Goal: Task Accomplishment & Management: Manage account settings

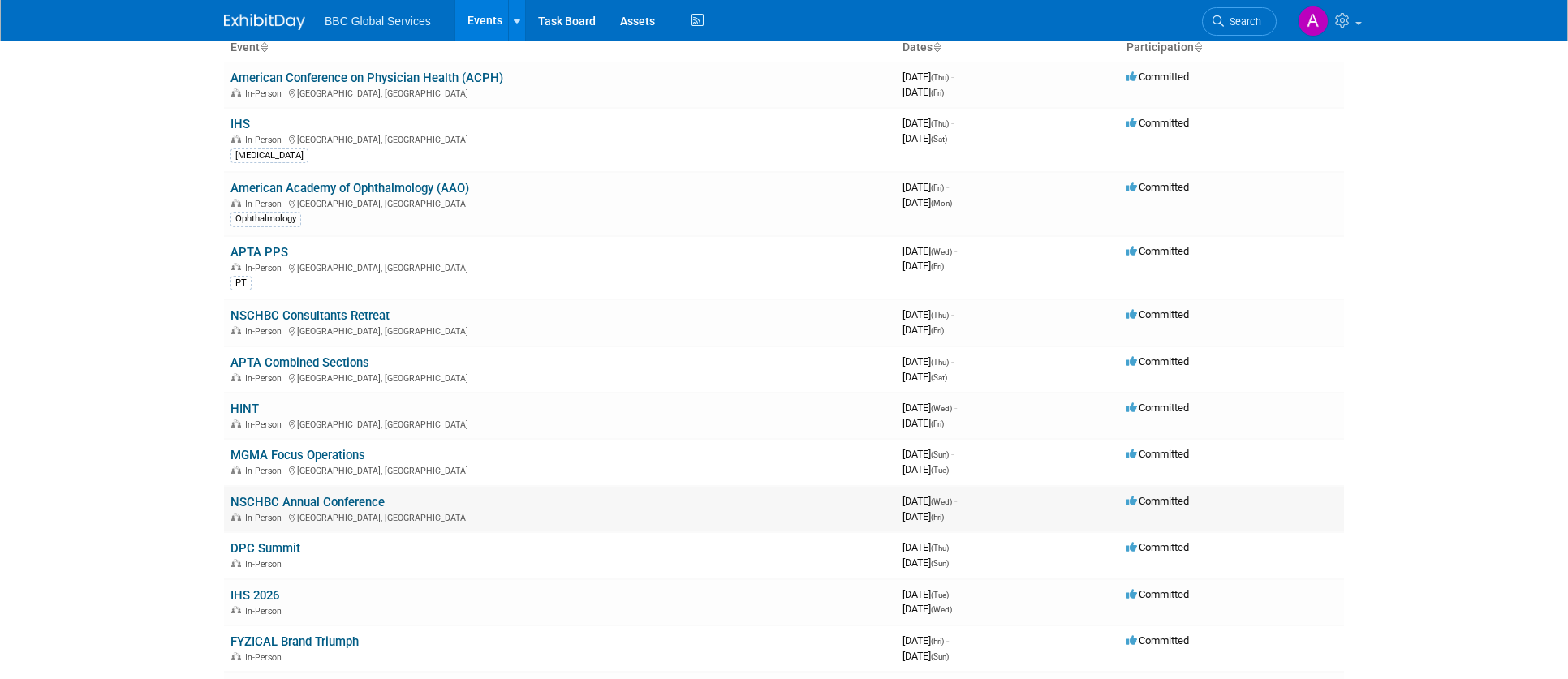
scroll to position [117, 0]
click at [266, 545] on link "DPC Summit" at bounding box center [265, 544] width 70 height 14
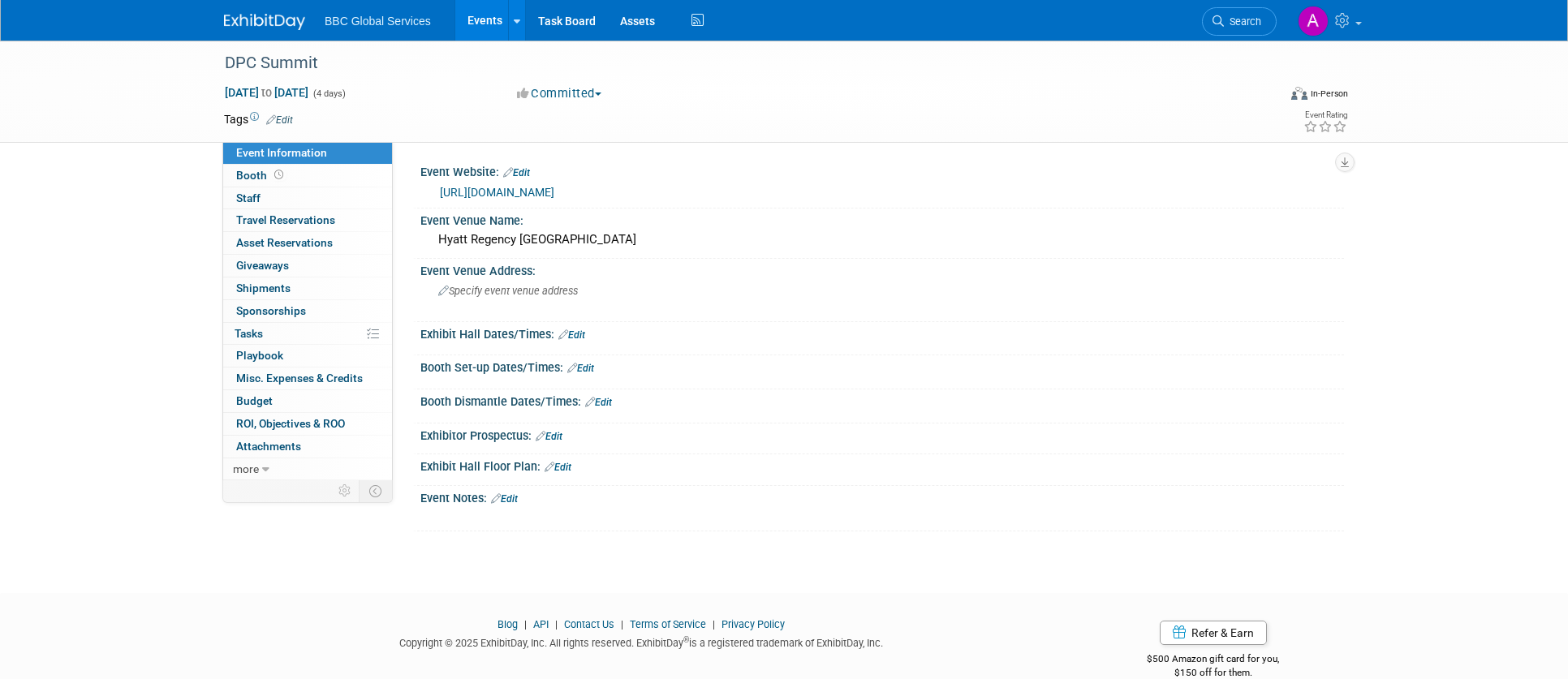
click at [587, 97] on button "Committed" at bounding box center [559, 94] width 96 height 17
click at [595, 138] on link "Considering" at bounding box center [576, 143] width 128 height 23
click at [270, 30] on img at bounding box center [265, 21] width 81 height 16
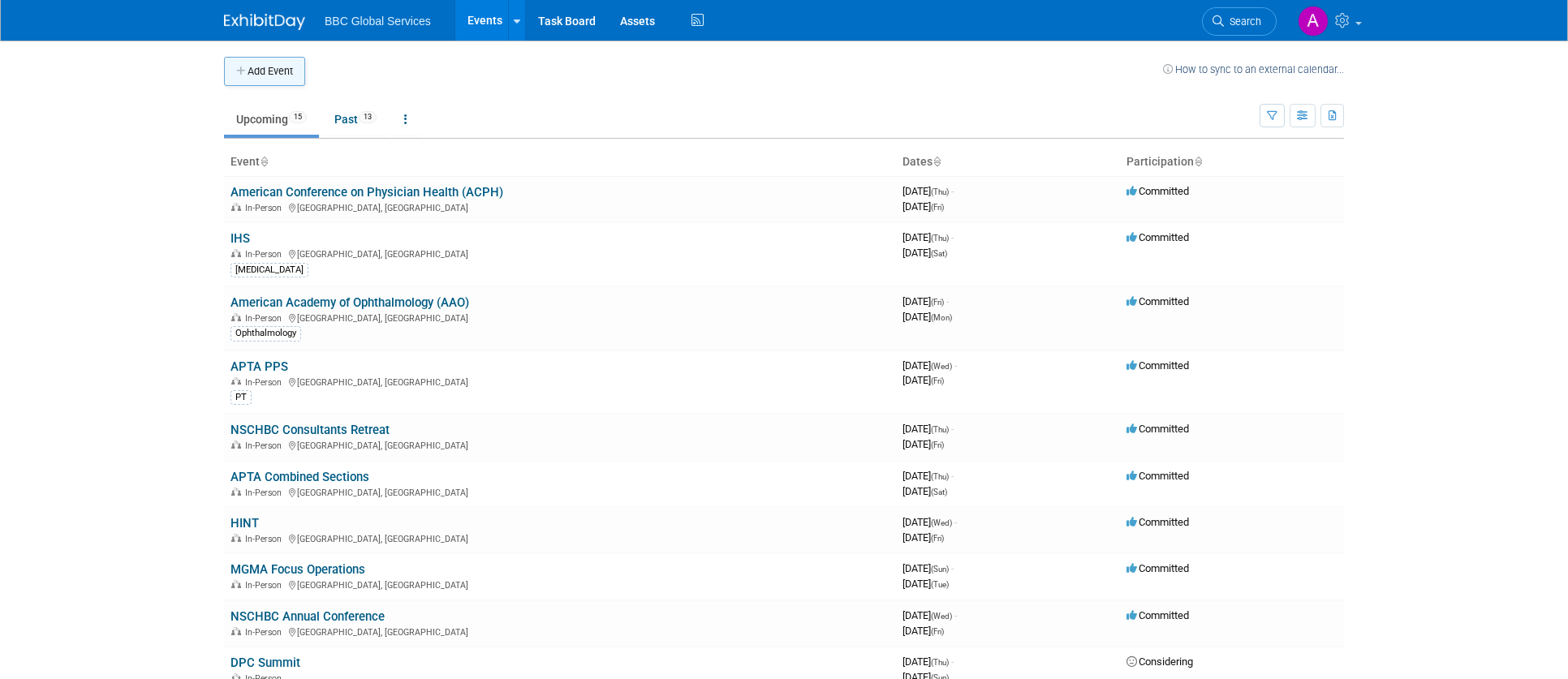
click at [263, 81] on button "Add Event" at bounding box center [265, 71] width 81 height 30
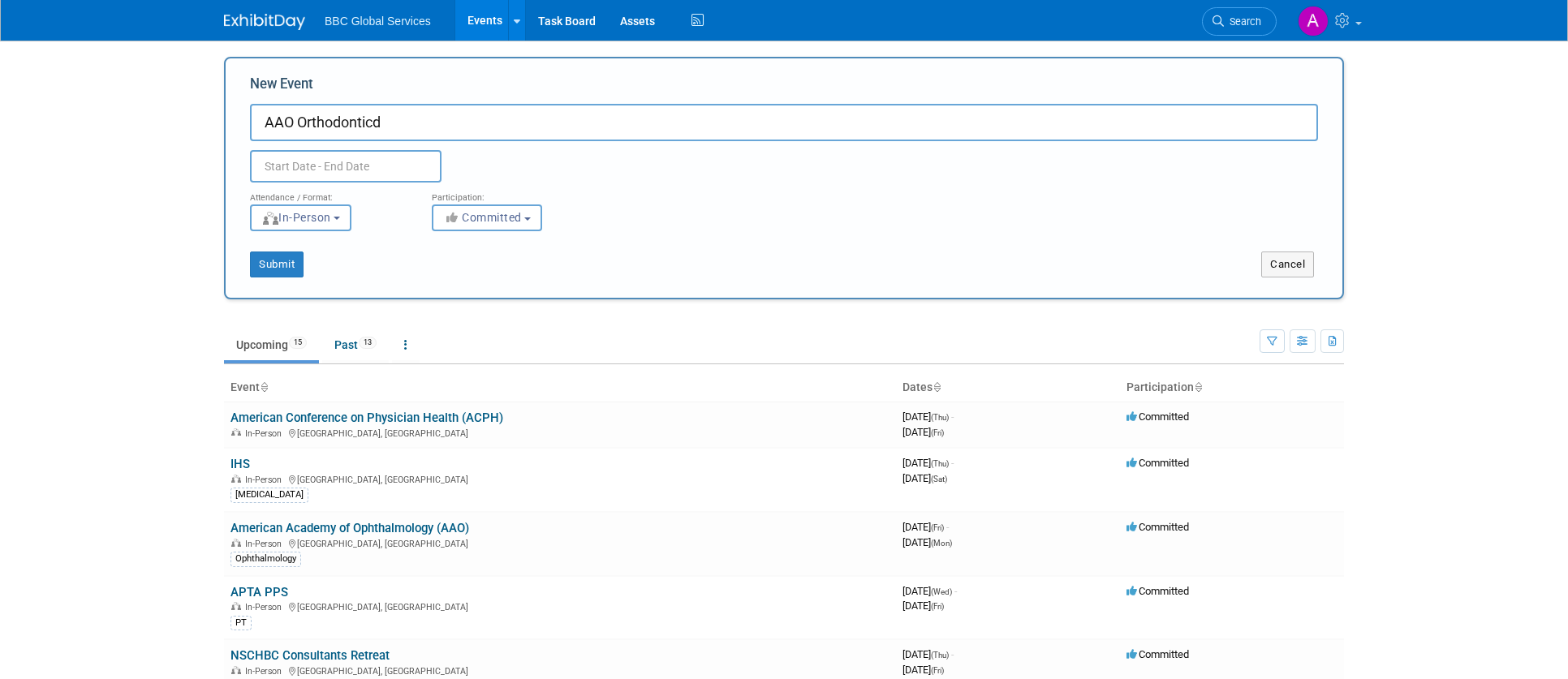
type input "AAO Orthodonticd"
click at [340, 171] on input "text" at bounding box center [346, 166] width 192 height 32
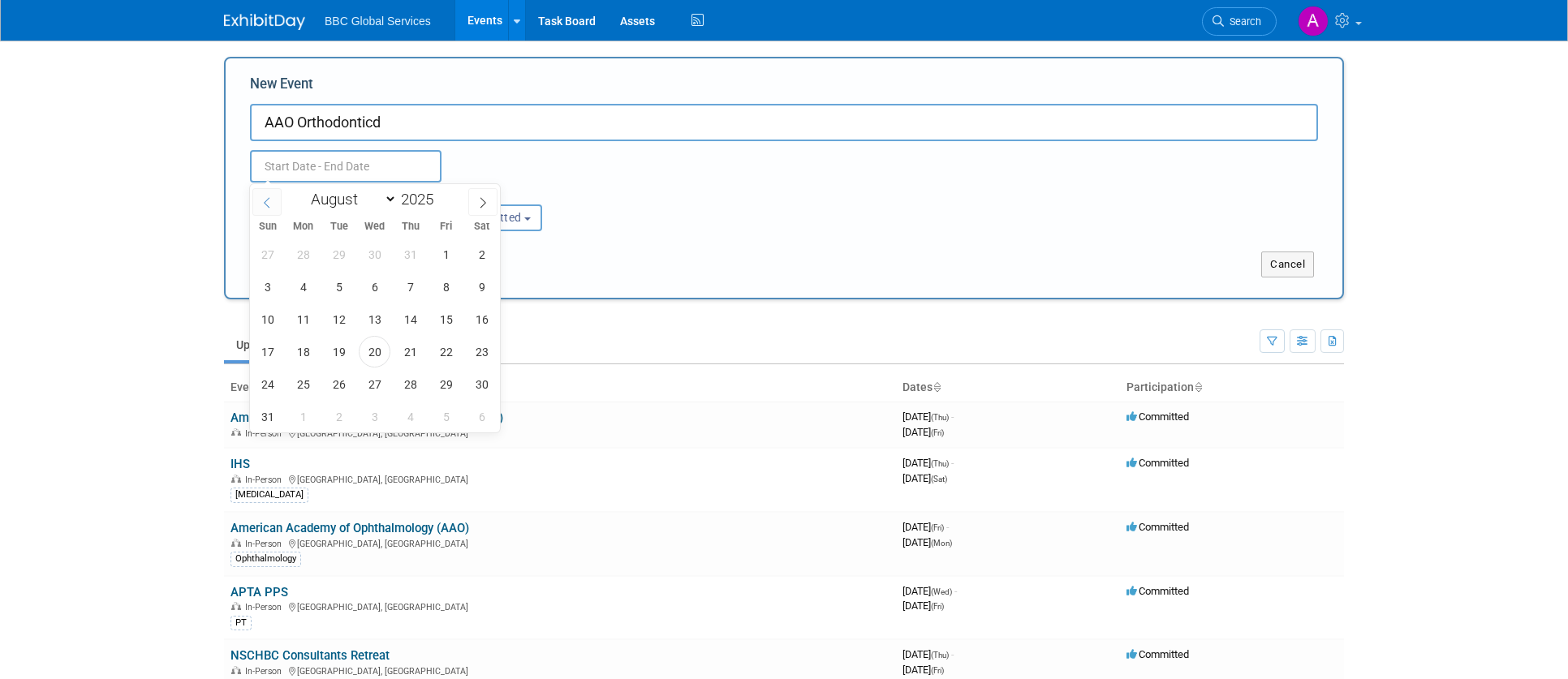
click at [268, 203] on icon at bounding box center [267, 202] width 11 height 11
select select "4"
click at [412, 251] on span "1" at bounding box center [410, 254] width 32 height 32
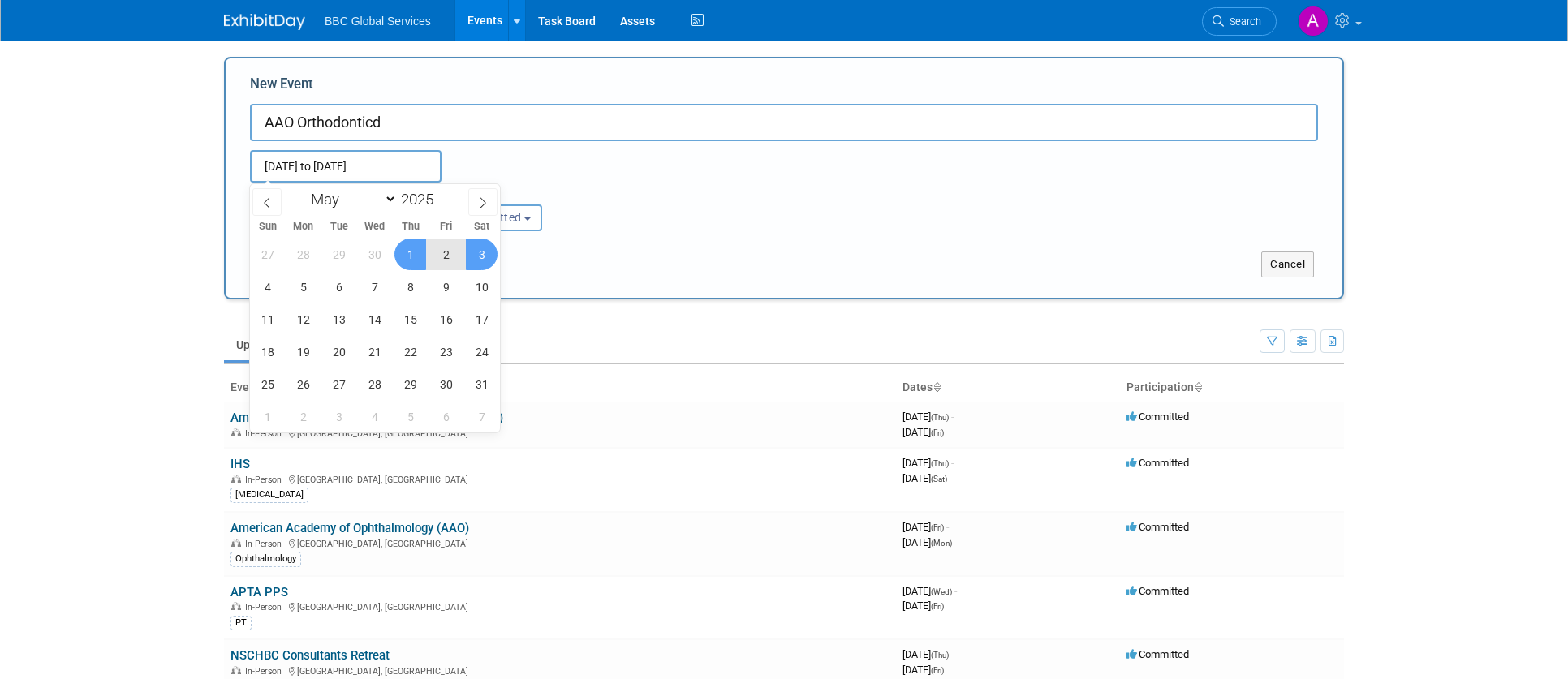
click at [477, 260] on span "3" at bounding box center [481, 254] width 32 height 32
type input "May 1, 2025 to May 3, 2025"
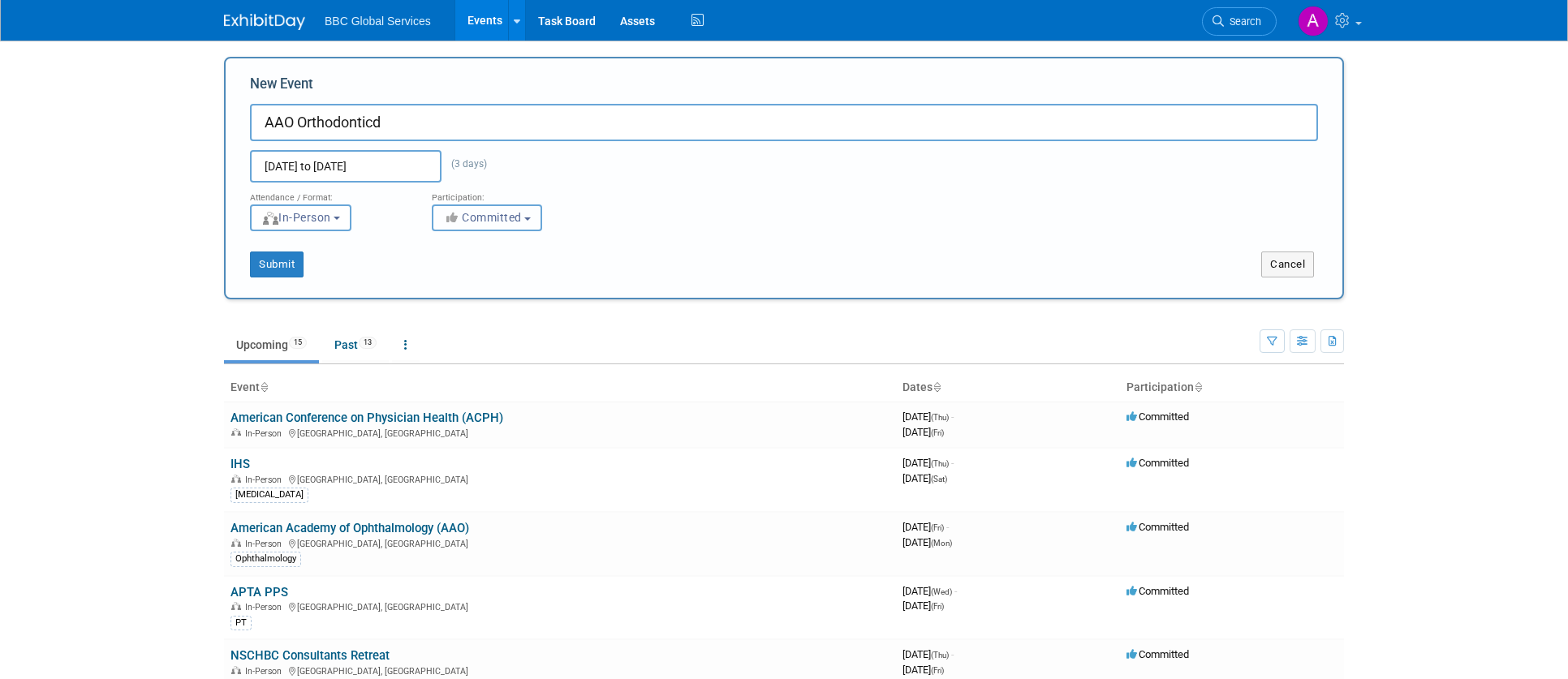
click at [476, 228] on button "Committed" at bounding box center [487, 218] width 111 height 27
click at [508, 276] on label "Considering" at bounding box center [494, 279] width 107 height 21
click at [447, 276] on input "Considering" at bounding box center [441, 279] width 11 height 11
select select "2"
click at [278, 269] on button "Submit" at bounding box center [277, 264] width 53 height 26
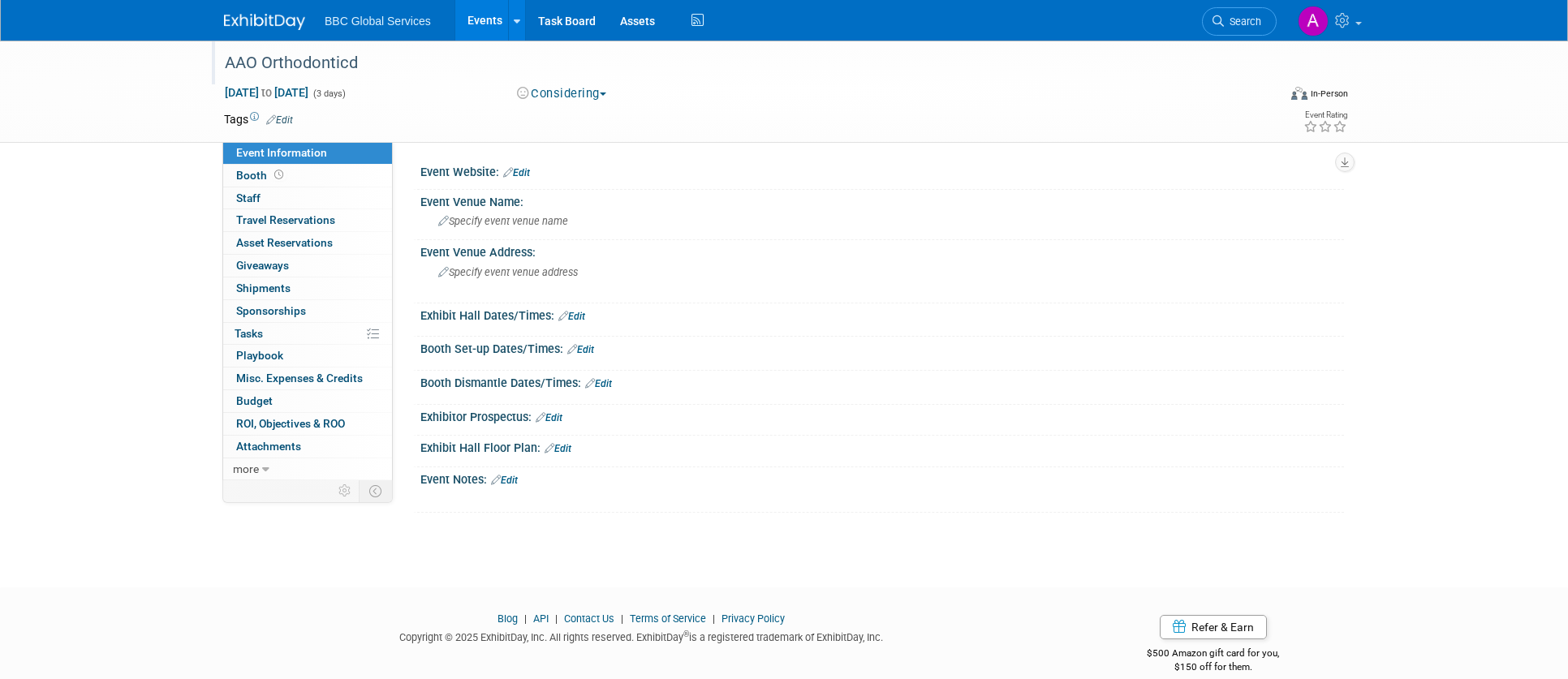
click at [356, 58] on div "AAO Orthodonticd" at bounding box center [735, 63] width 1033 height 30
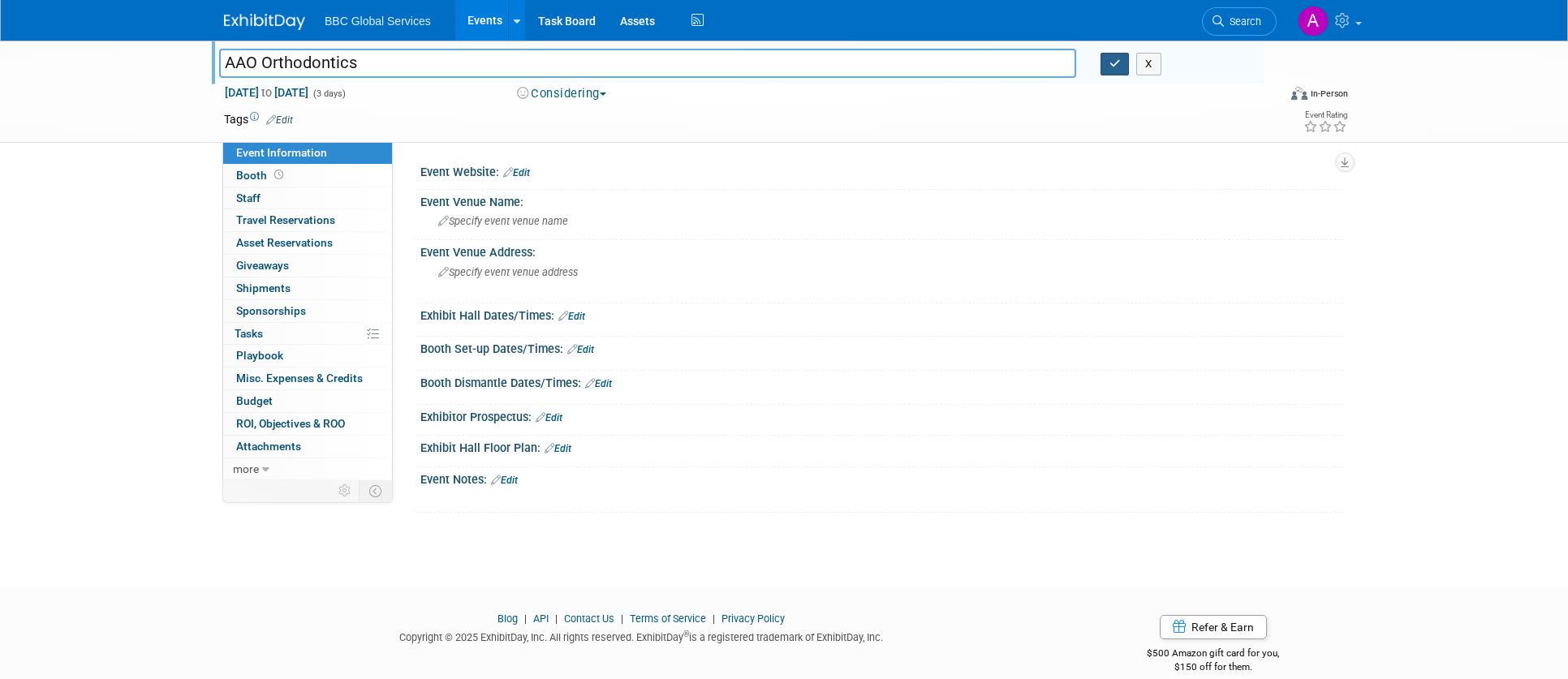
type input "AAO Orthodontics"
click at [1112, 60] on icon "button" at bounding box center [1115, 63] width 11 height 11
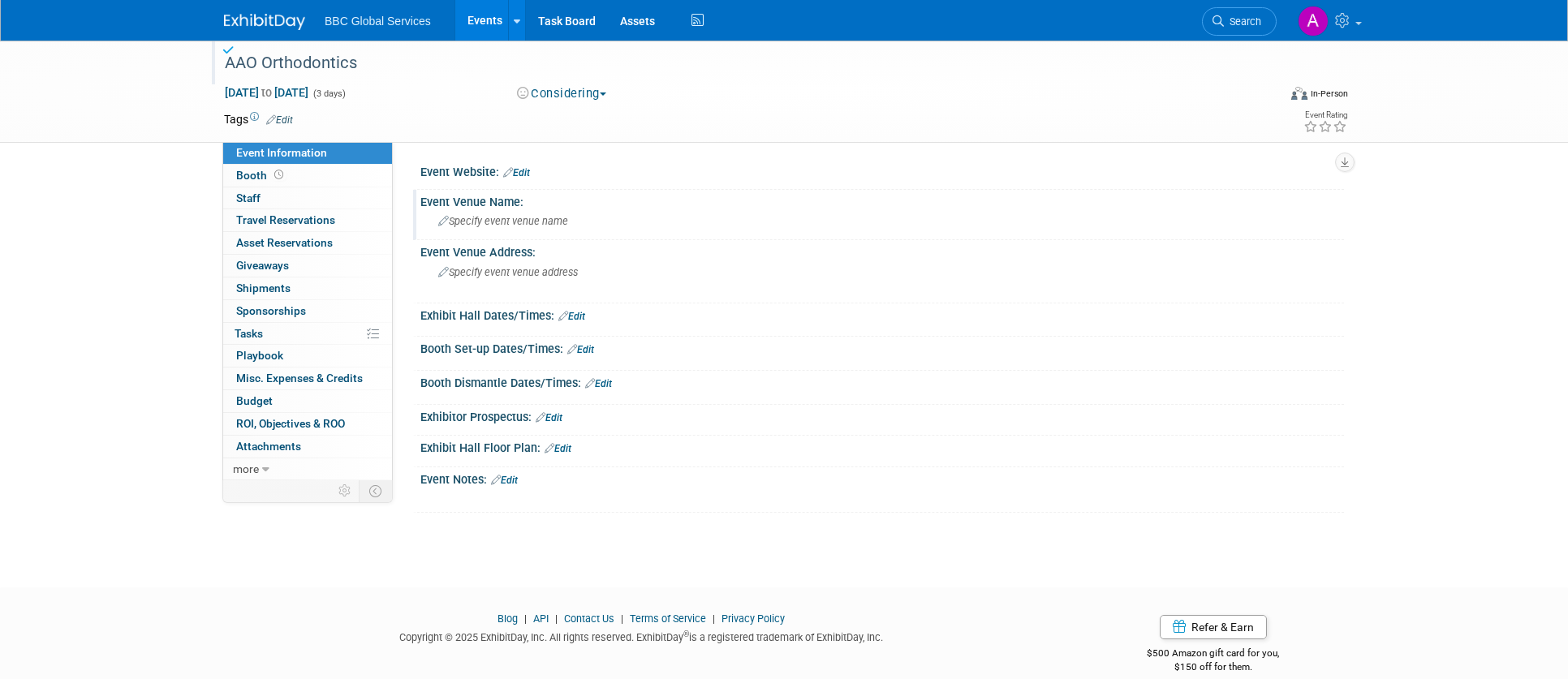
click at [536, 223] on span "Specify event venue name" at bounding box center [503, 221] width 130 height 12
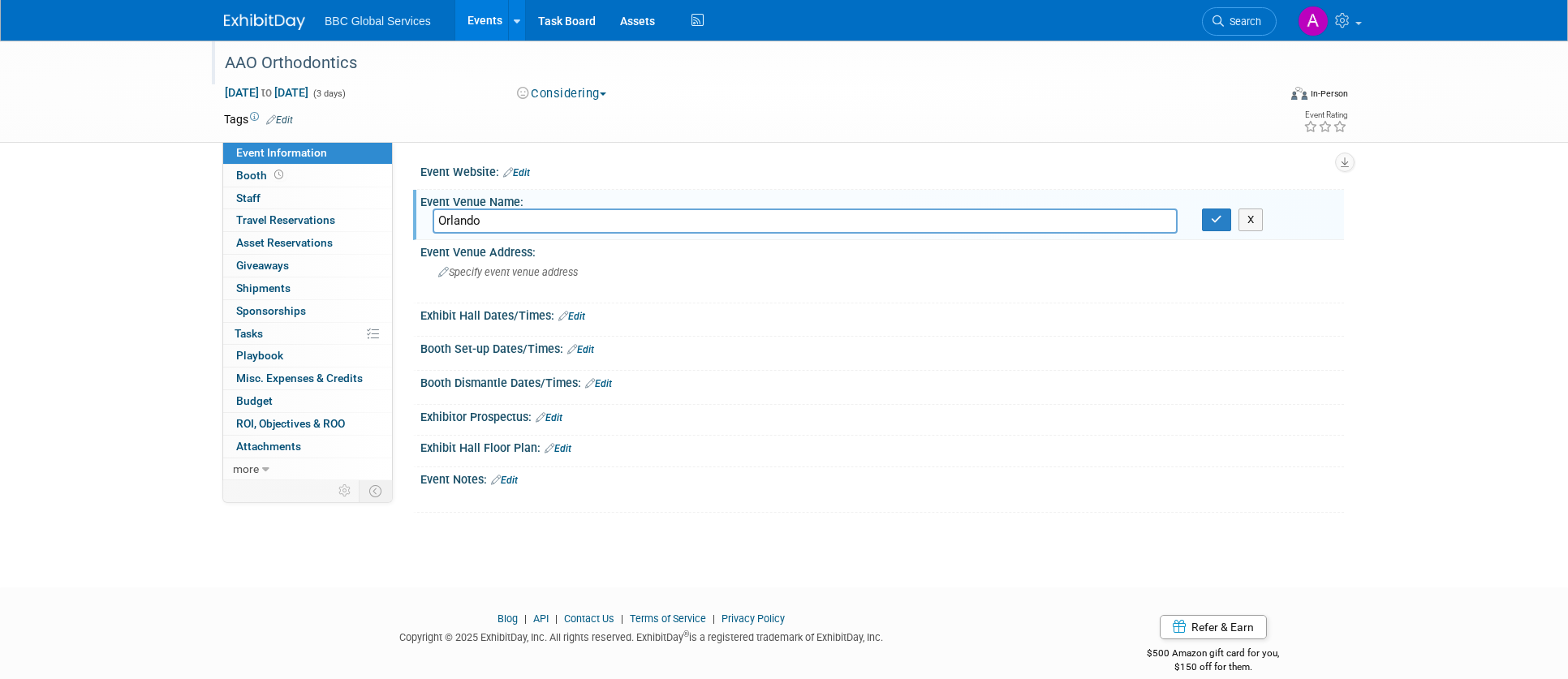
type input "Orlando"
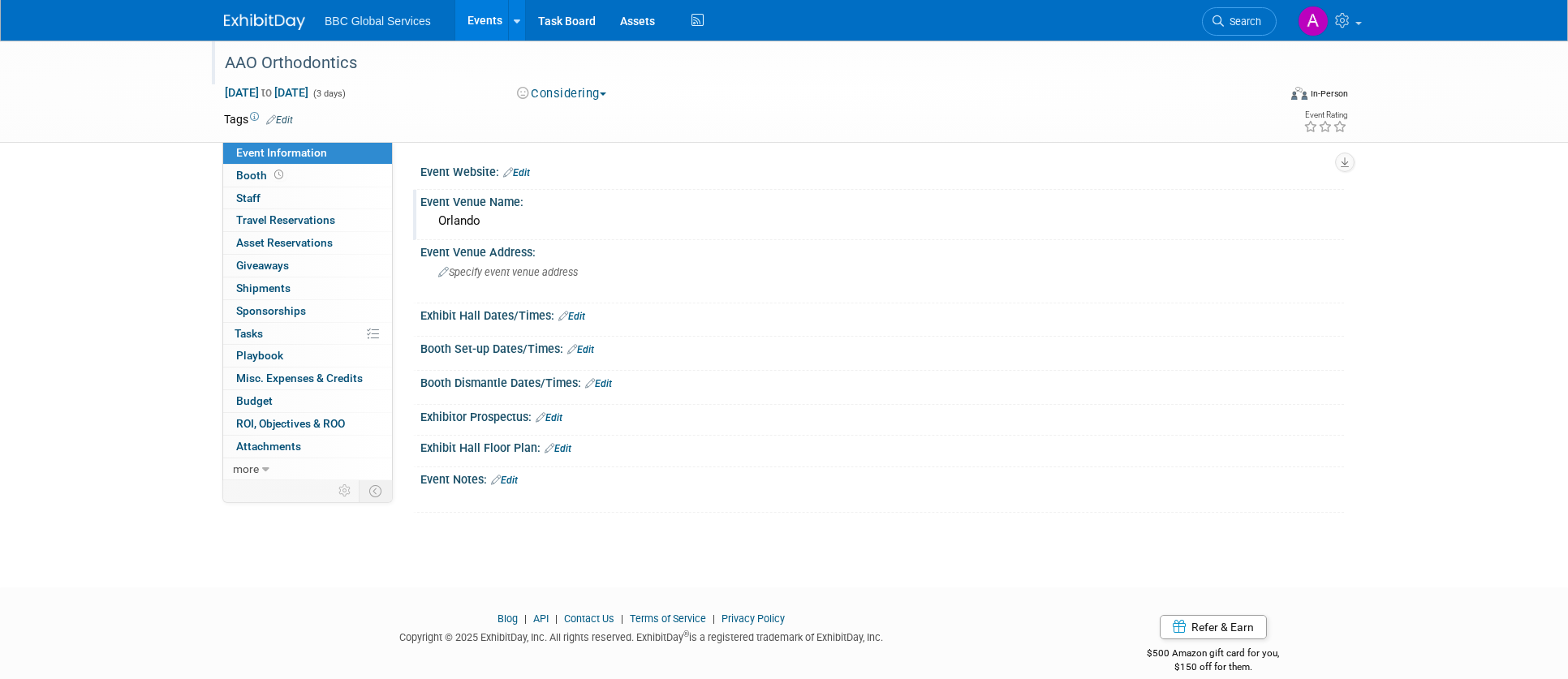
click at [523, 176] on link "Edit" at bounding box center [517, 173] width 27 height 11
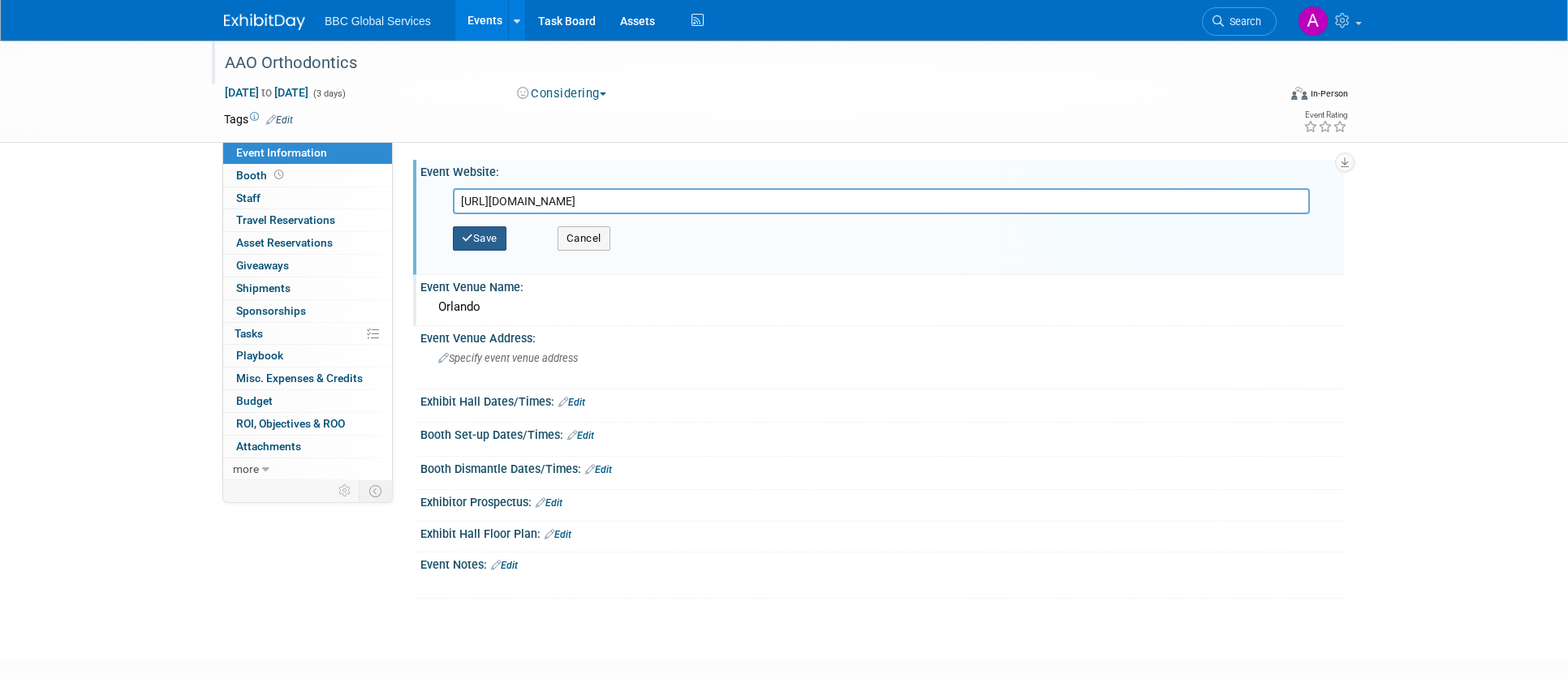
type input "https://www2.aaoinfo.org/meetings/annual-session-2026/"
click at [471, 239] on icon "button" at bounding box center [467, 238] width 11 height 11
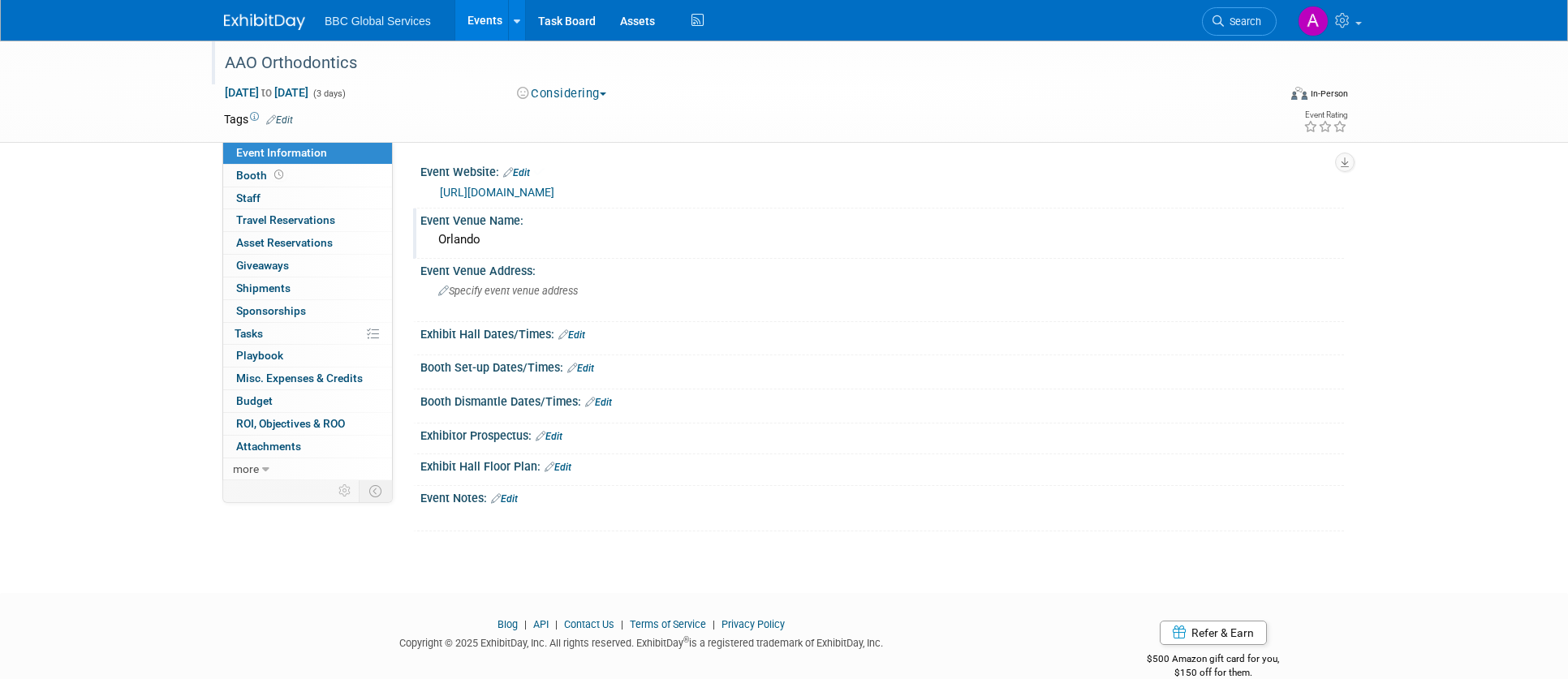
click at [265, 13] on img at bounding box center [265, 21] width 81 height 16
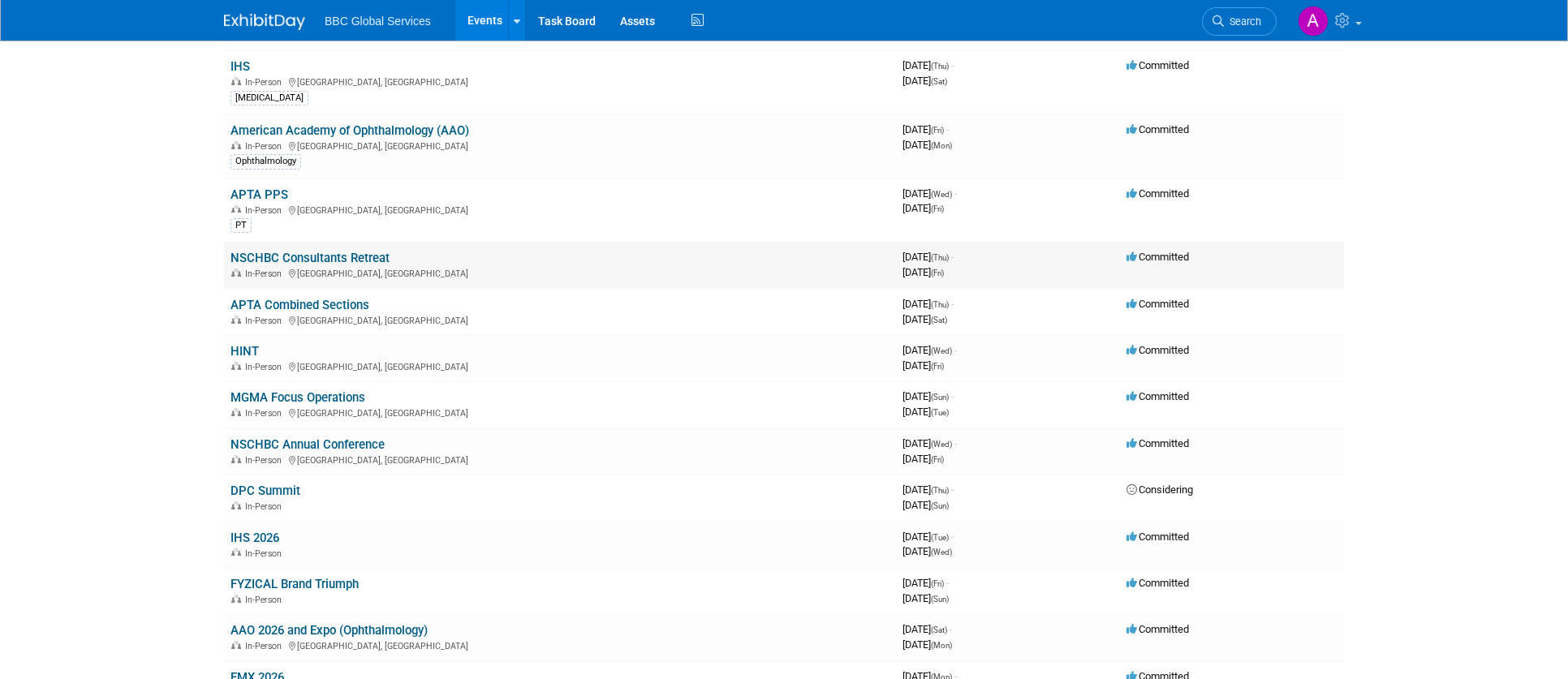
scroll to position [173, 0]
click at [316, 295] on td "APTA Combined Sections In-Person Anaheim, CA" at bounding box center [561, 311] width 672 height 46
click at [315, 305] on link "APTA Combined Sections" at bounding box center [299, 304] width 138 height 14
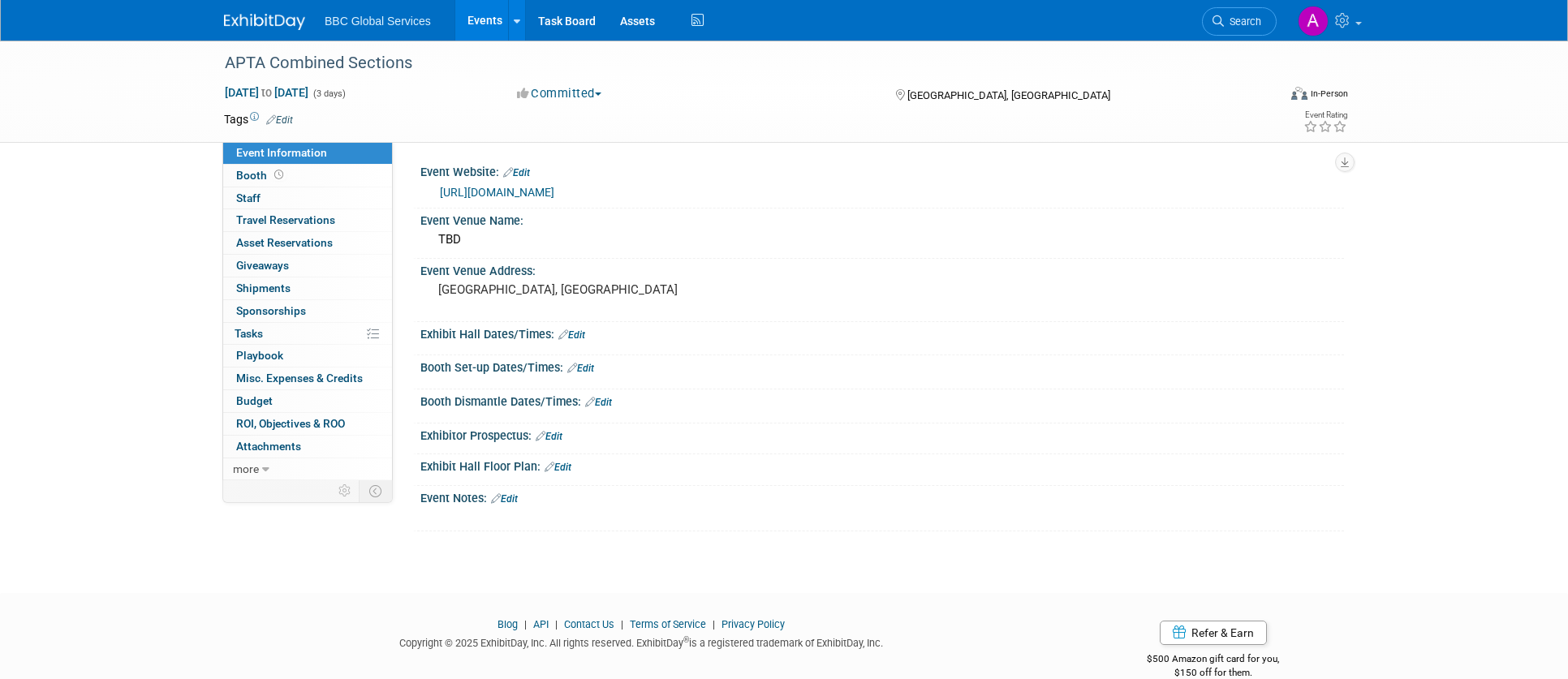
click at [589, 89] on button "Committed" at bounding box center [559, 94] width 96 height 17
click at [591, 137] on link "Considering" at bounding box center [576, 143] width 128 height 23
click at [247, 23] on img at bounding box center [265, 21] width 81 height 16
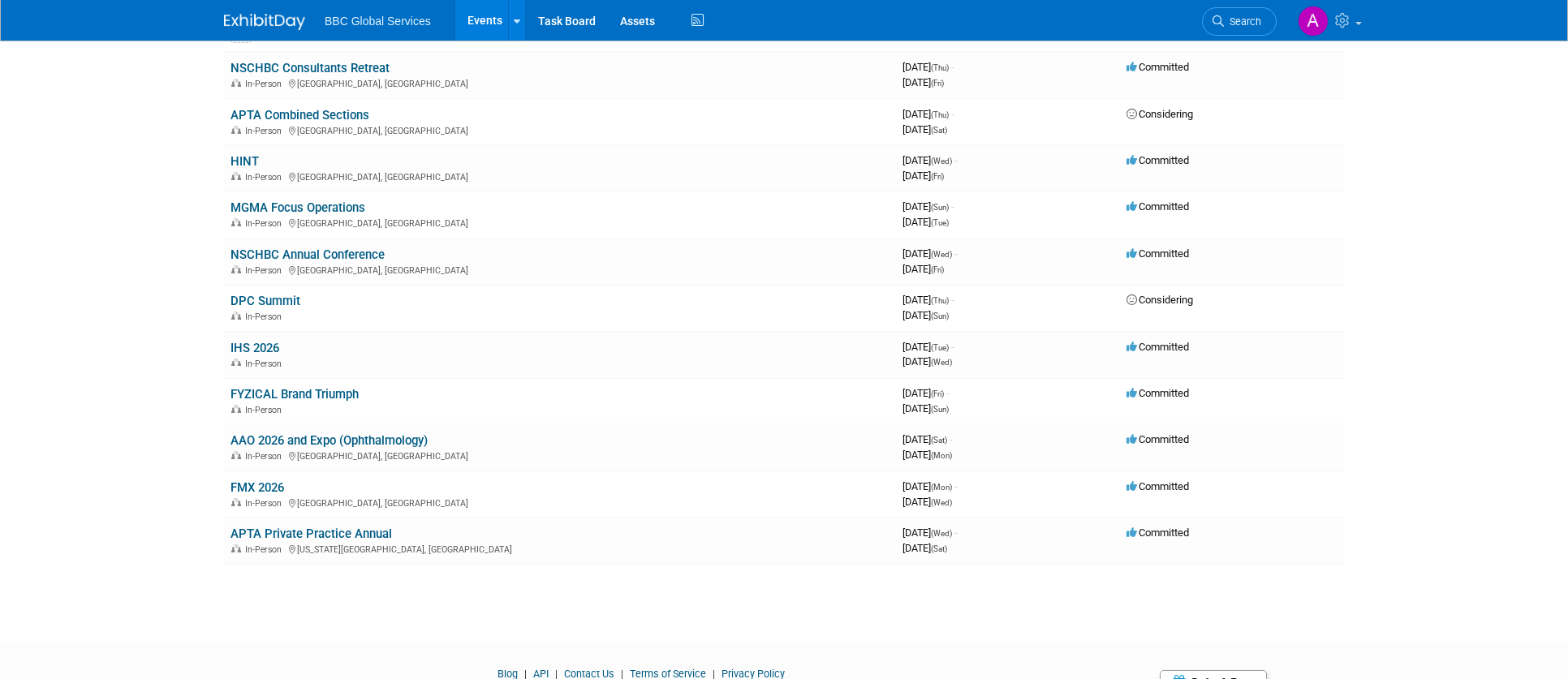
scroll to position [439, 0]
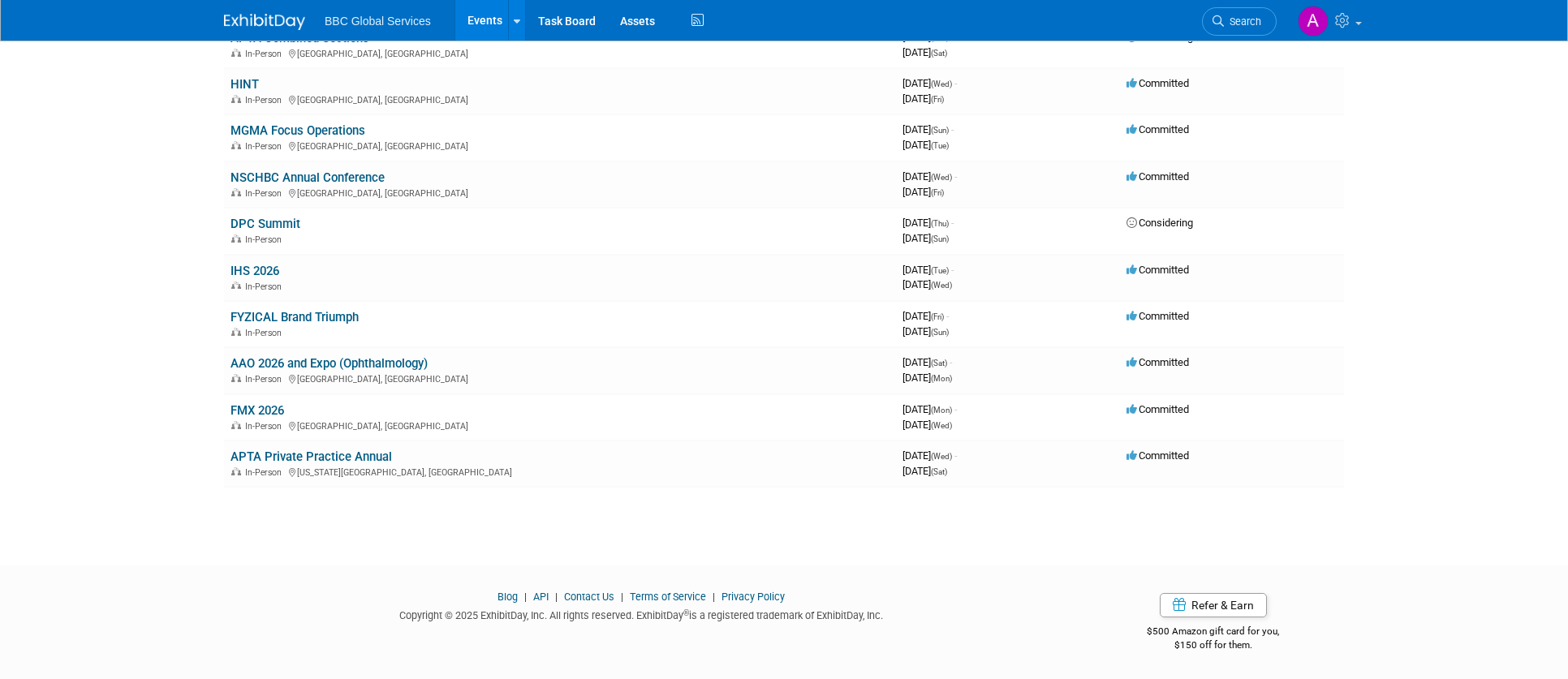
drag, startPoint x: 354, startPoint y: 675, endPoint x: 346, endPoint y: 727, distance: 52.6
click at [321, 591] on div "Blog | API | Contact Us | Terms of Service | Privacy Policy Copyright © 2025 Ex…" at bounding box center [641, 611] width 858 height 43
click at [260, 402] on td "FMX 2026 In-Person Nashville, TN" at bounding box center [561, 417] width 672 height 46
click at [256, 409] on link "FMX 2026" at bounding box center [257, 410] width 53 height 14
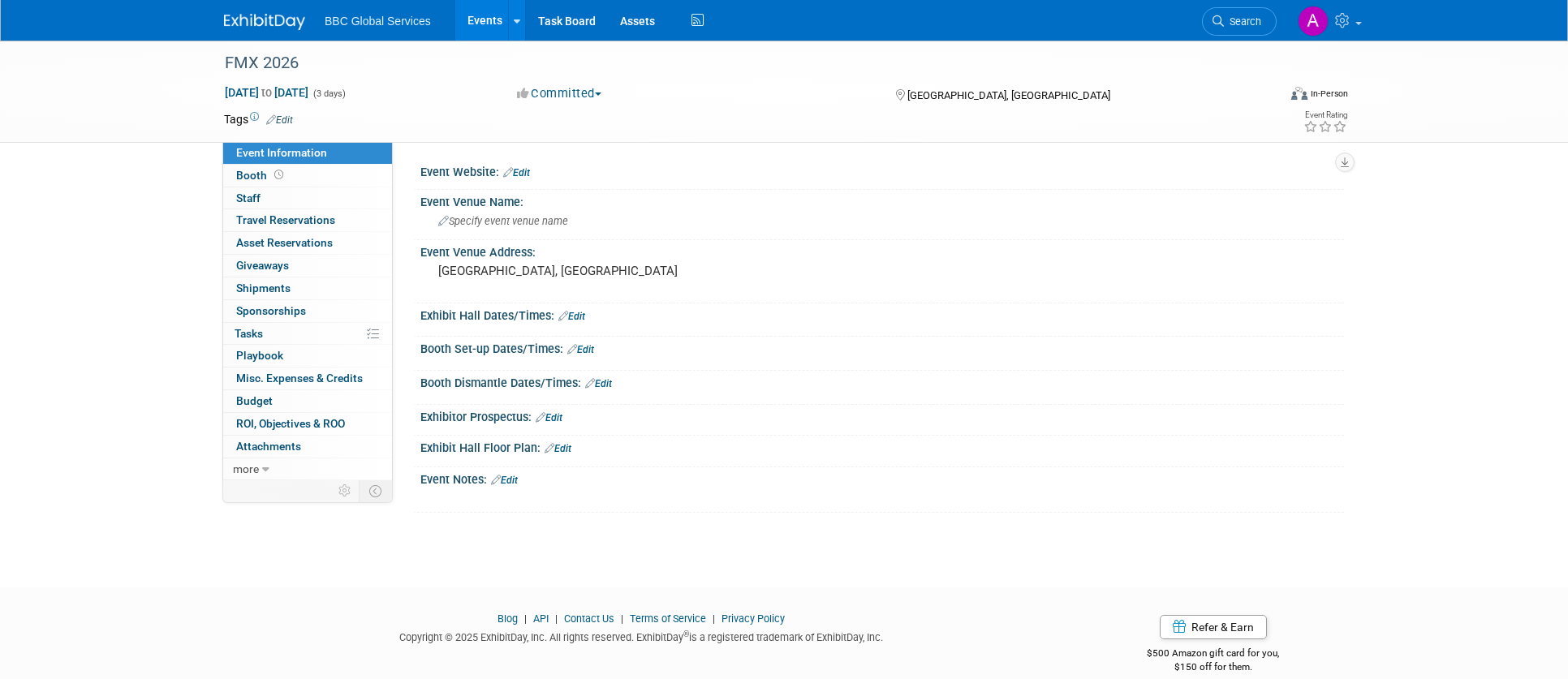
click at [576, 99] on button "Committed" at bounding box center [559, 94] width 96 height 17
click at [581, 140] on link "Considering" at bounding box center [576, 143] width 128 height 23
click at [244, 19] on img at bounding box center [265, 21] width 81 height 16
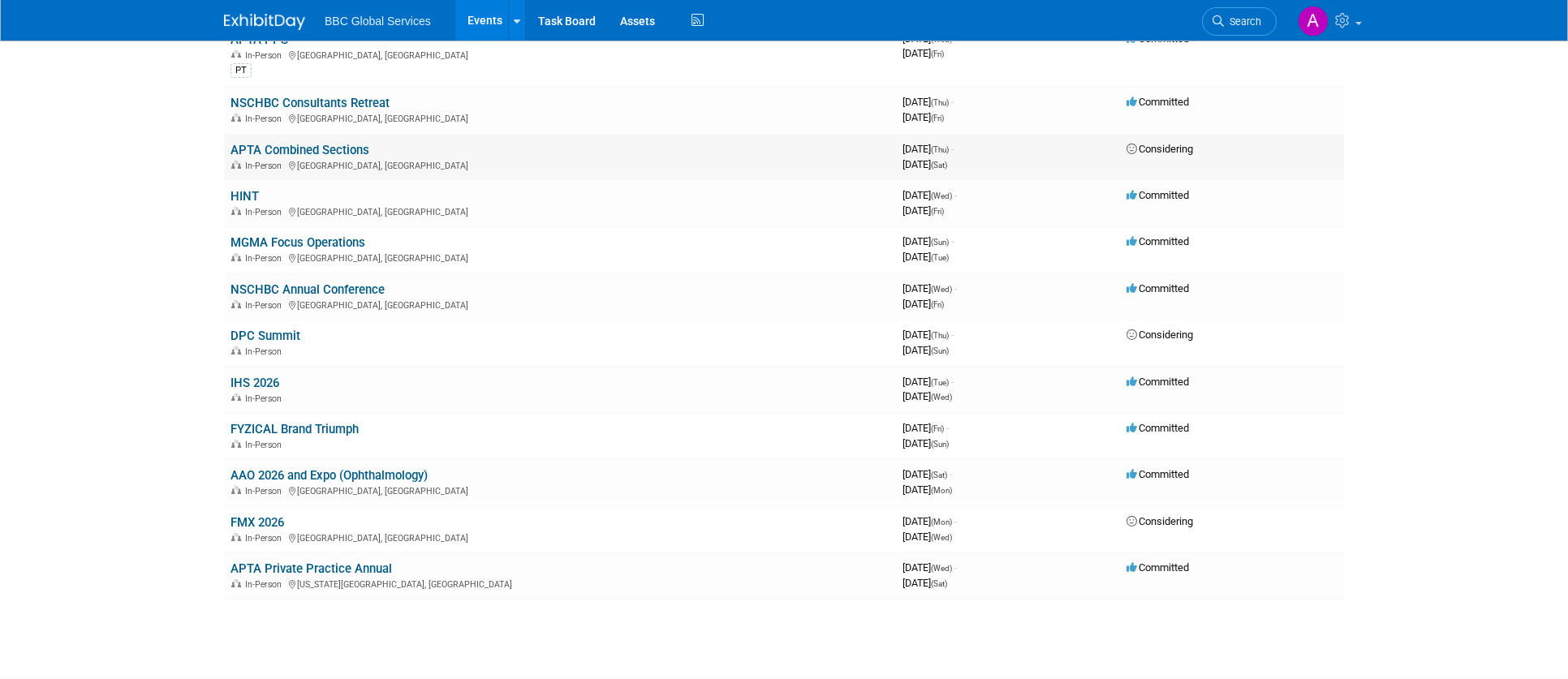
scroll to position [439, 0]
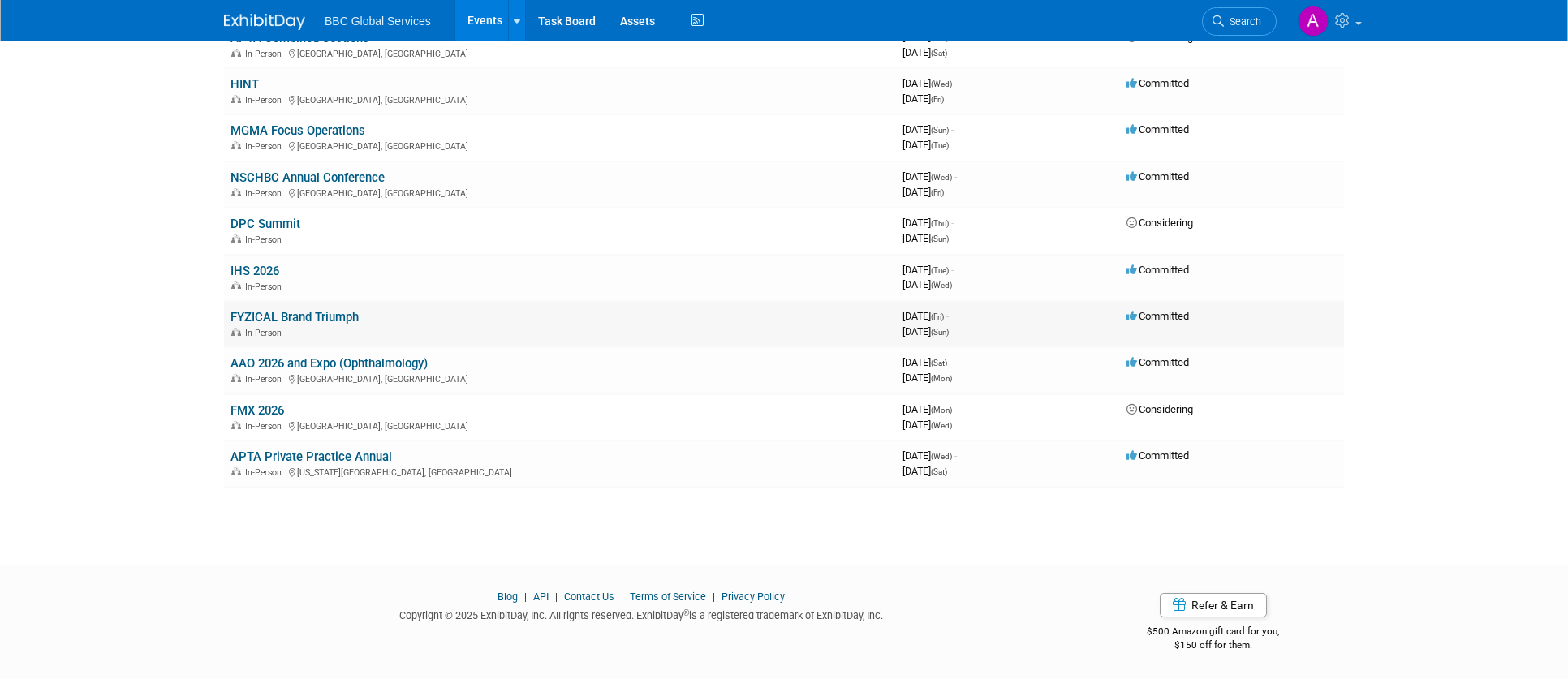
click at [289, 320] on link "FYZICAL Brand Triumph" at bounding box center [294, 317] width 128 height 14
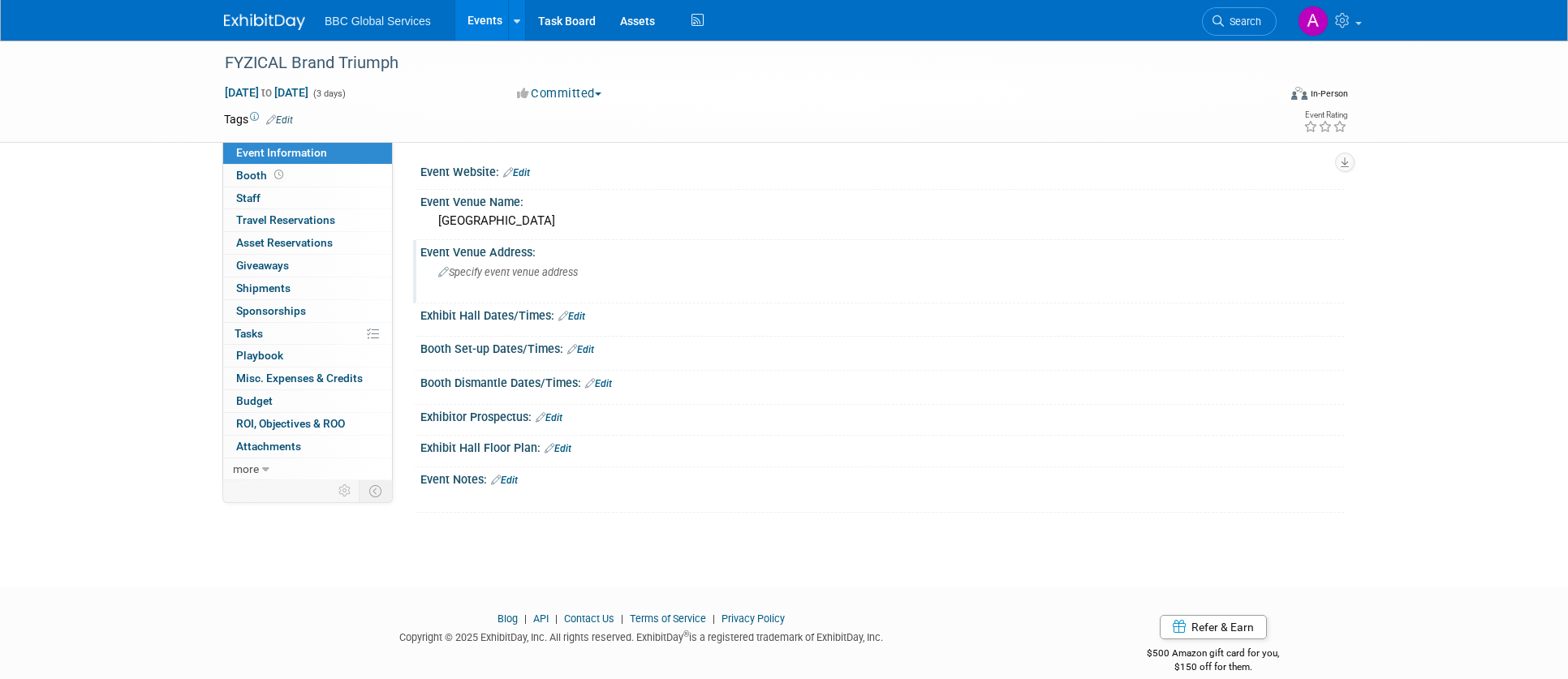
click at [522, 270] on span "Specify event venue address" at bounding box center [508, 272] width 139 height 12
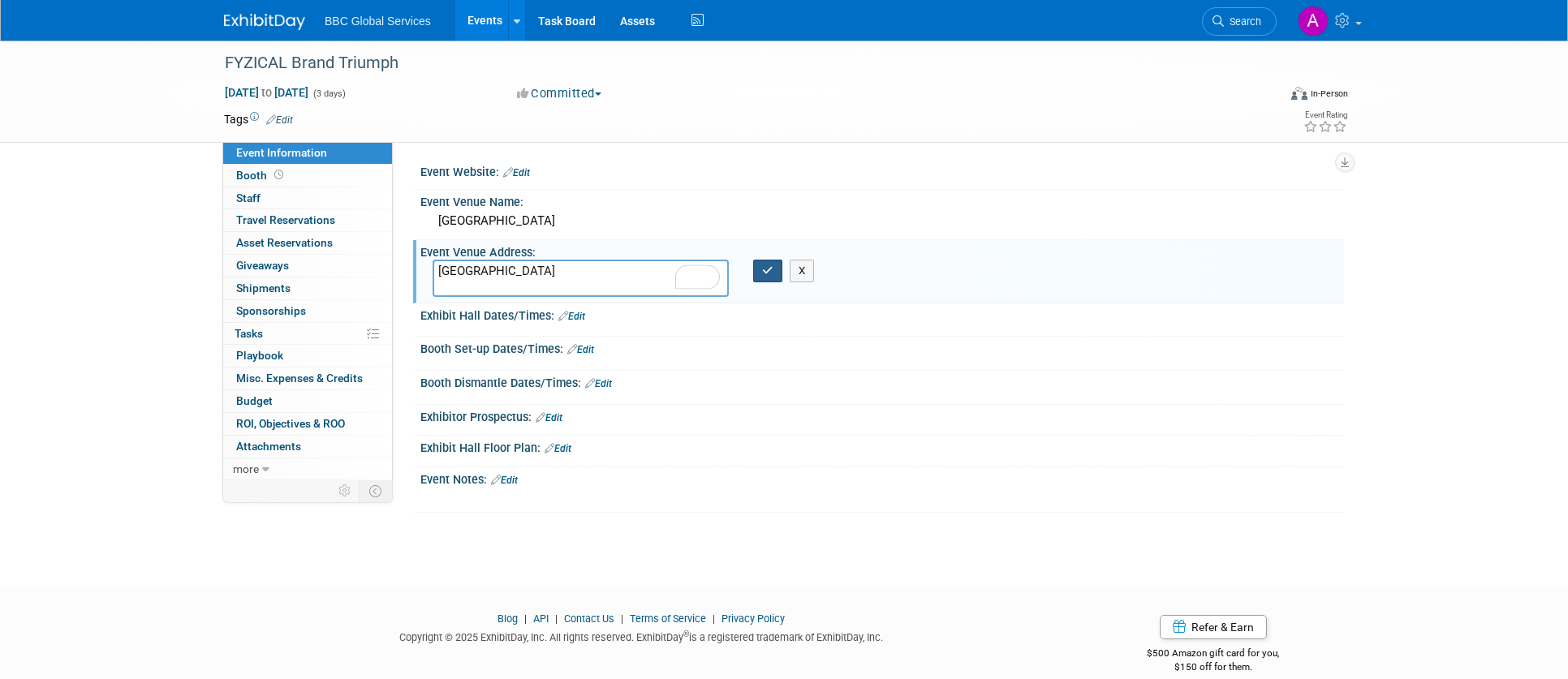
type textarea "[GEOGRAPHIC_DATA]"
click at [769, 274] on icon "button" at bounding box center [768, 270] width 11 height 11
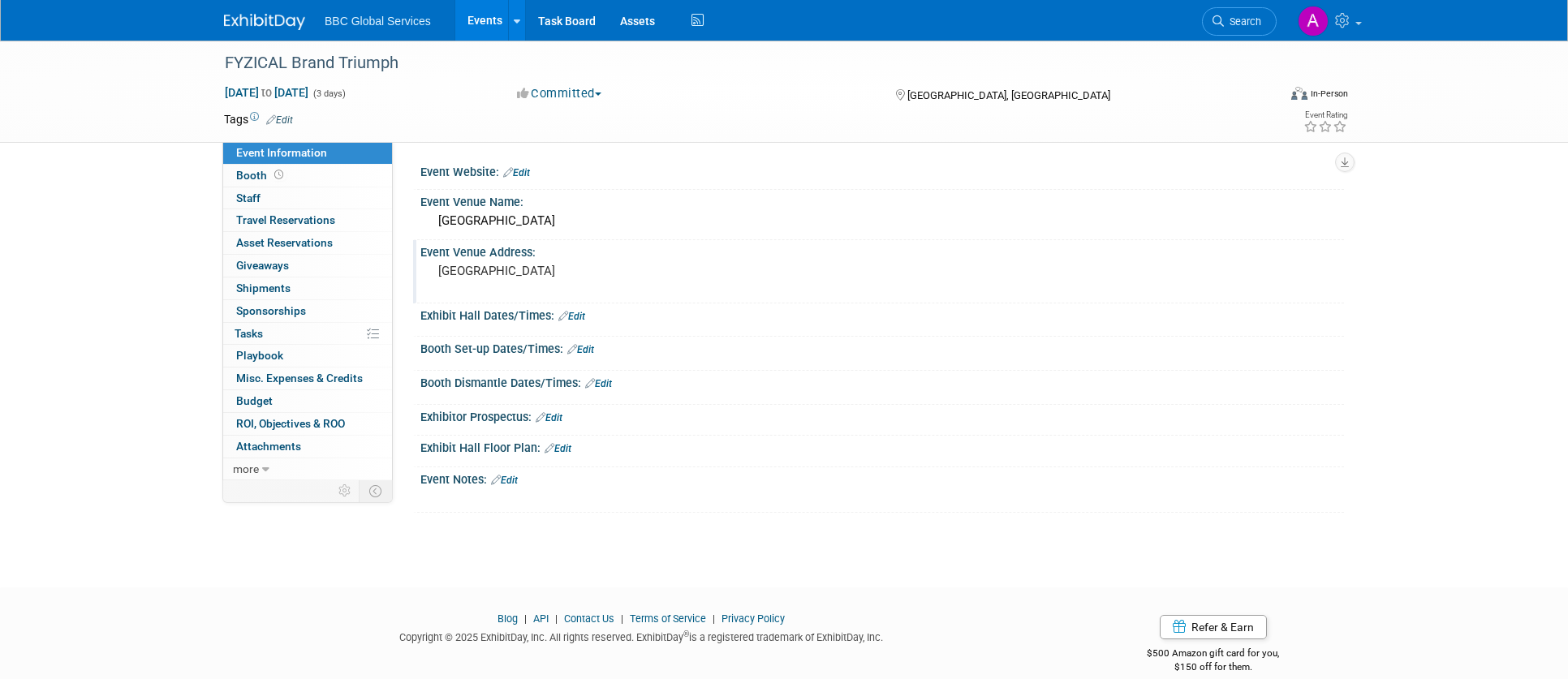
click at [269, 11] on link at bounding box center [274, 14] width 100 height 13
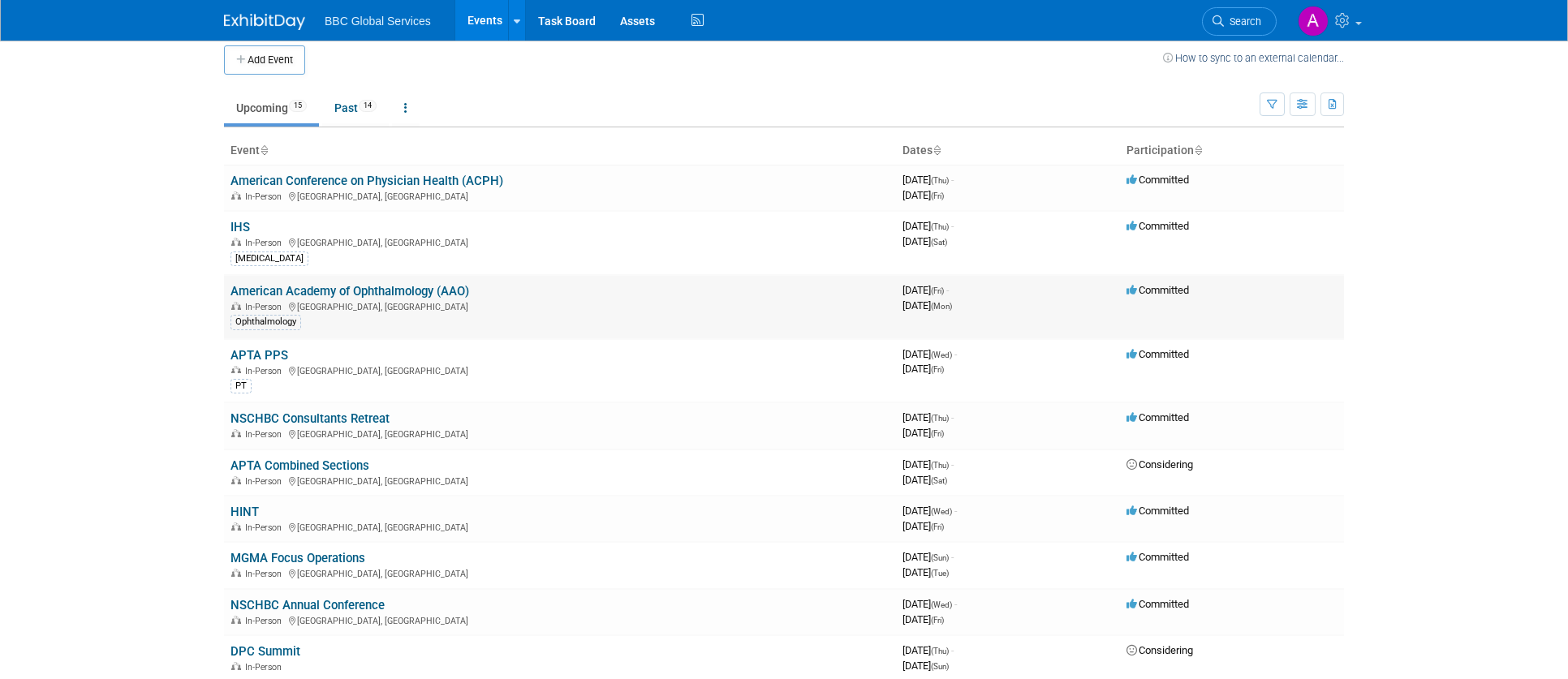
scroll to position [15, 0]
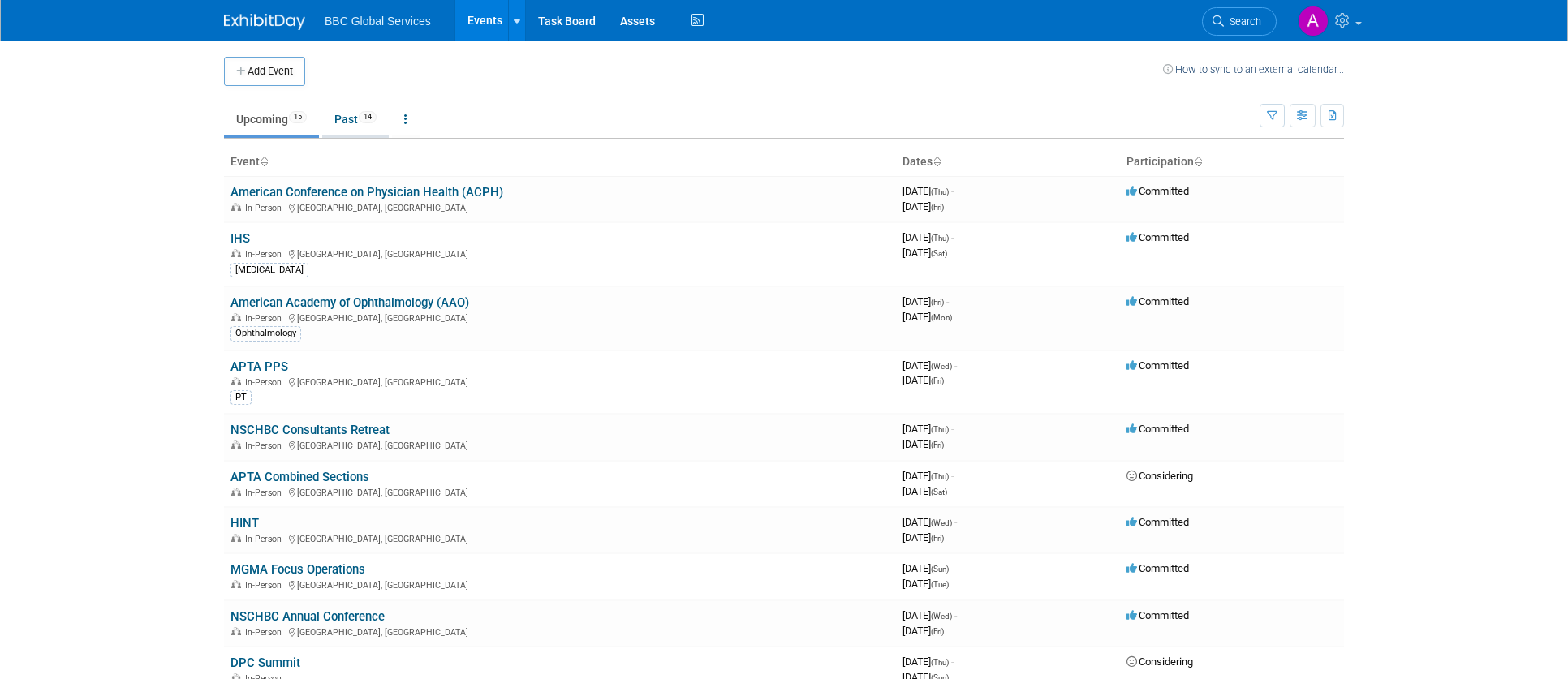
click at [364, 110] on link "Past 14" at bounding box center [355, 119] width 67 height 31
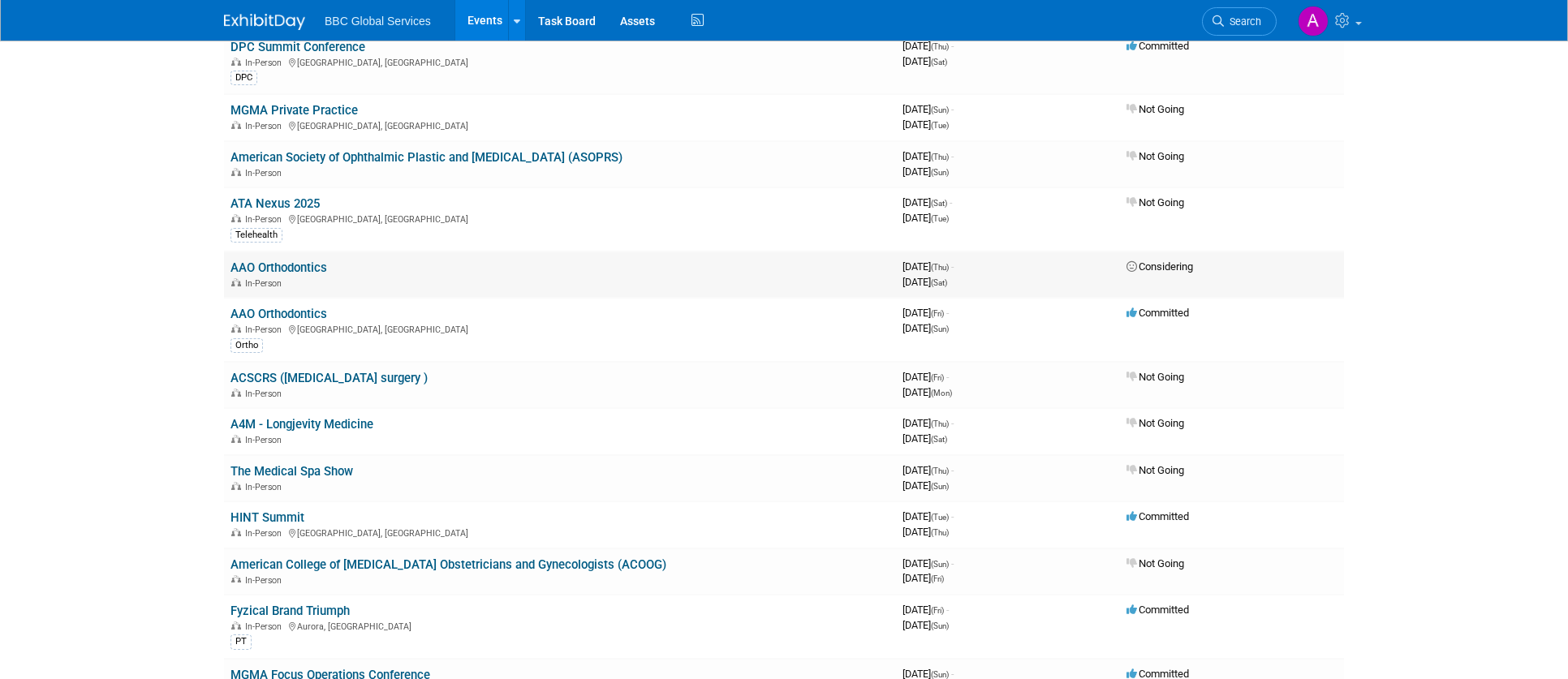
scroll to position [143, 0]
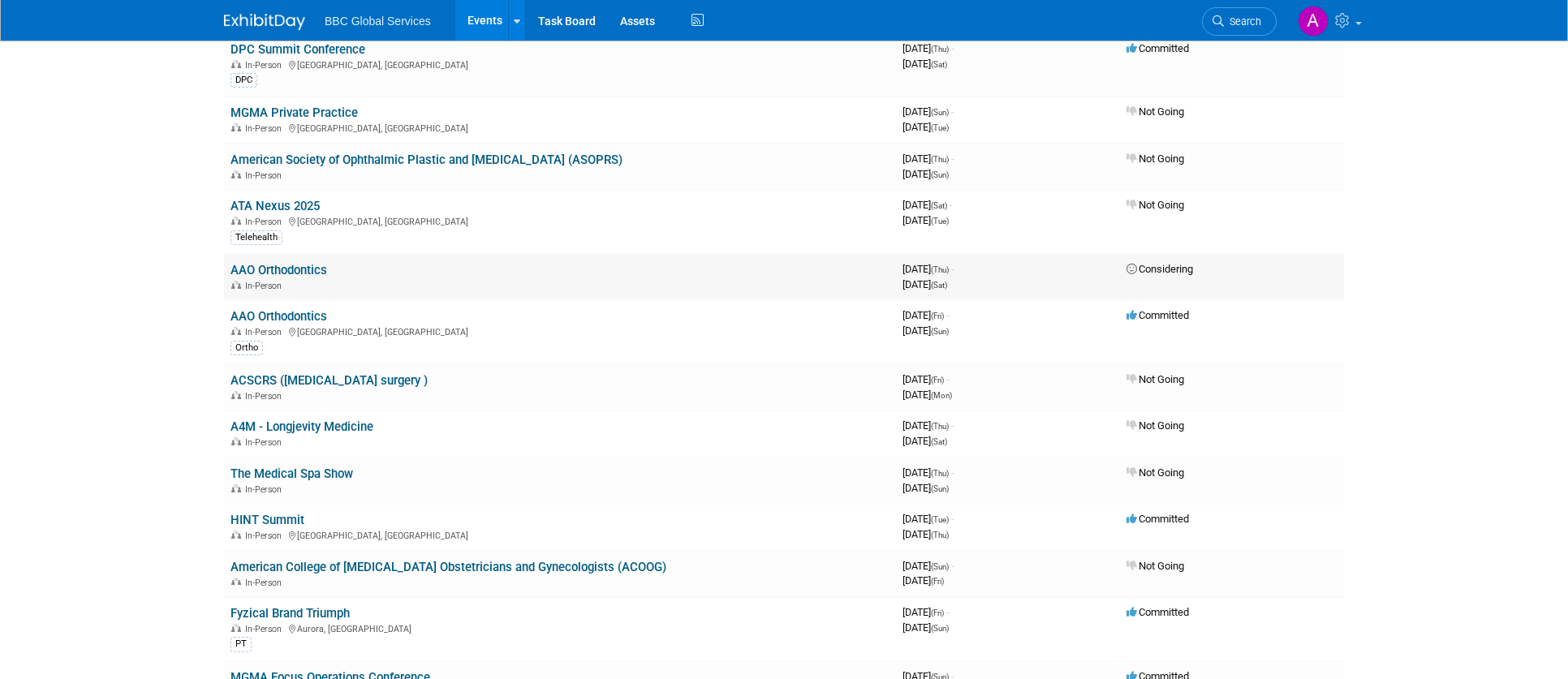
click at [321, 268] on link "AAO Orthodontics" at bounding box center [278, 269] width 96 height 14
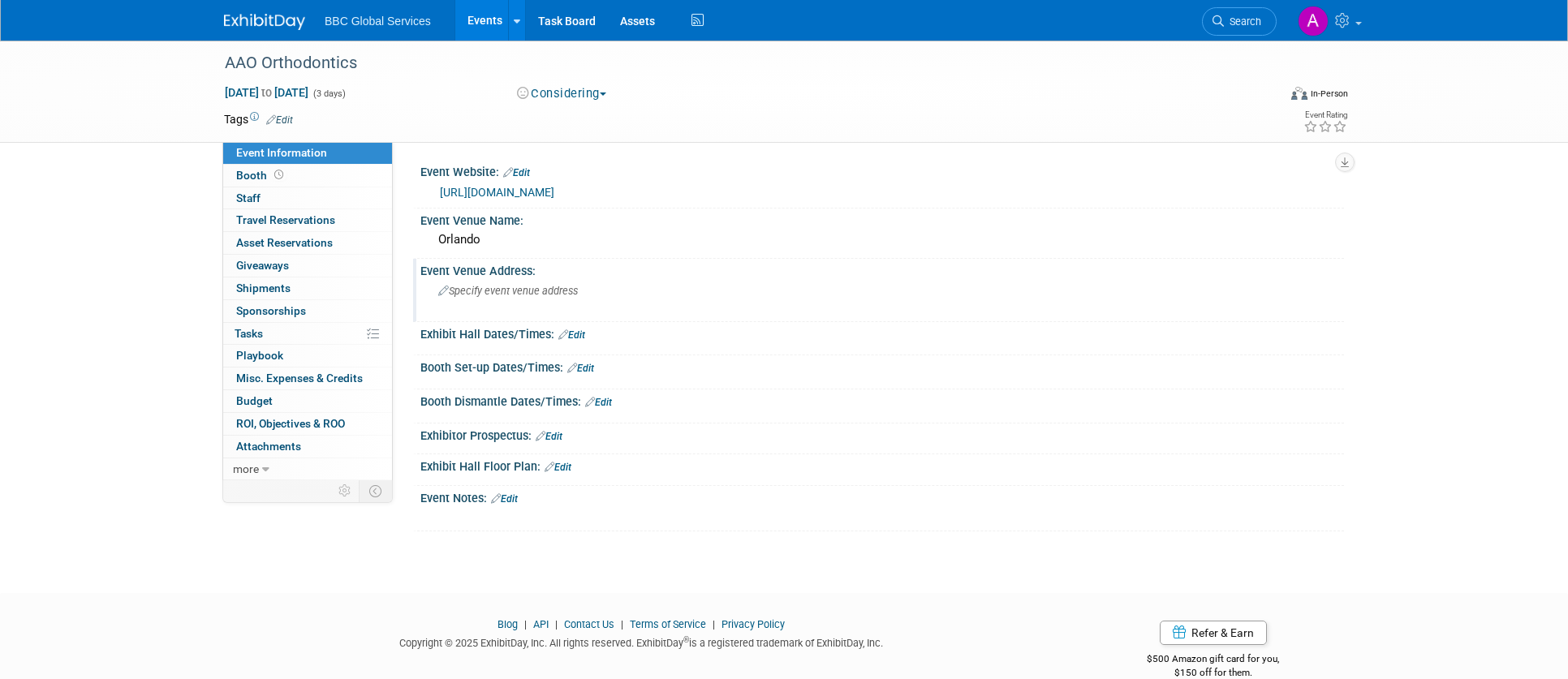
click at [506, 289] on span "Specify event venue address" at bounding box center [508, 290] width 139 height 12
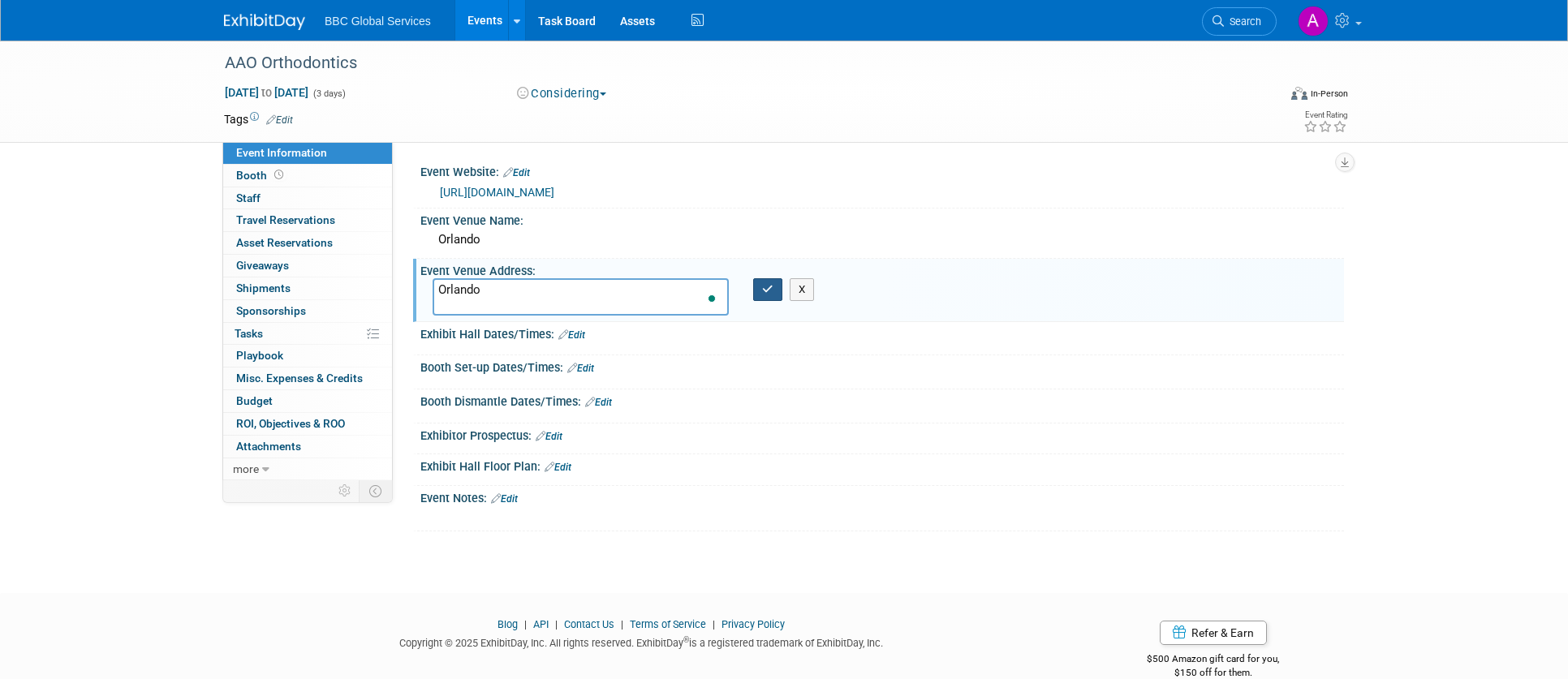
type textarea "Orlando"
click at [770, 290] on icon "button" at bounding box center [768, 288] width 11 height 11
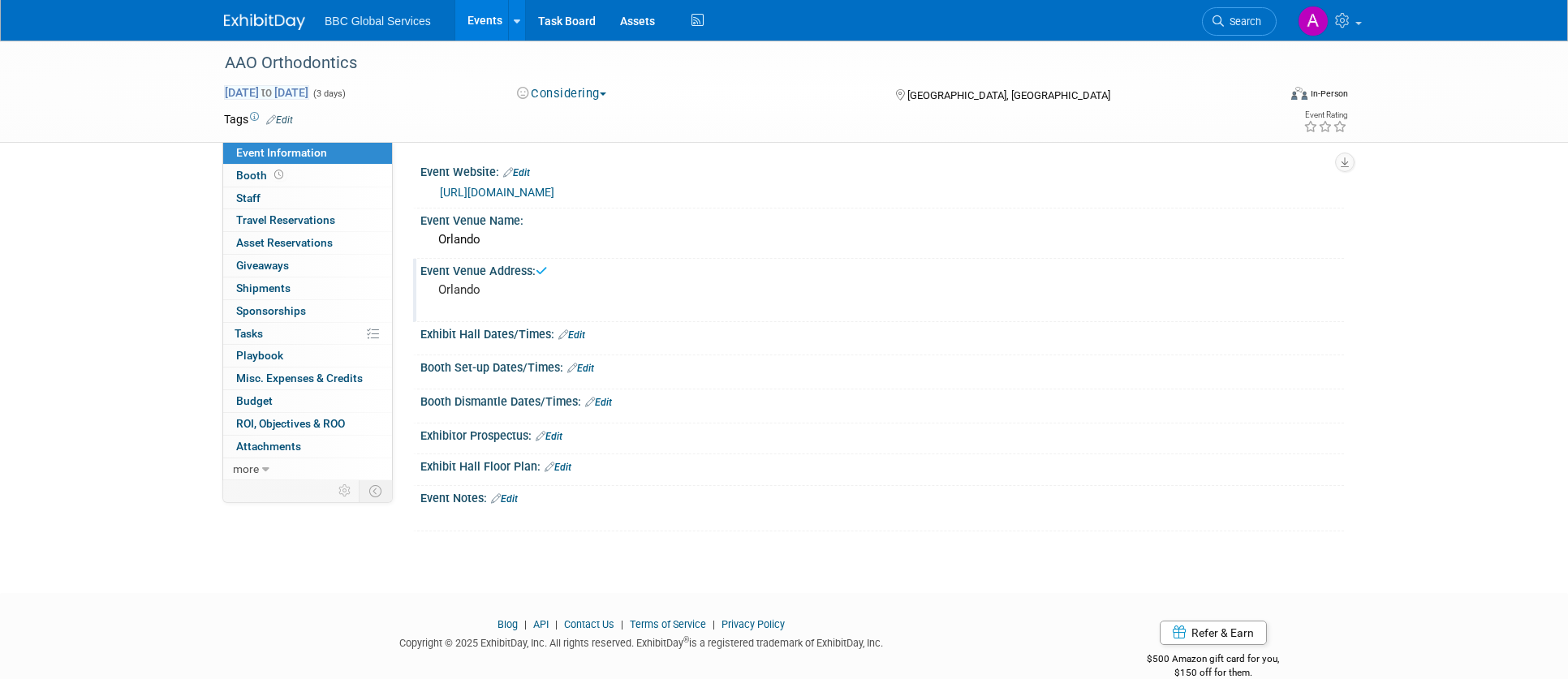
click at [309, 89] on span "May 1, 2025 to May 3, 2025" at bounding box center [266, 92] width 85 height 14
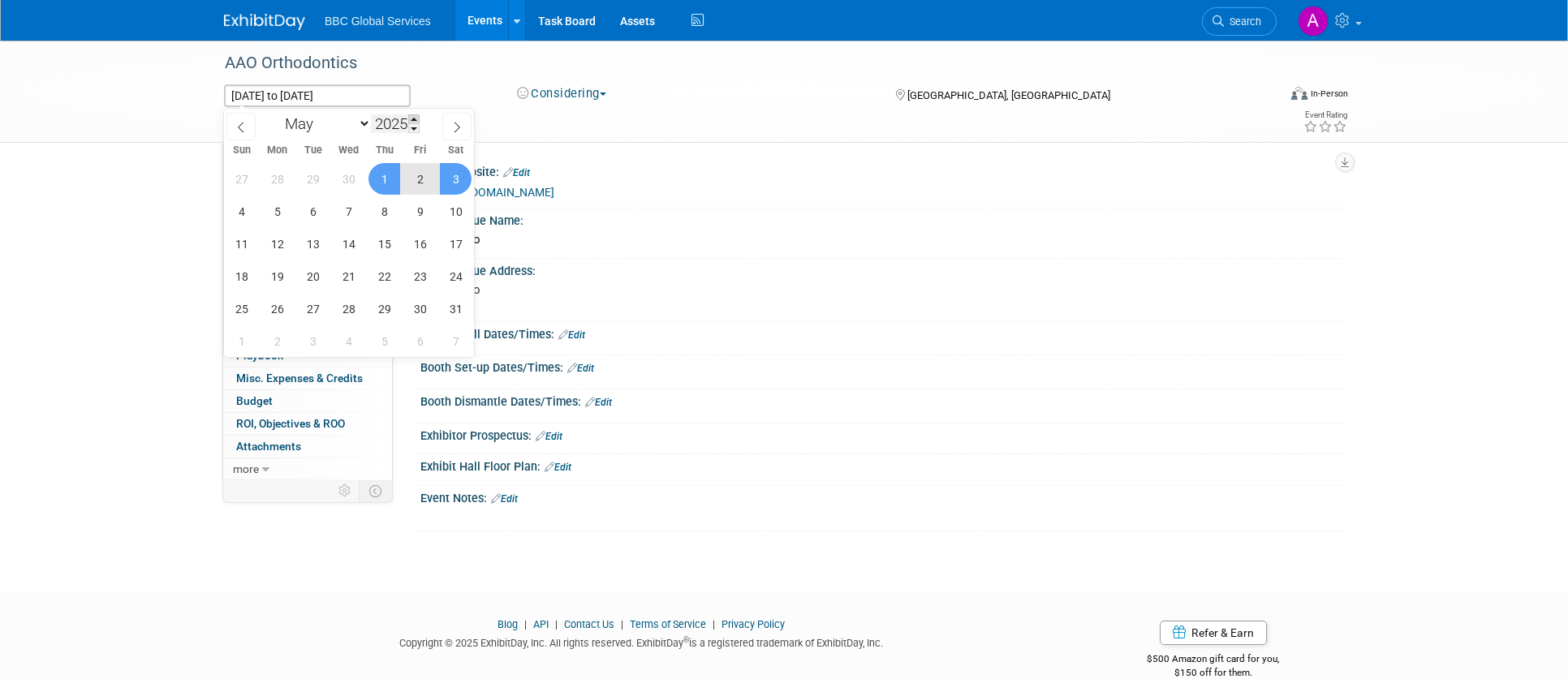
click at [417, 115] on span at bounding box center [413, 119] width 11 height 10
type input "2026"
click at [1078, 74] on div "AAO Orthodontics" at bounding box center [735, 63] width 1033 height 30
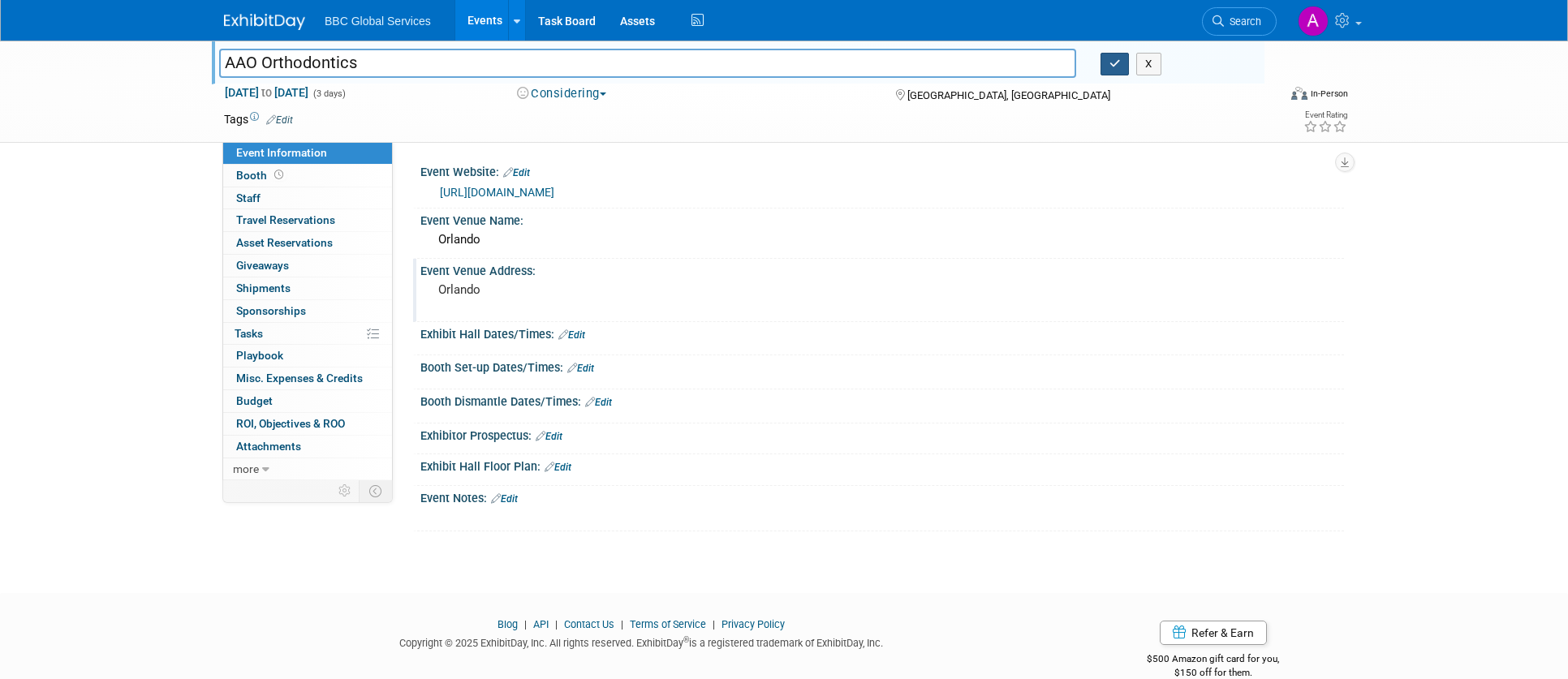
click at [1115, 66] on icon "button" at bounding box center [1115, 63] width 11 height 11
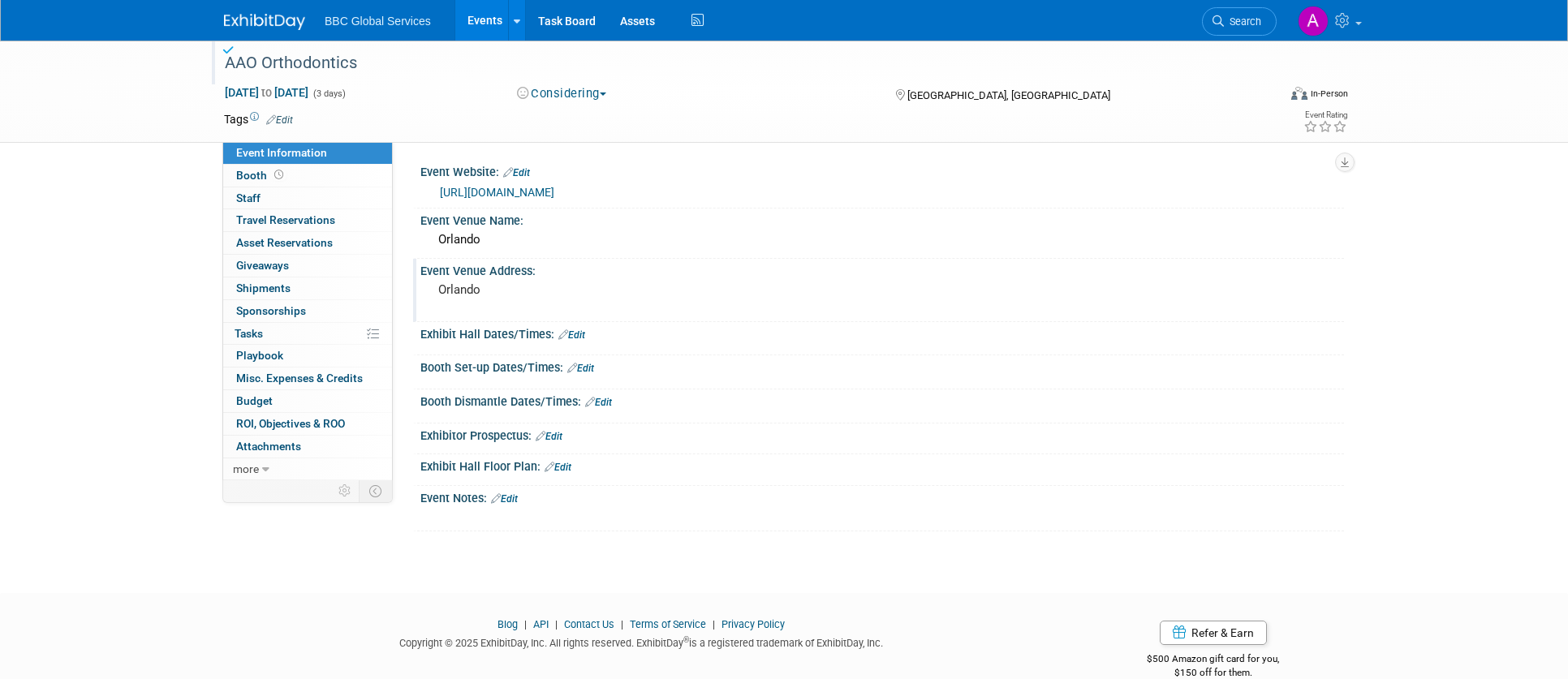
click at [281, 19] on img at bounding box center [265, 21] width 81 height 16
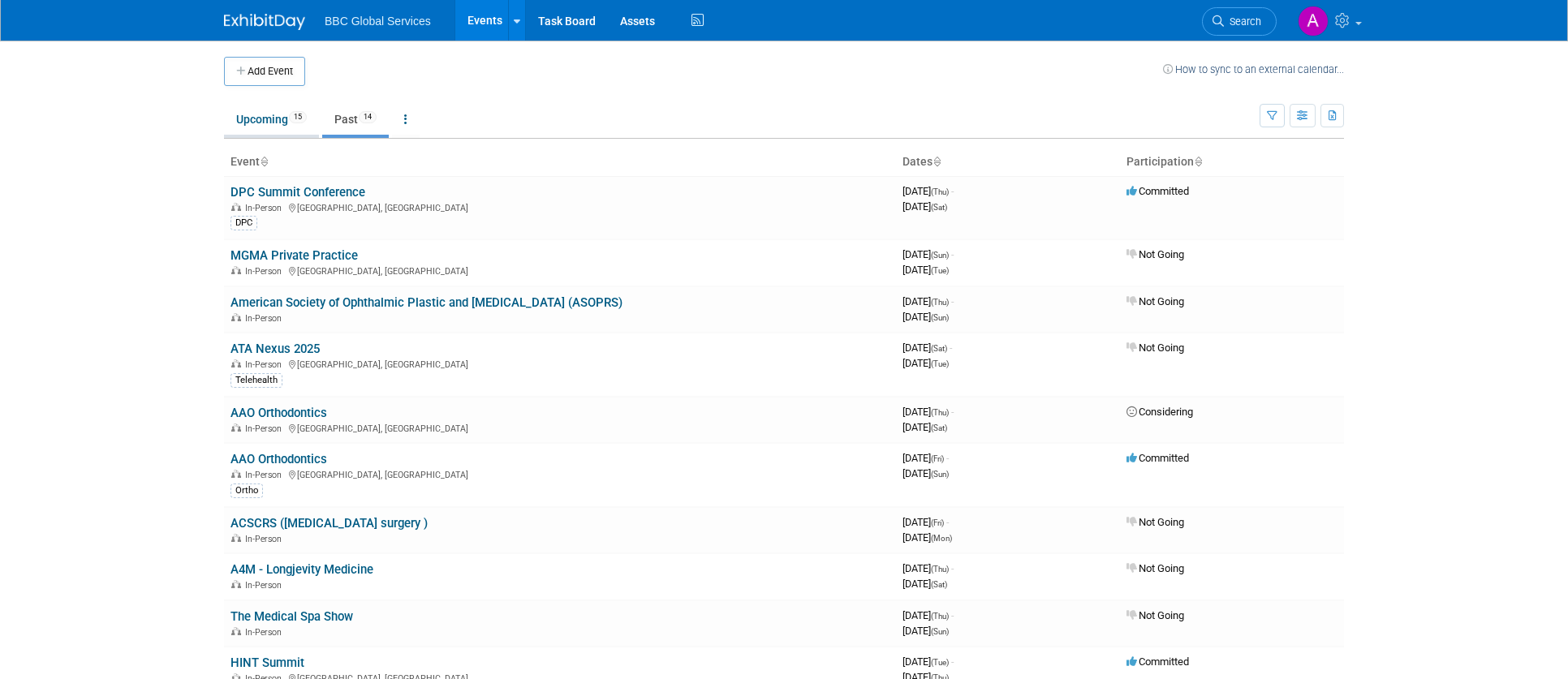
click at [283, 135] on li "Upcoming 15" at bounding box center [271, 121] width 95 height 34
click at [281, 121] on link "Upcoming 15" at bounding box center [271, 119] width 95 height 31
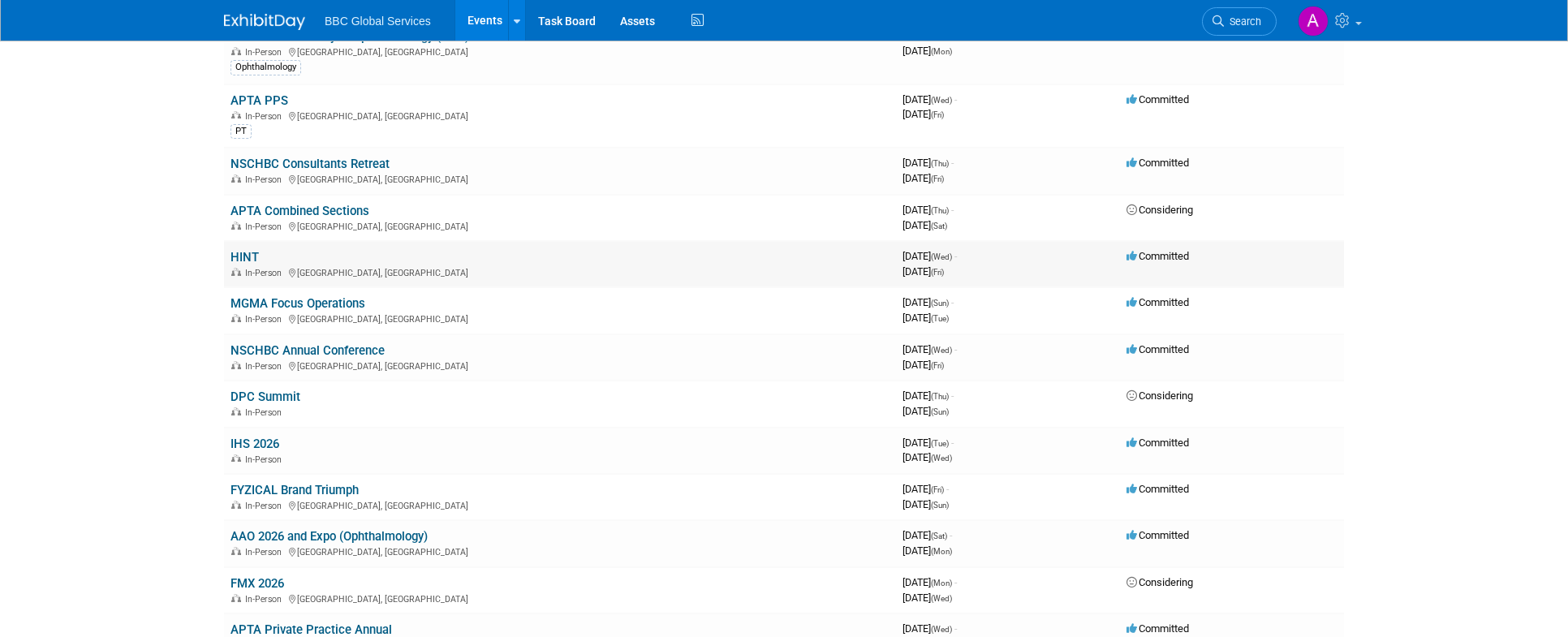
scroll to position [263, 0]
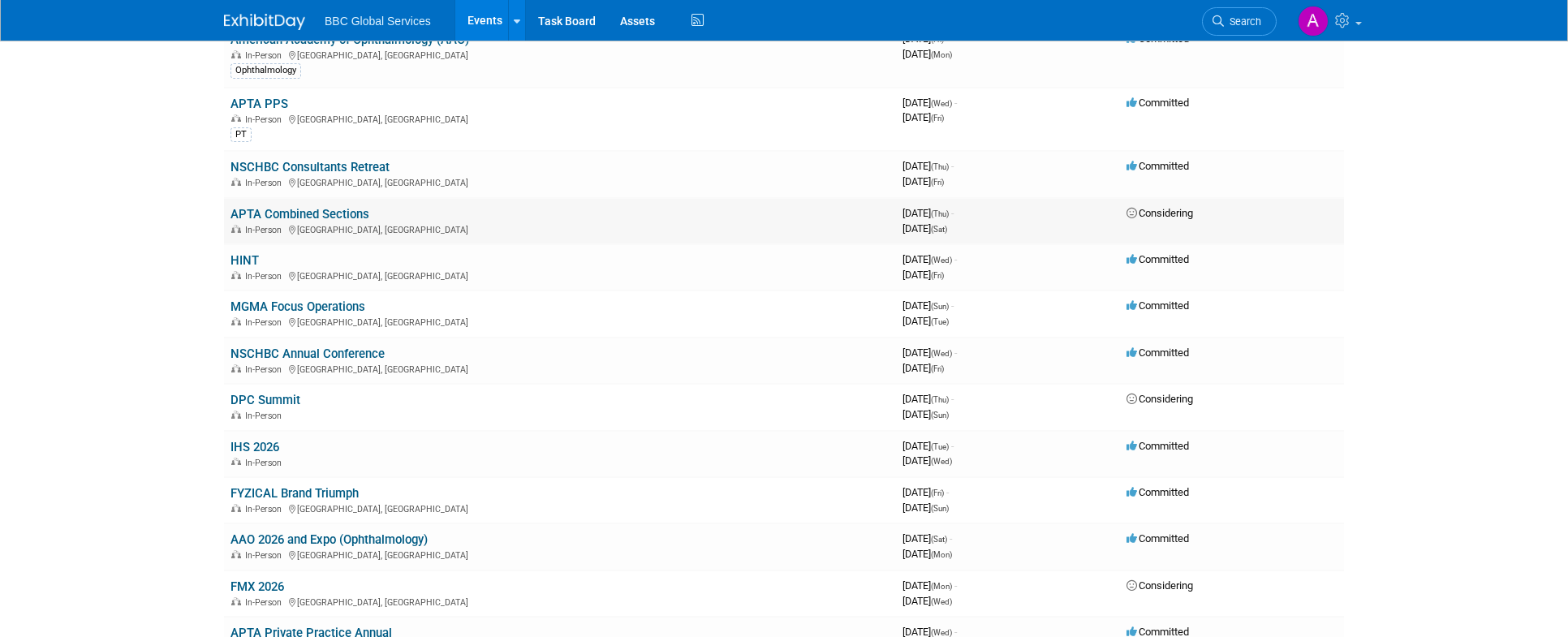
click at [330, 219] on link "APTA Combined Sections" at bounding box center [299, 214] width 138 height 14
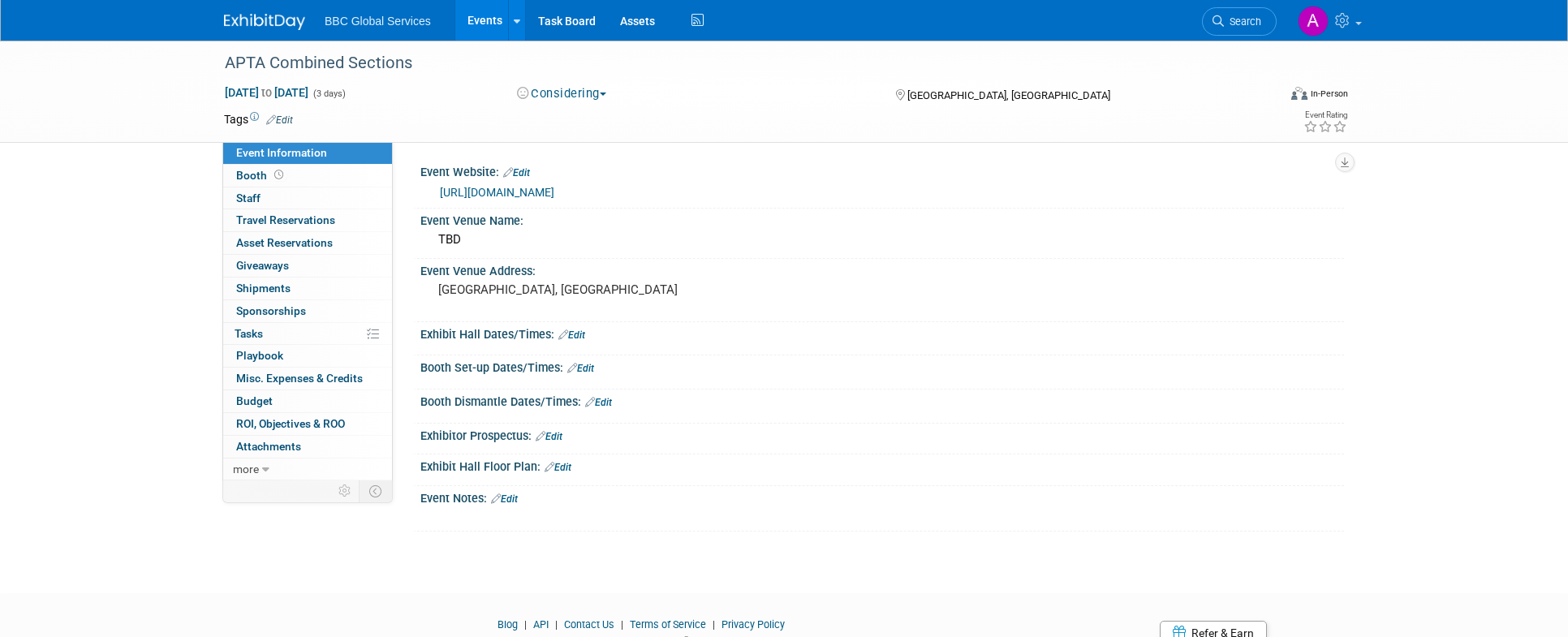
click at [510, 496] on link "Edit" at bounding box center [504, 499] width 27 height 11
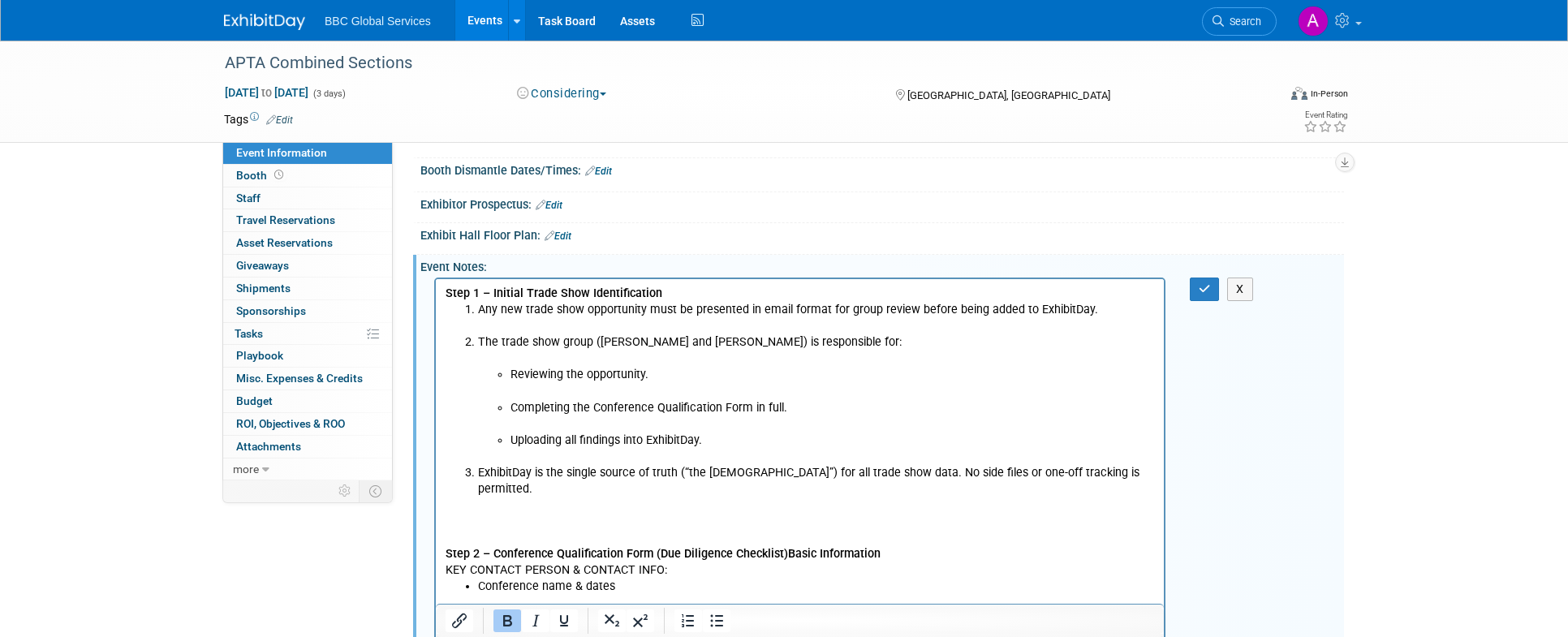
scroll to position [202, 0]
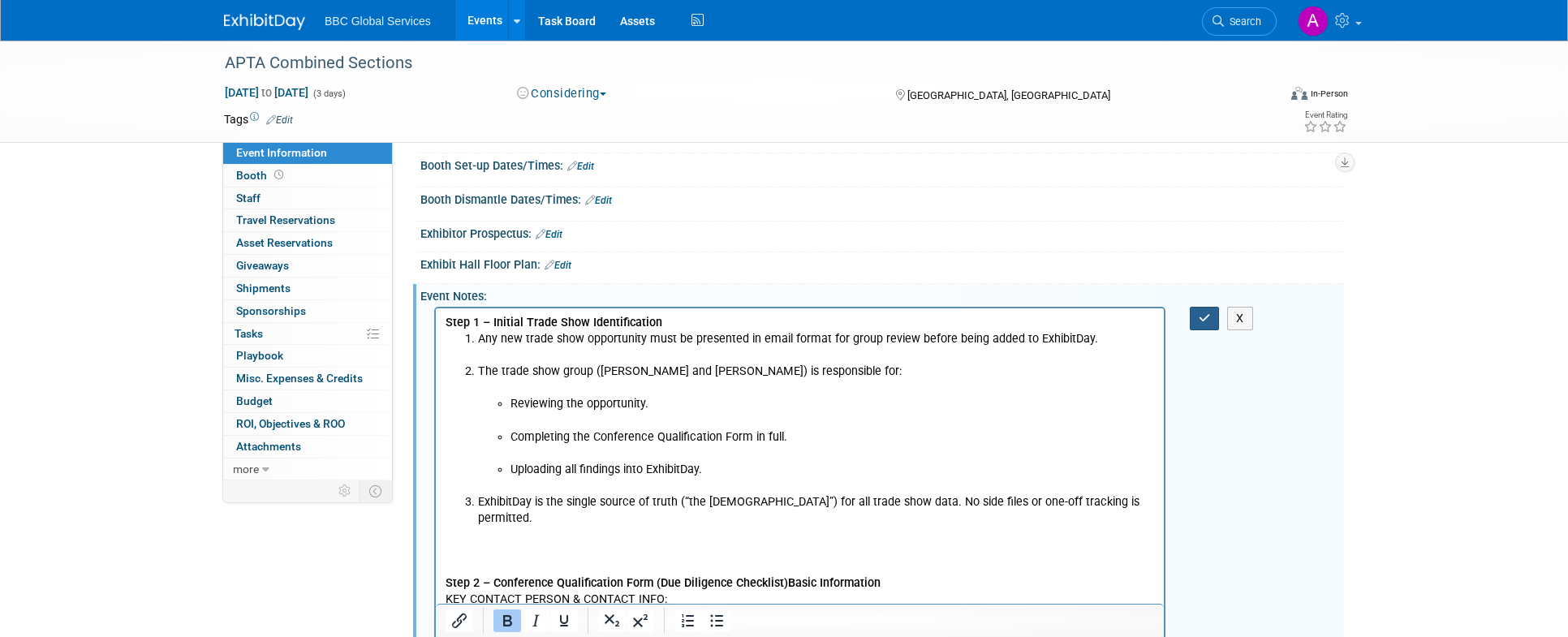
click at [1209, 317] on icon "button" at bounding box center [1204, 318] width 12 height 11
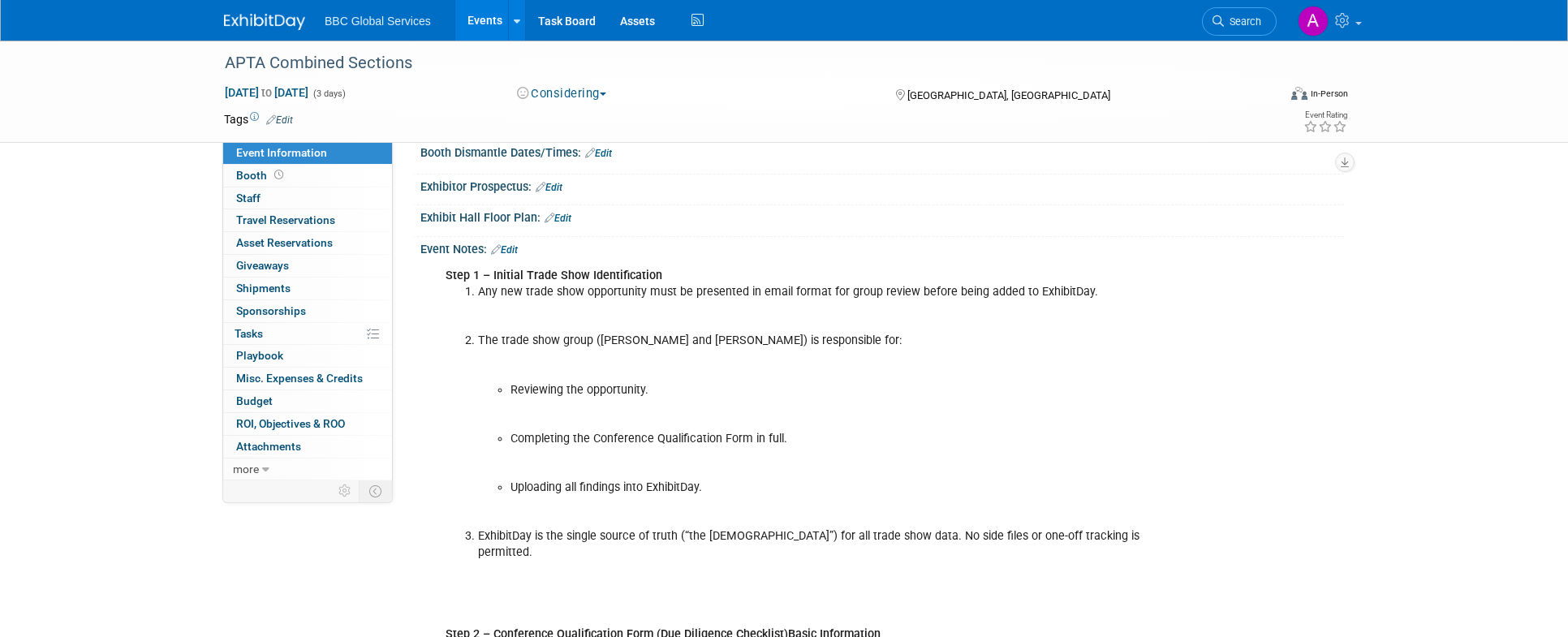
scroll to position [241, 0]
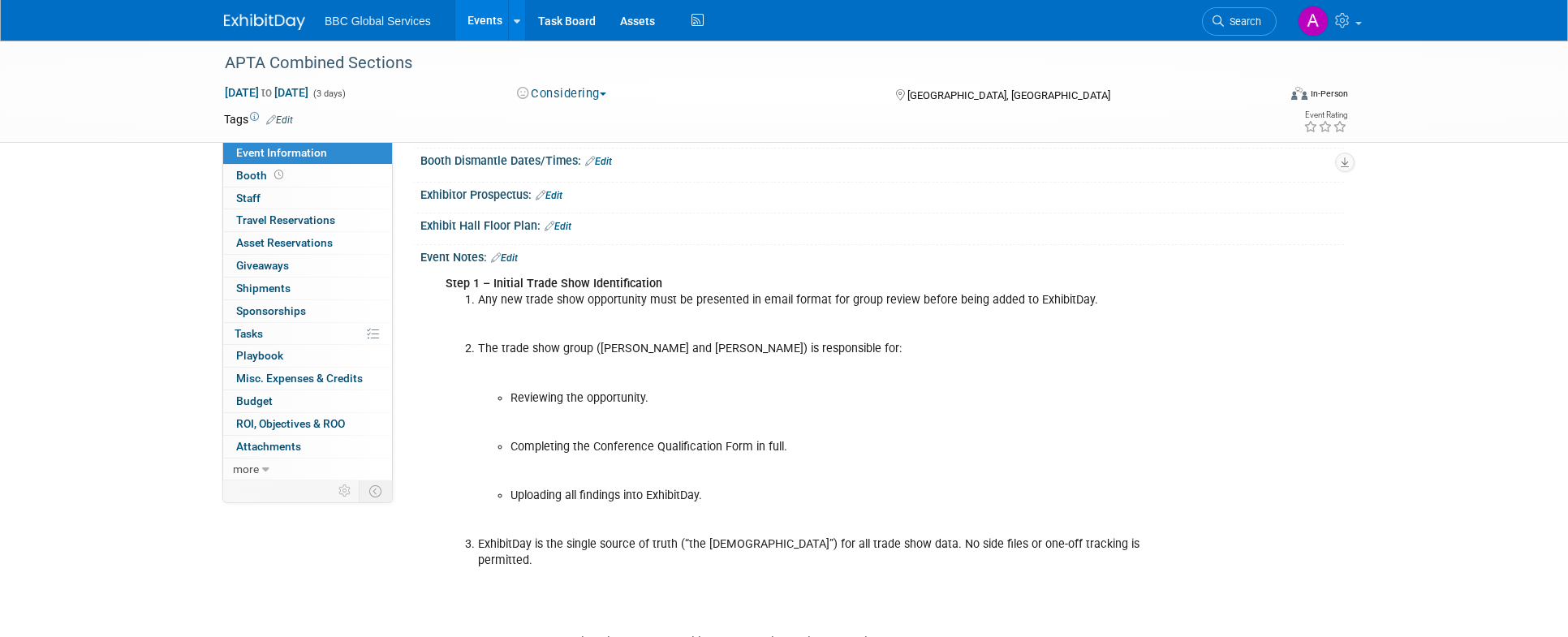
click at [512, 252] on link "Edit" at bounding box center [504, 258] width 27 height 11
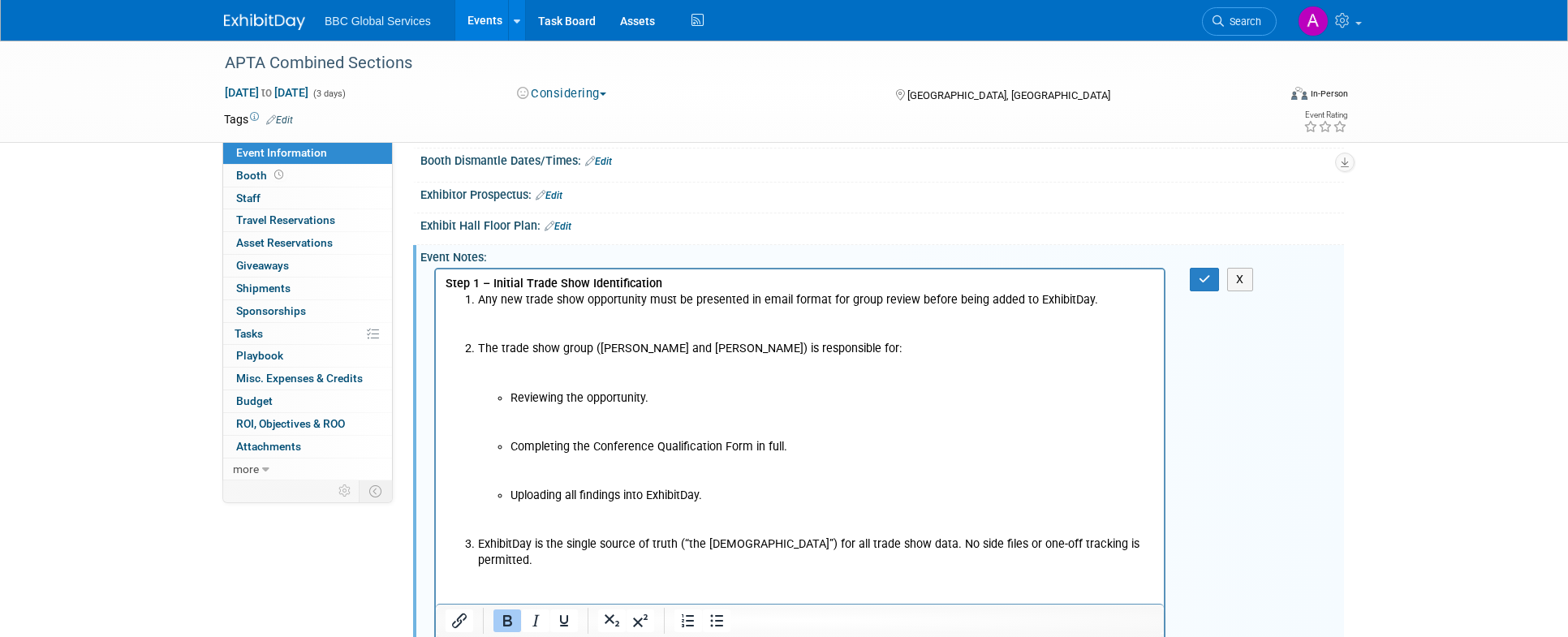
scroll to position [0, 0]
click at [540, 411] on li "Reviewing the opportunity." at bounding box center [832, 414] width 645 height 49
click at [1198, 278] on icon "button" at bounding box center [1204, 279] width 12 height 11
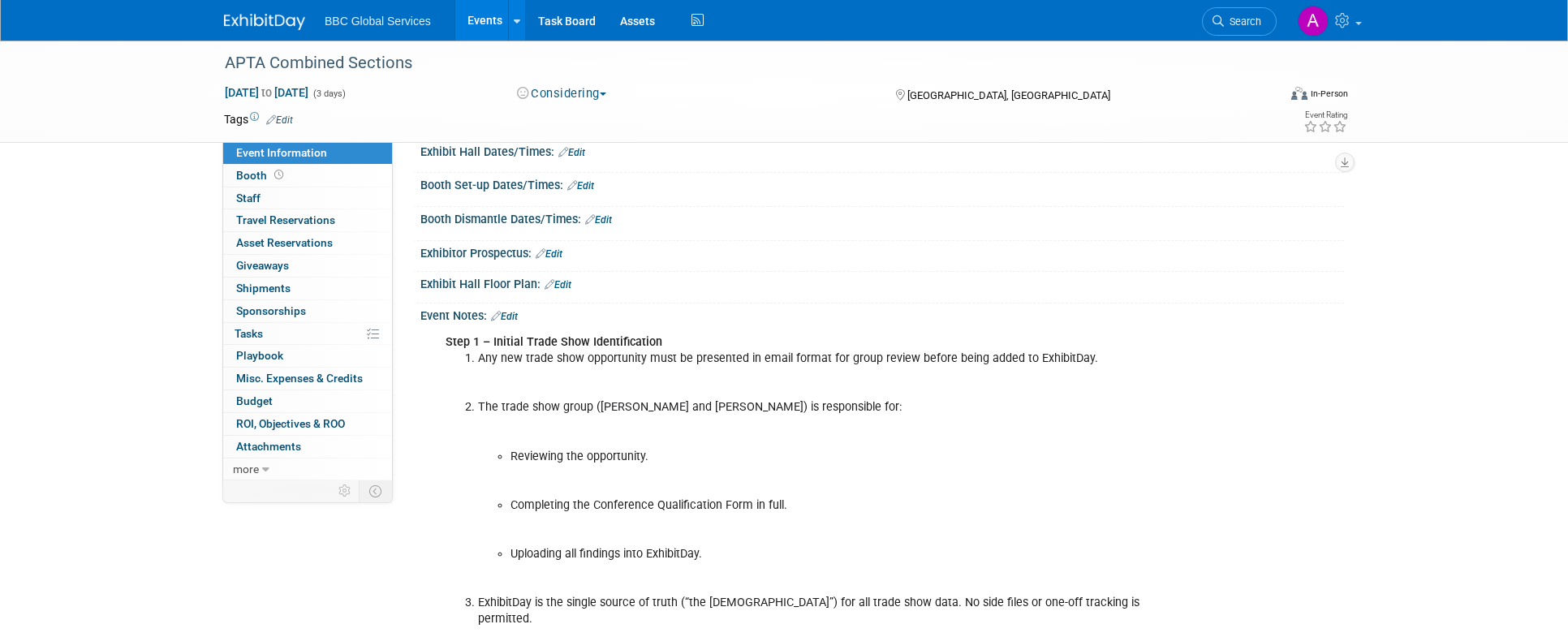
scroll to position [176, 0]
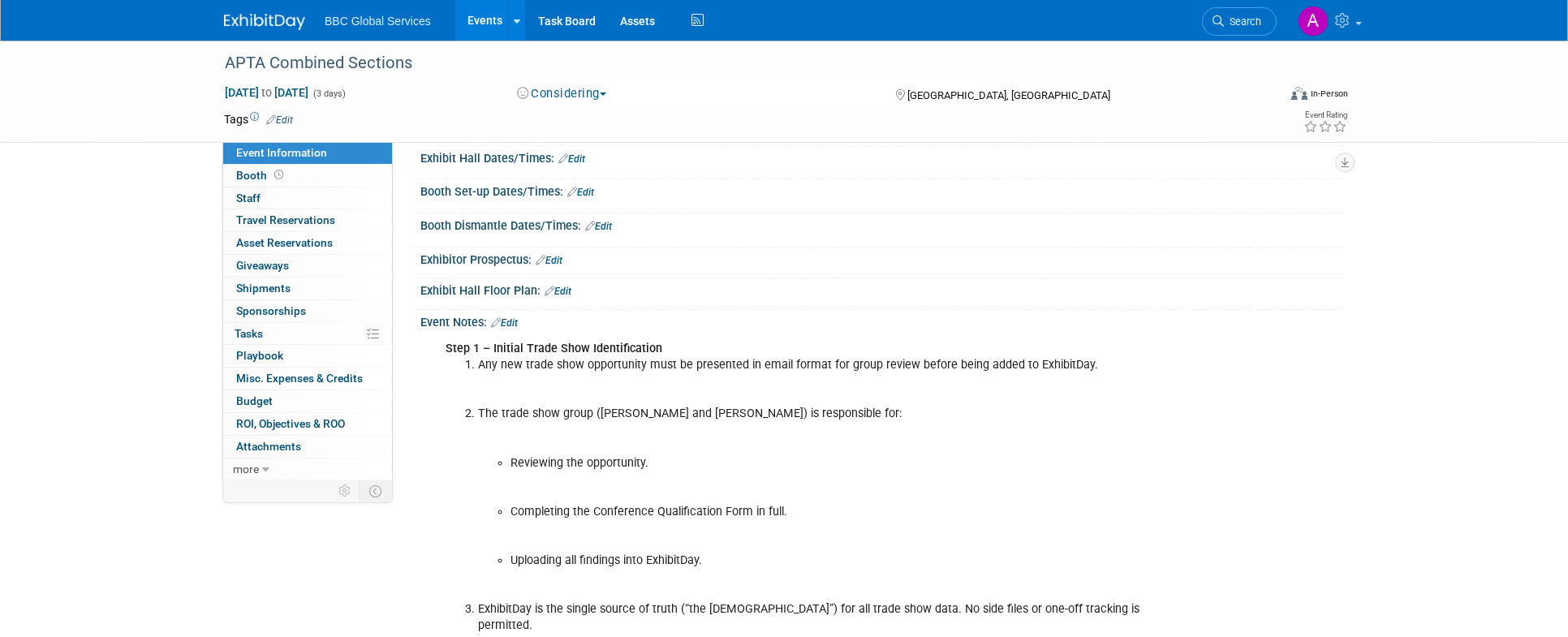
click at [512, 320] on link "Edit" at bounding box center [504, 323] width 27 height 11
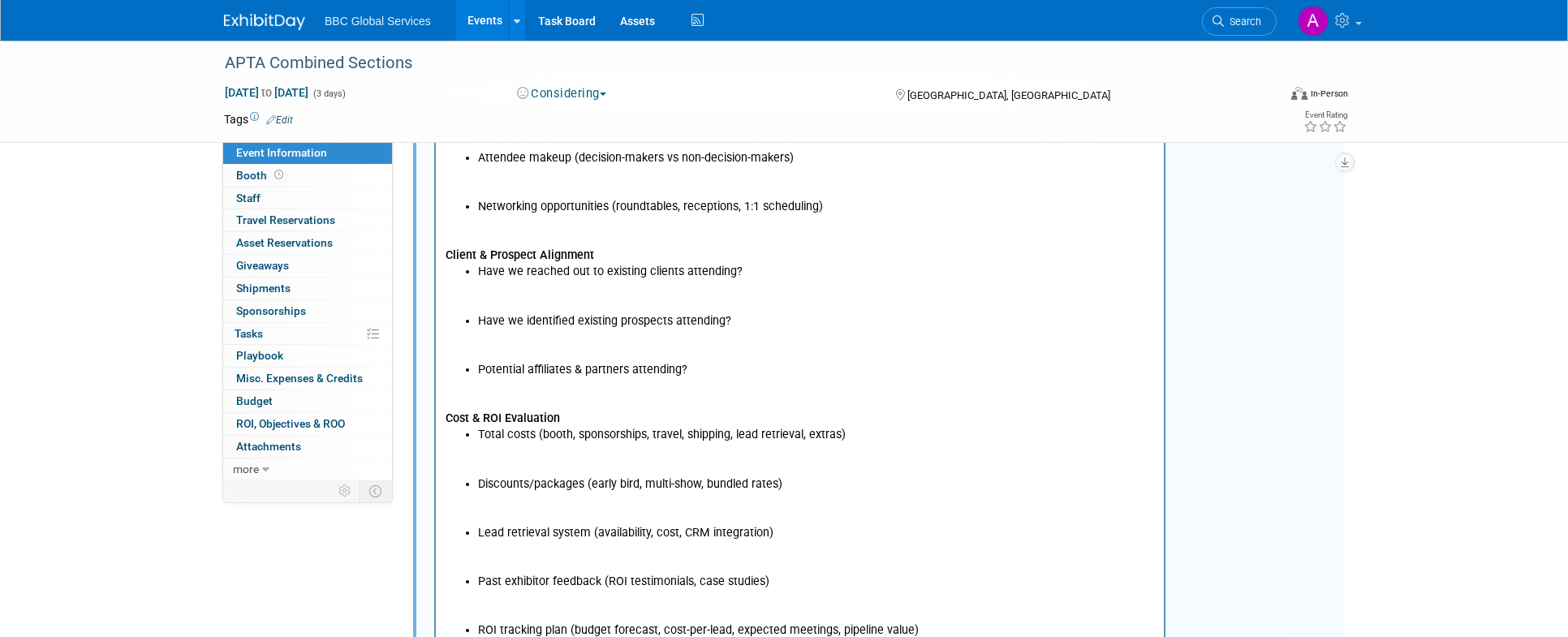
scroll to position [1847, 0]
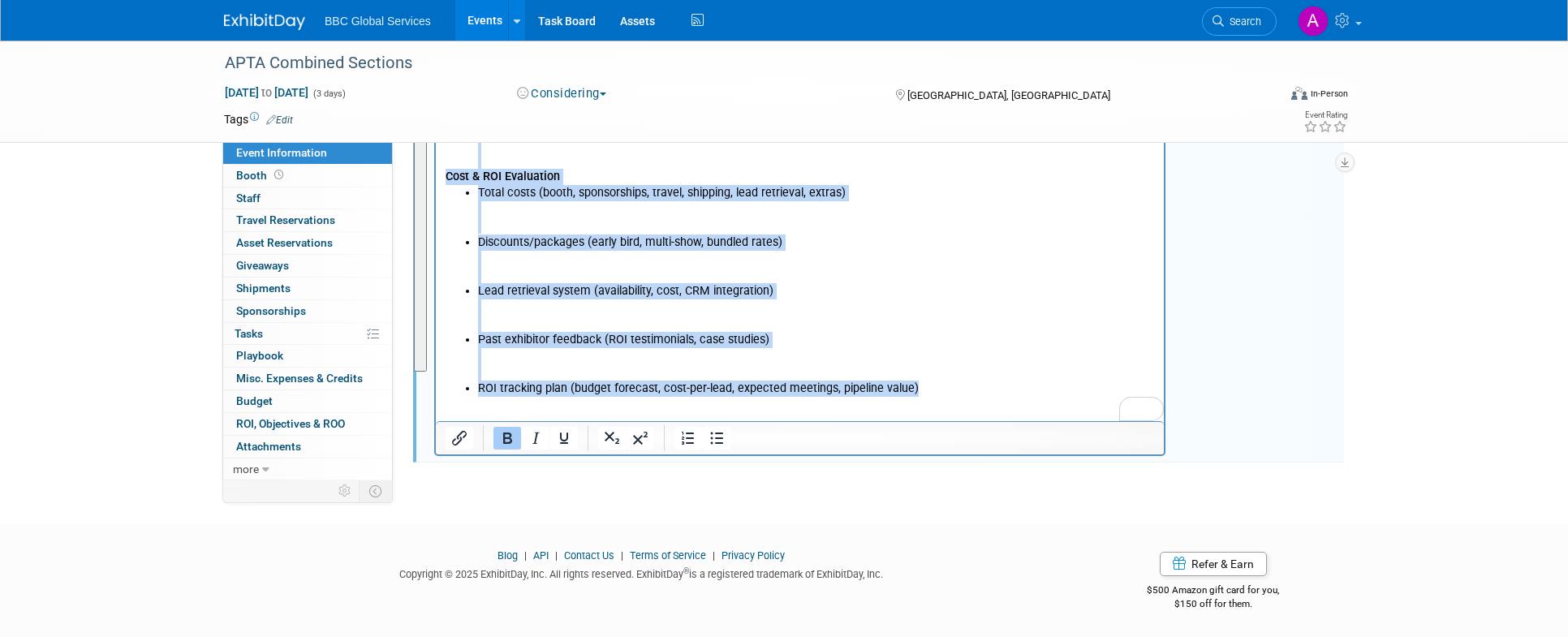
drag, startPoint x: 446, startPoint y: -1325, endPoint x: 891, endPoint y: 422, distance: 1802.8
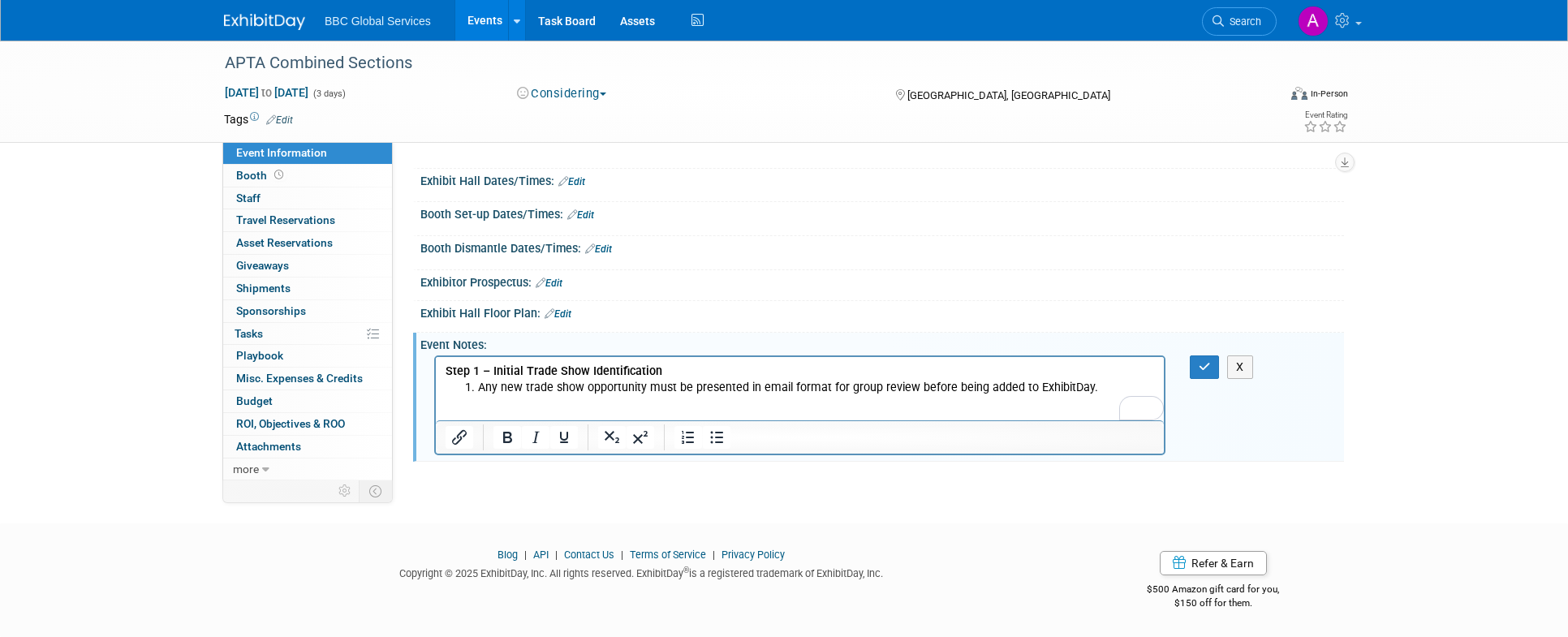
scroll to position [153, 0]
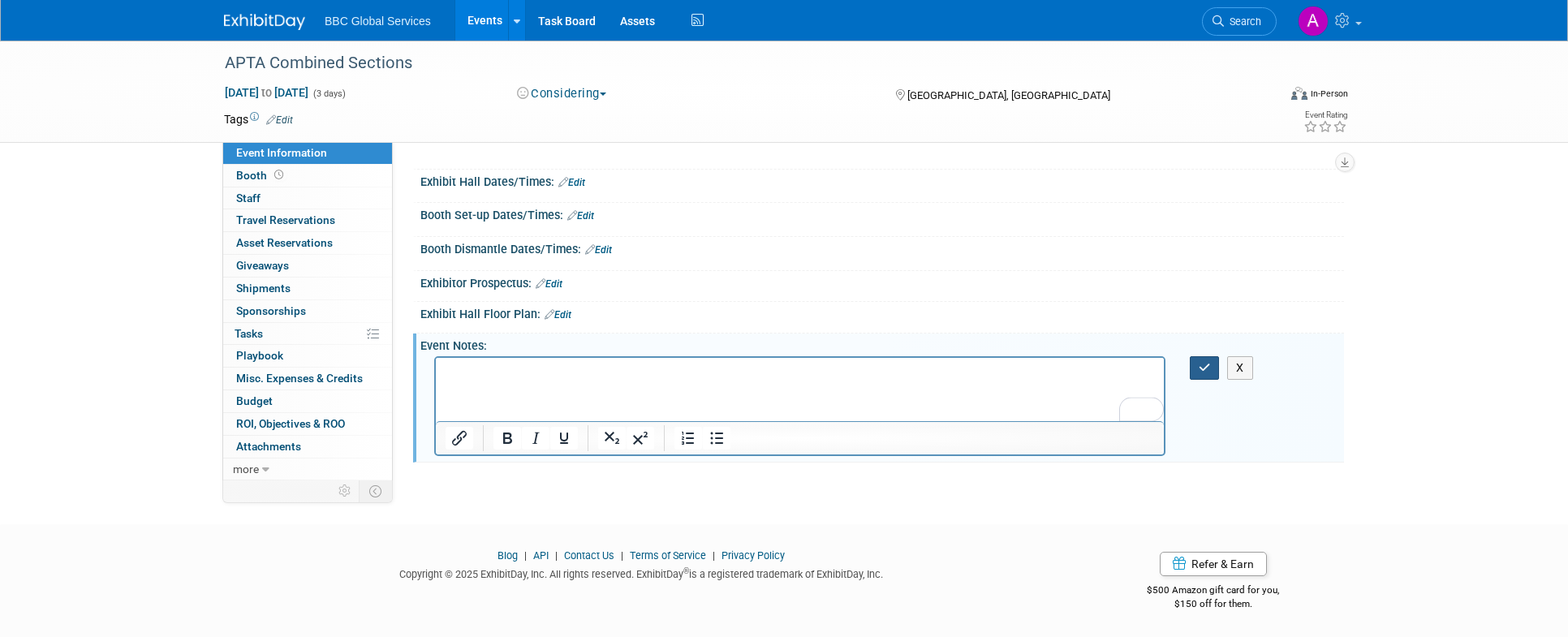
click at [1212, 359] on button "button" at bounding box center [1204, 368] width 30 height 24
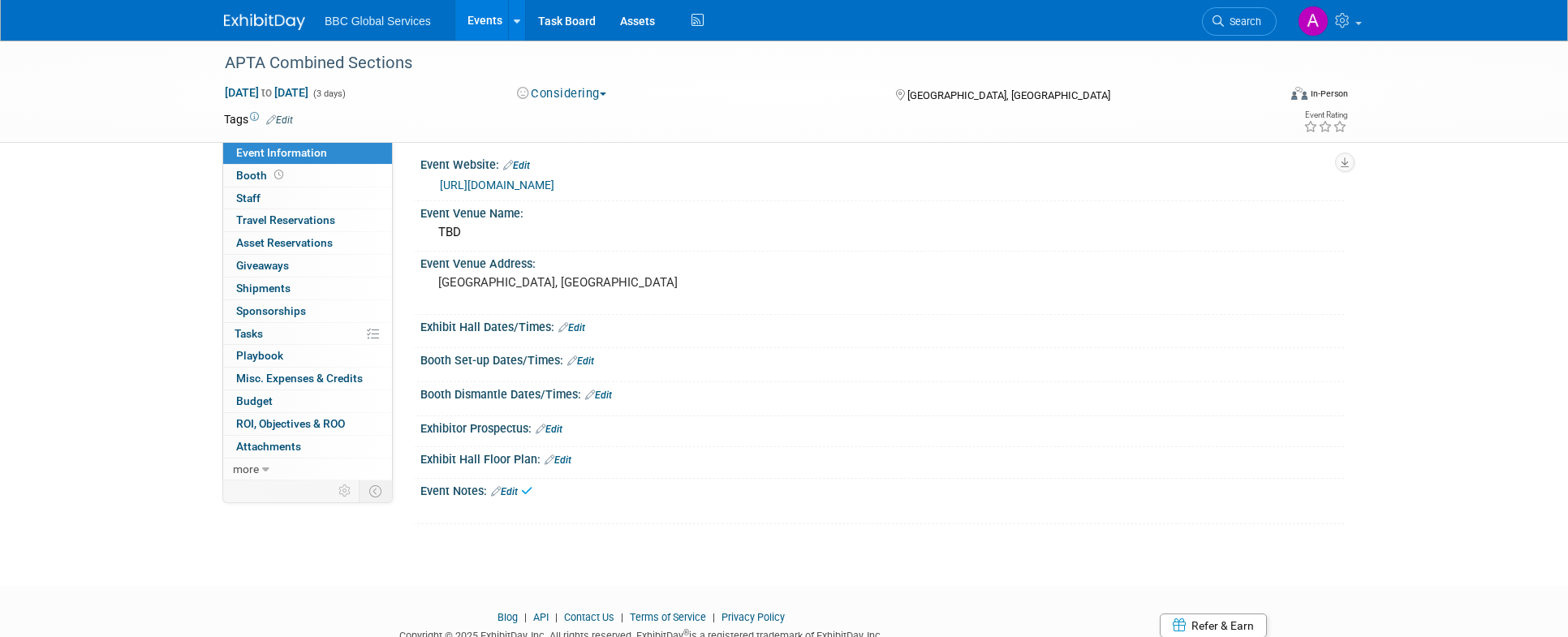
scroll to position [0, 0]
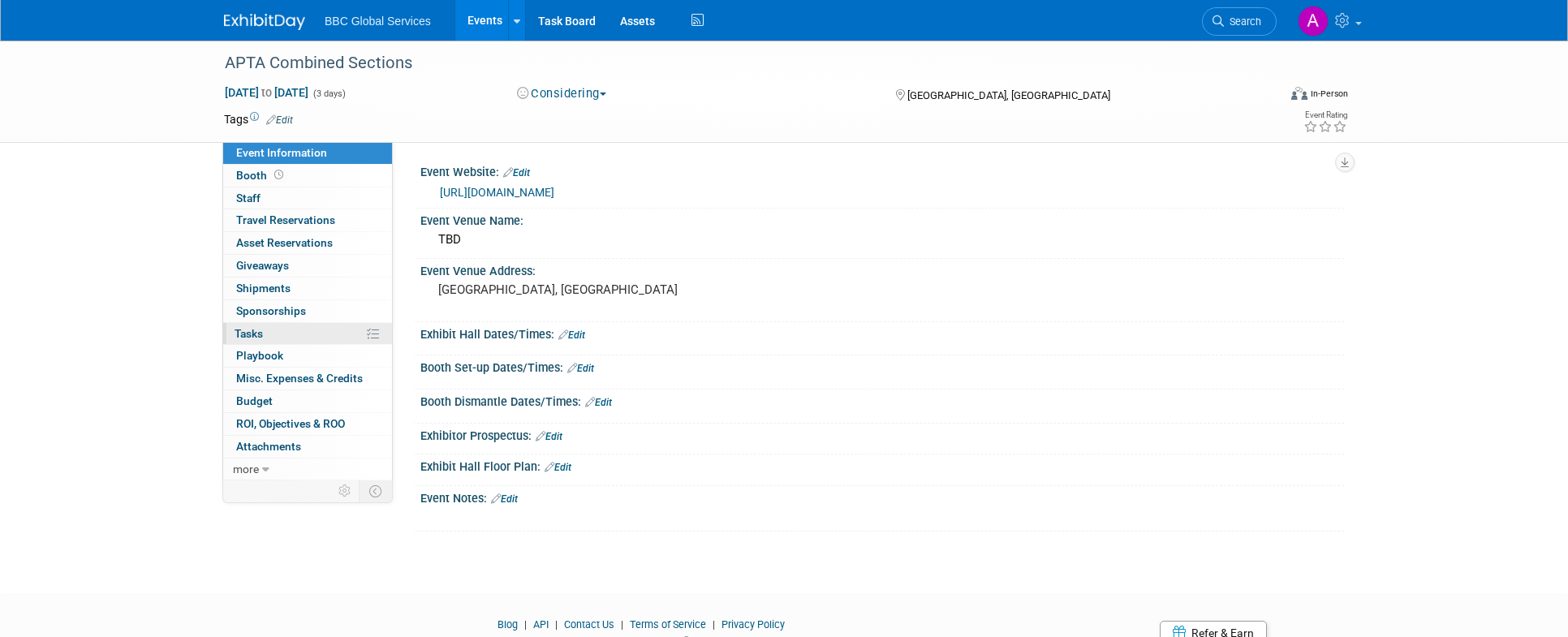
click at [310, 329] on link "0% Tasks 0%" at bounding box center [307, 333] width 169 height 22
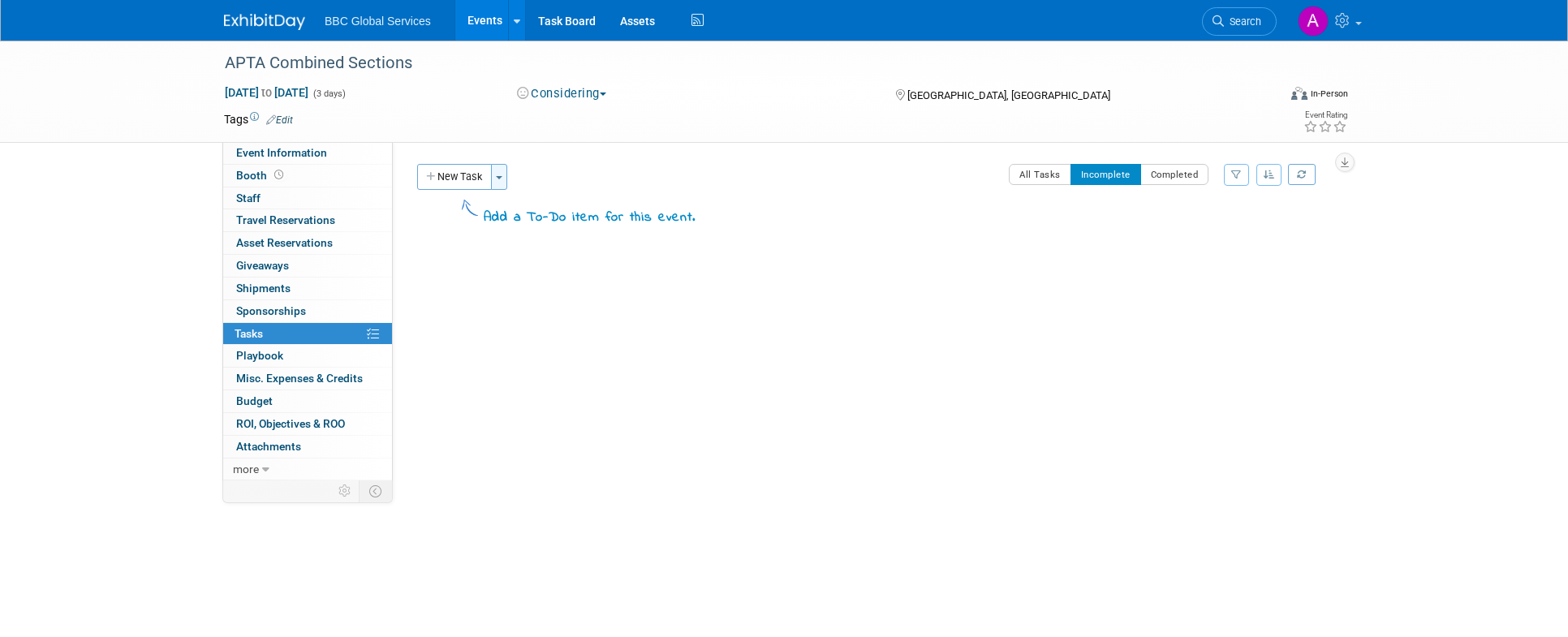
click at [507, 179] on button "Toggle Dropdown" at bounding box center [498, 177] width 16 height 26
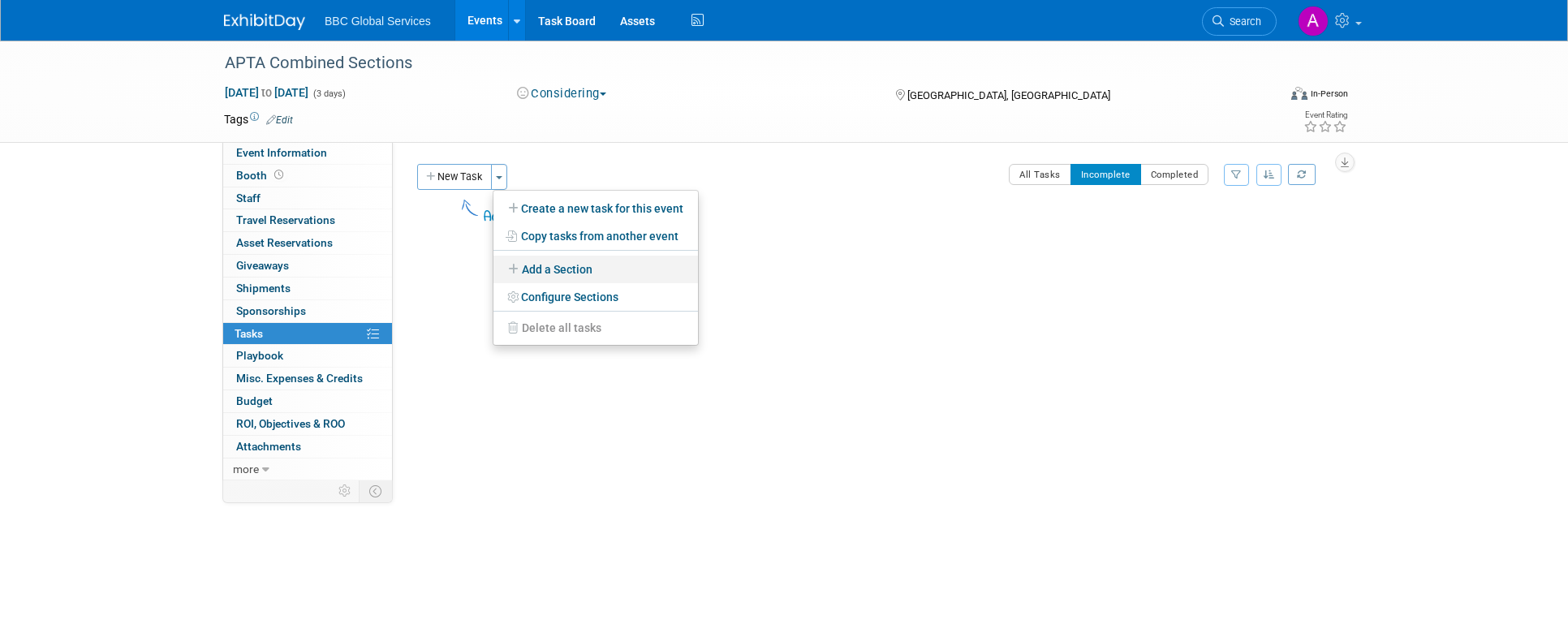
click at [647, 273] on link "Add a Section" at bounding box center [596, 269] width 204 height 28
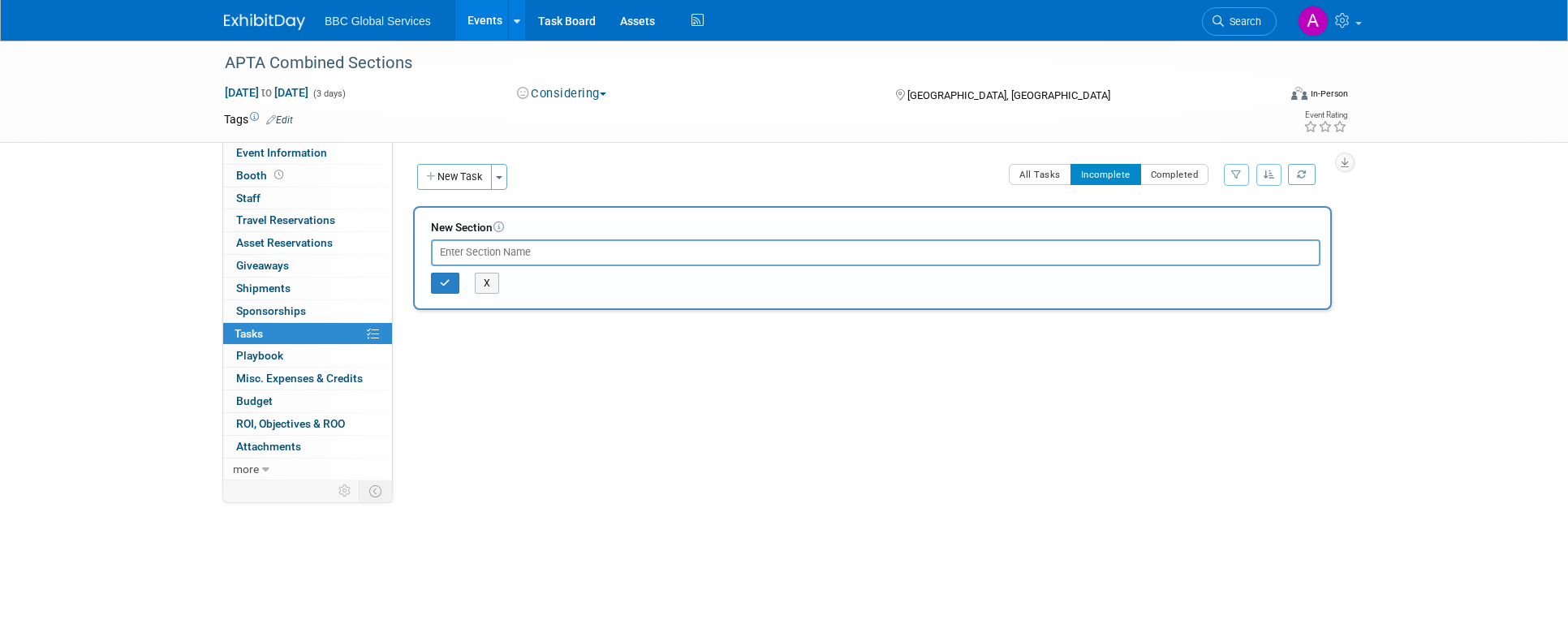
paste input "Step 1 – Initial Trade Show Identification"
type input "Step 1 – Initial Trade Show Identification"
click at [445, 279] on icon "button" at bounding box center [445, 283] width 11 height 10
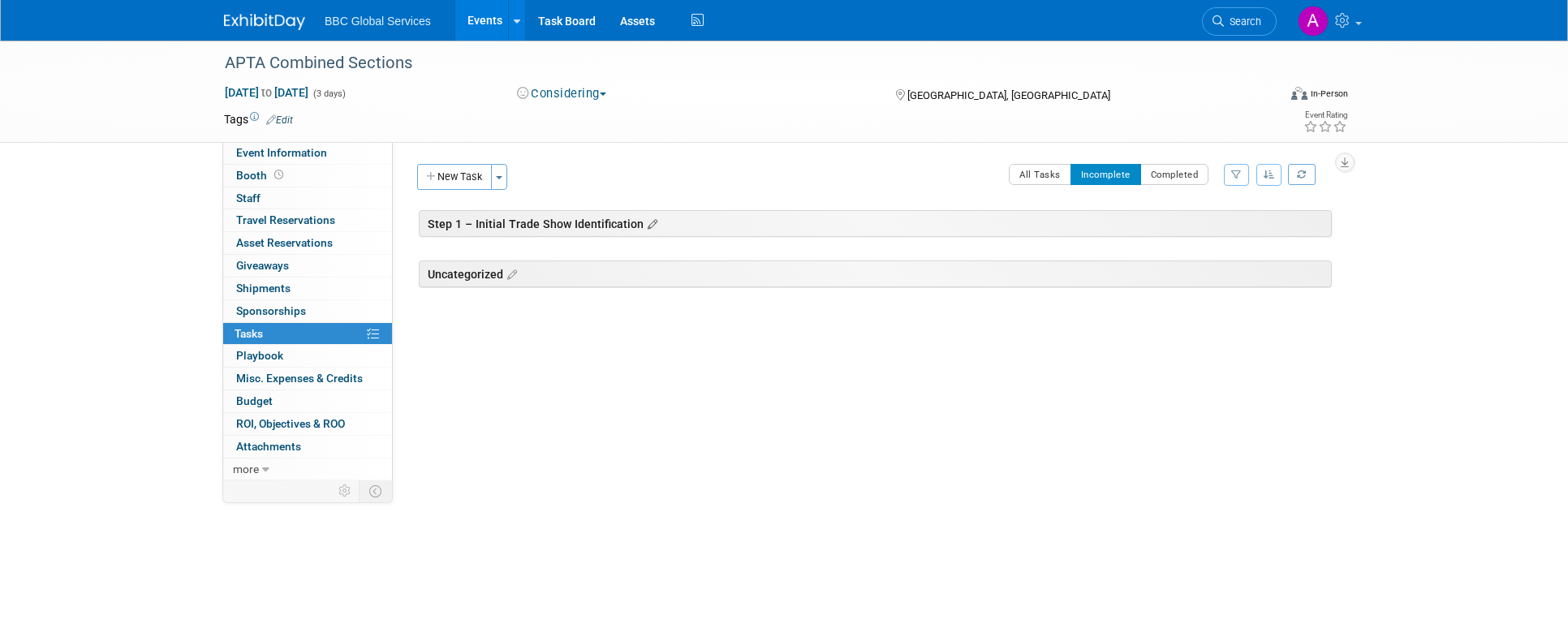
click at [644, 226] on icon at bounding box center [650, 224] width 13 height 14
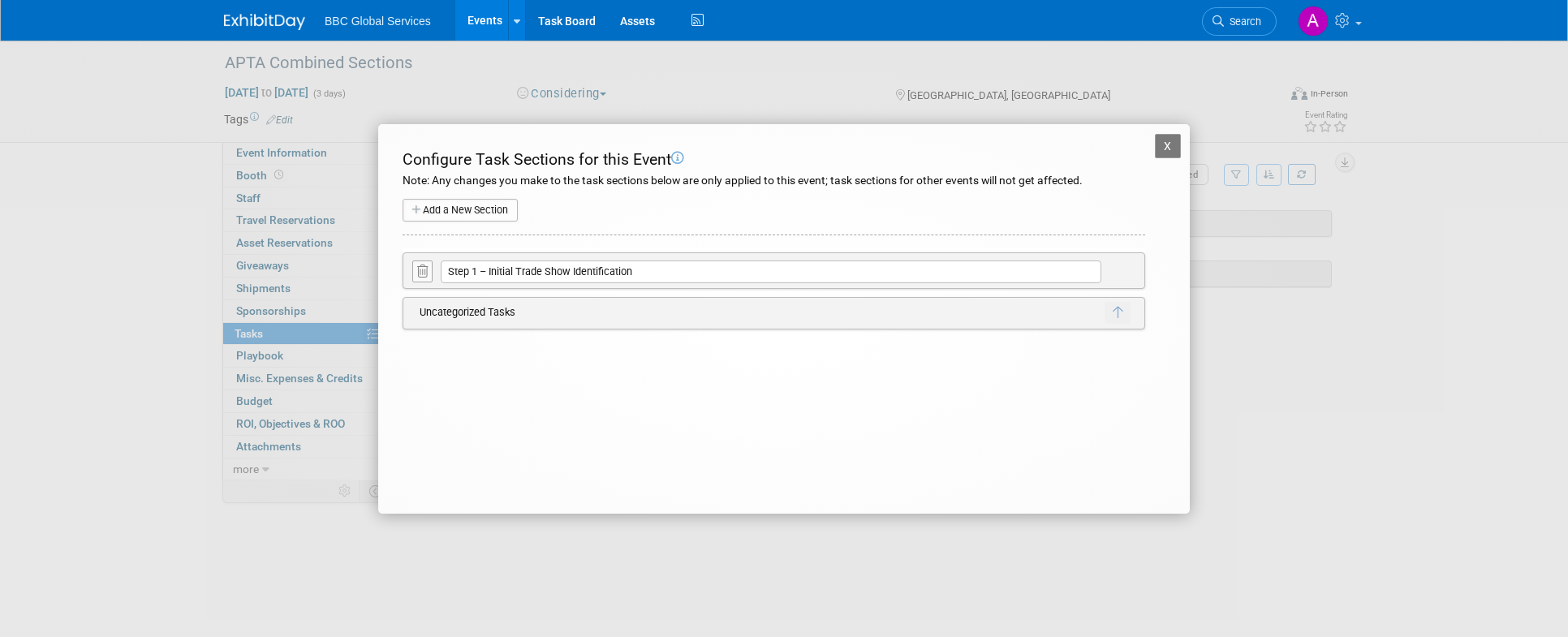
click at [482, 313] on td "Uncategorized Tasks" at bounding box center [758, 312] width 693 height 22
click at [1142, 314] on td at bounding box center [1137, 312] width 13 height 22
click at [1116, 314] on icon "button" at bounding box center [1117, 312] width 10 height 13
click at [1083, 327] on button "X" at bounding box center [1083, 331] width 25 height 21
click at [1180, 140] on div "X APTA Combined Sections Configure Task Sections for this Event Note: Any chang…" at bounding box center [784, 319] width 812 height 390
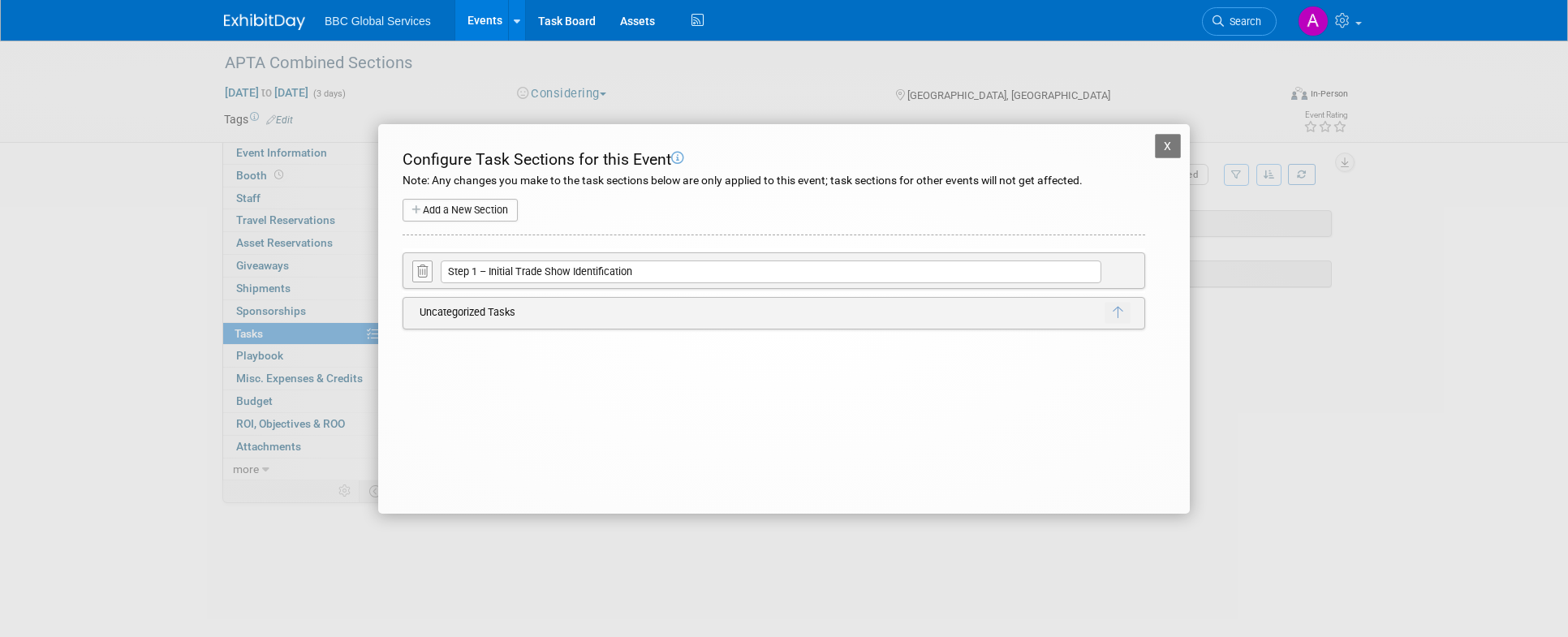
click at [1167, 140] on button "X" at bounding box center [1167, 145] width 26 height 24
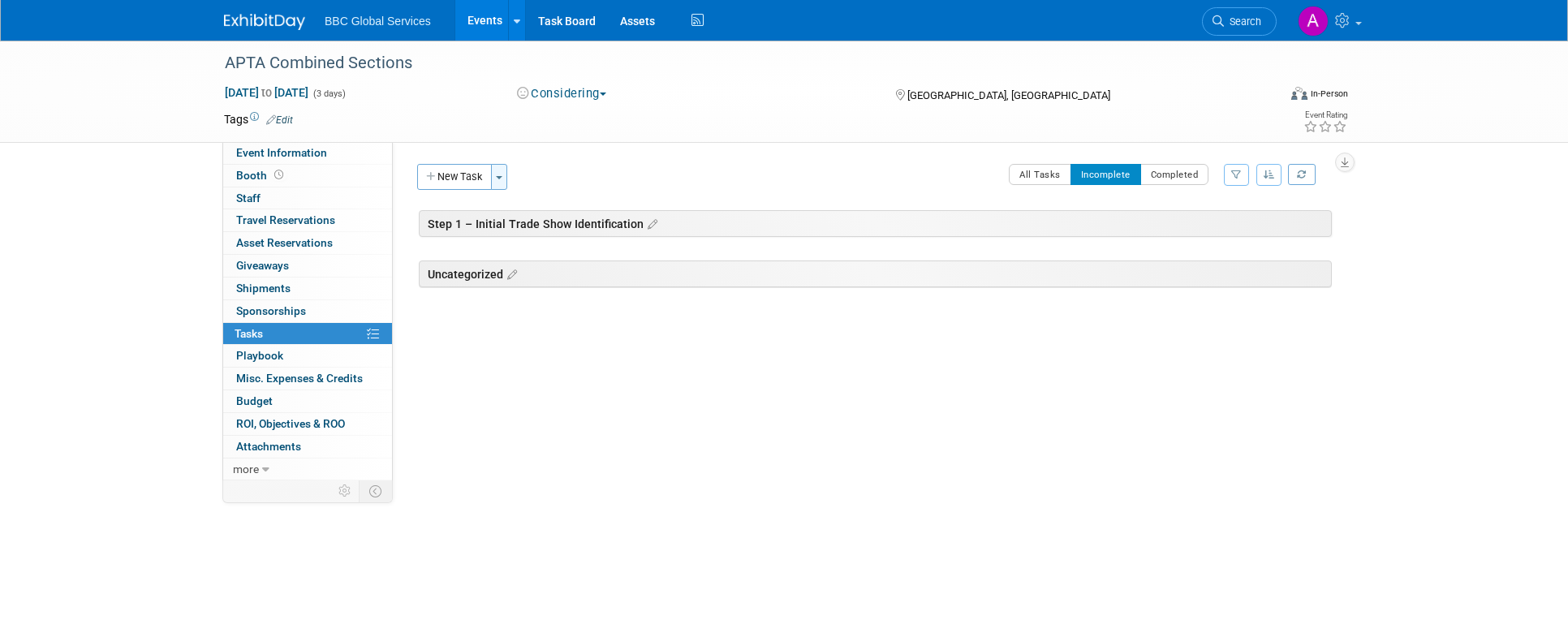
click at [500, 175] on button "Toggle Dropdown" at bounding box center [498, 177] width 16 height 26
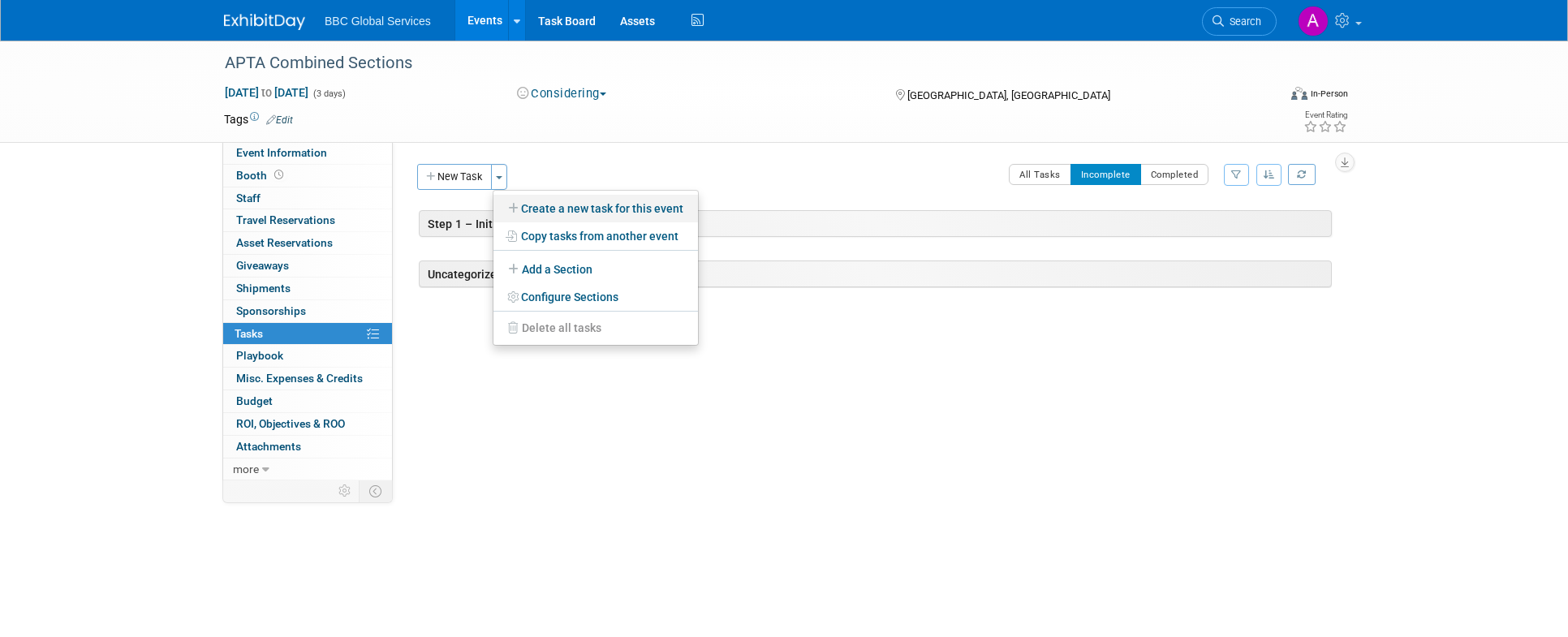
click at [593, 206] on link "Create a new task for this event" at bounding box center [596, 208] width 204 height 28
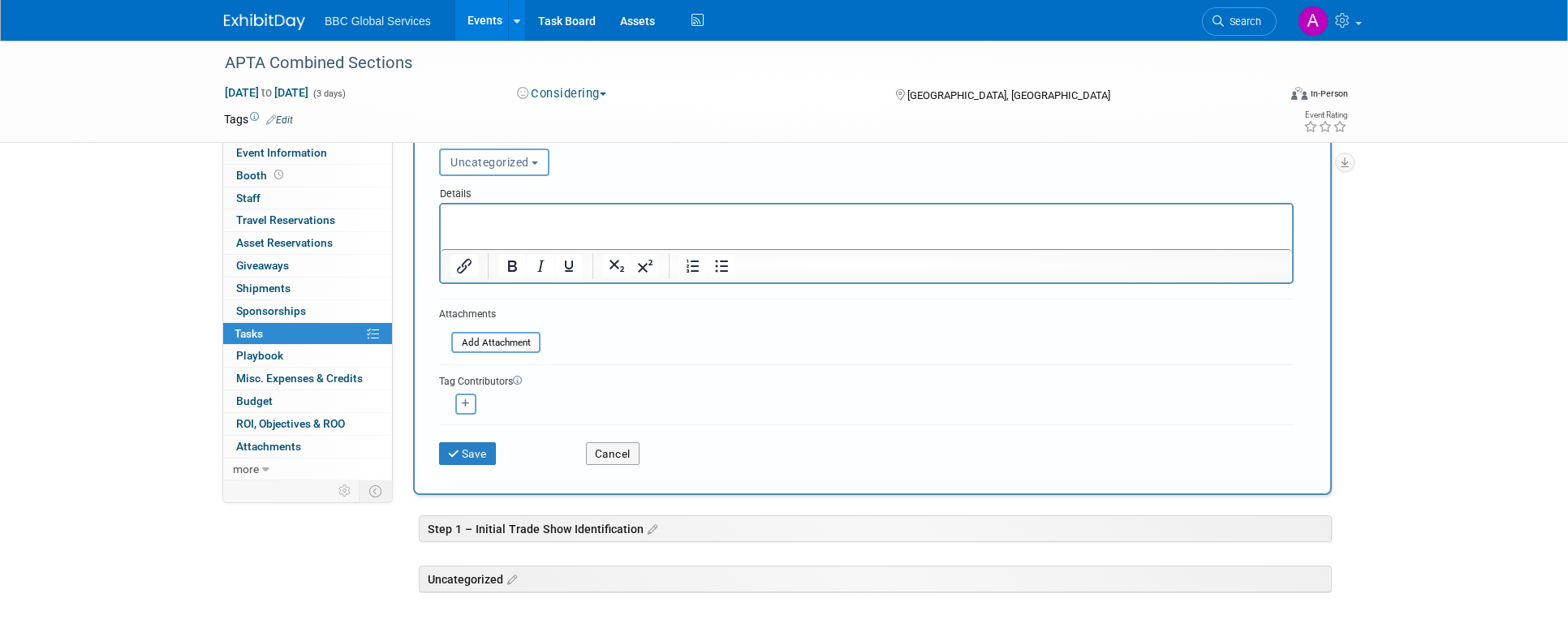
scroll to position [233, 0]
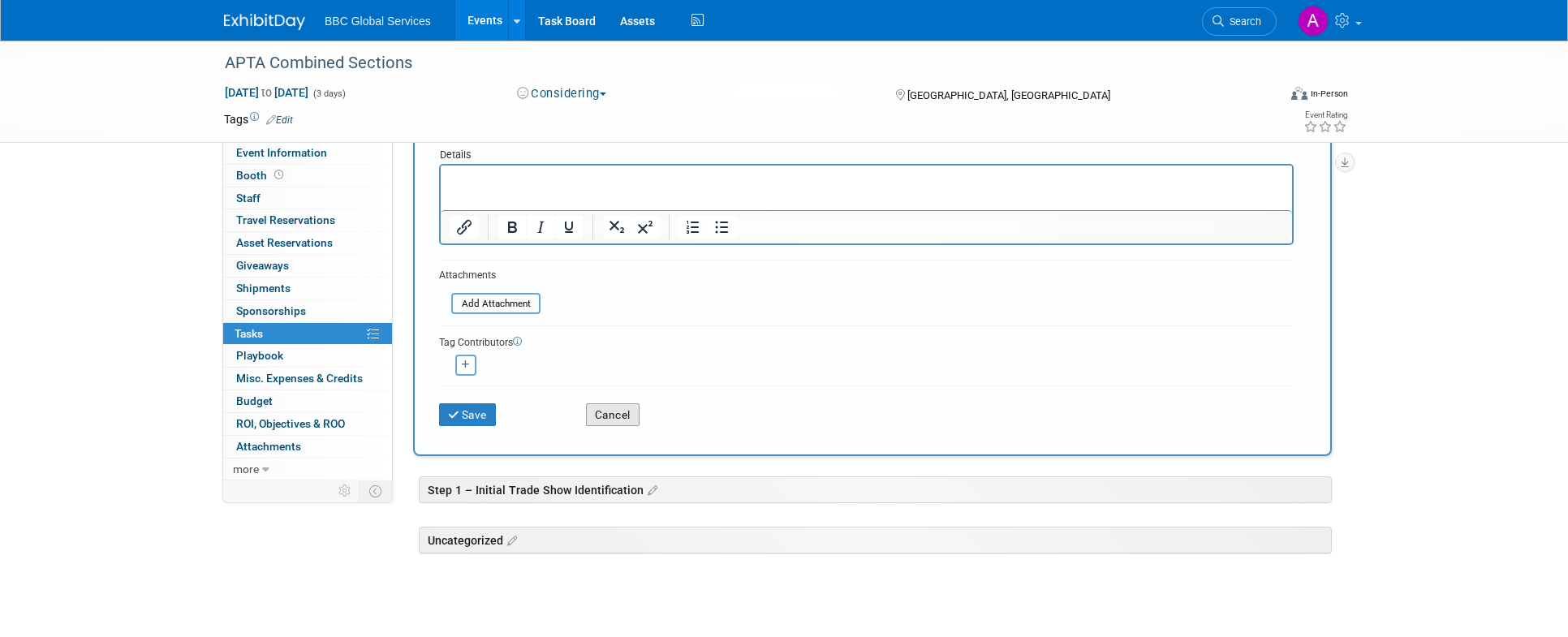
click at [617, 425] on button "Cancel" at bounding box center [613, 414] width 53 height 23
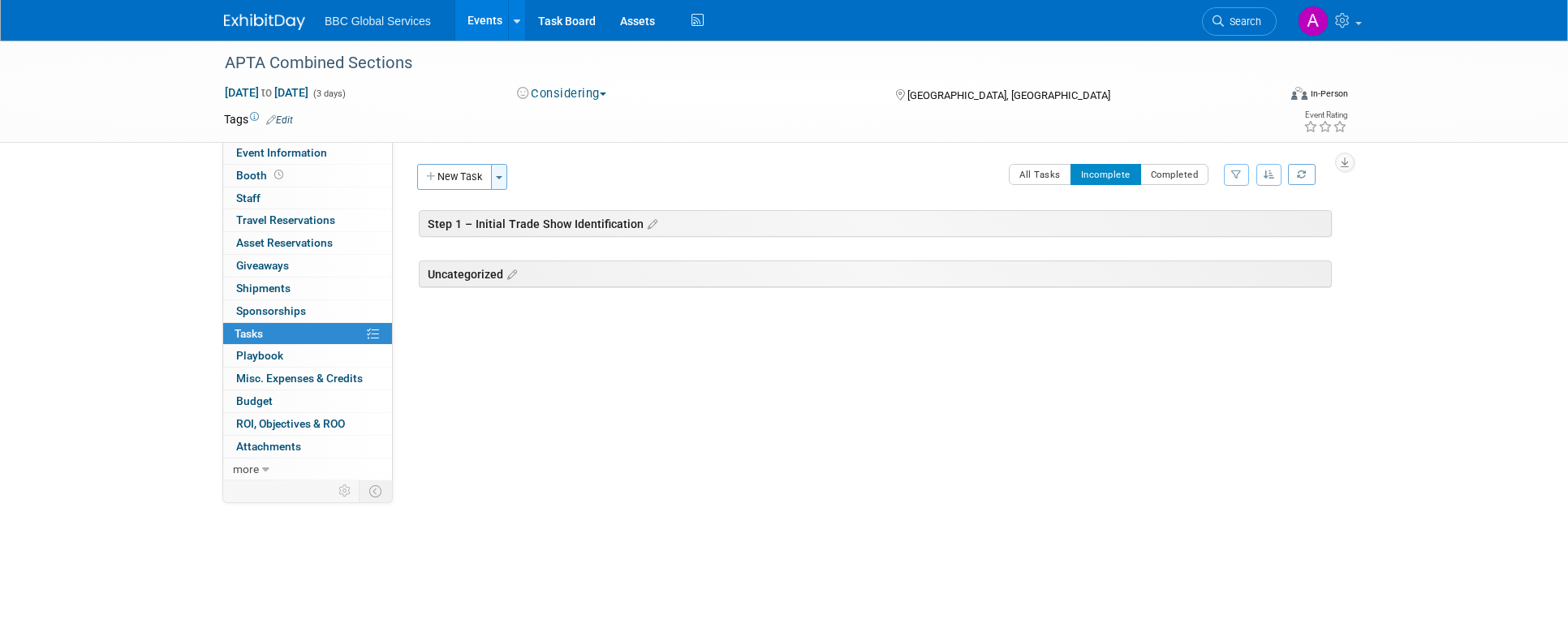
click at [501, 181] on button "Toggle Dropdown" at bounding box center [498, 177] width 16 height 26
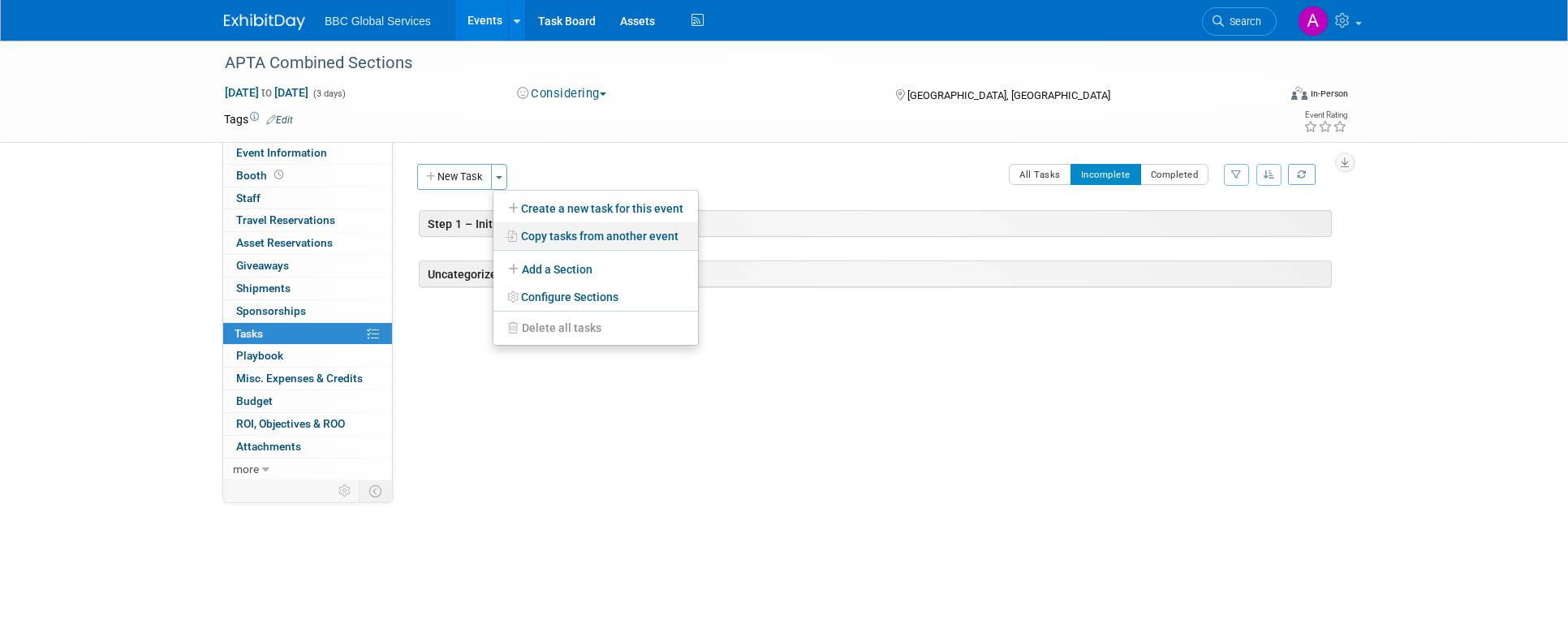
click at [560, 241] on link "Copy tasks from another event" at bounding box center [596, 236] width 204 height 28
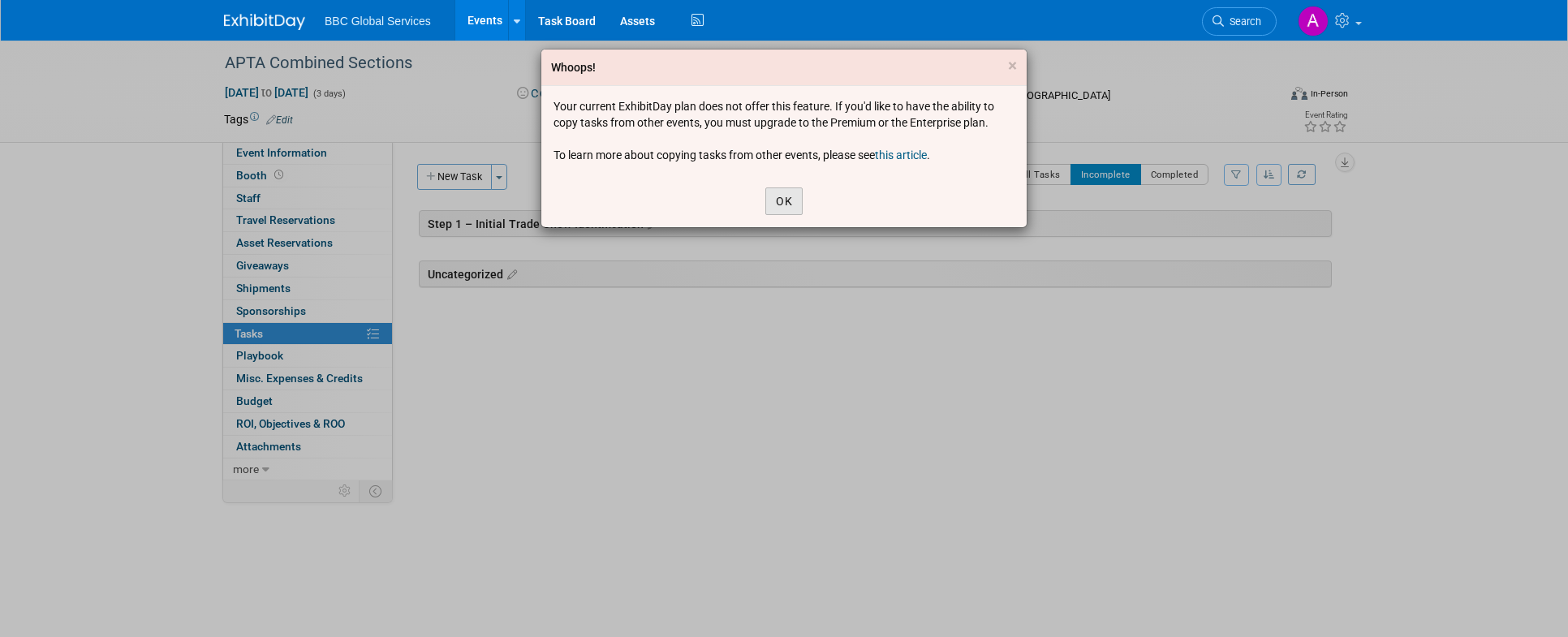
click at [779, 202] on button "OK" at bounding box center [783, 201] width 37 height 28
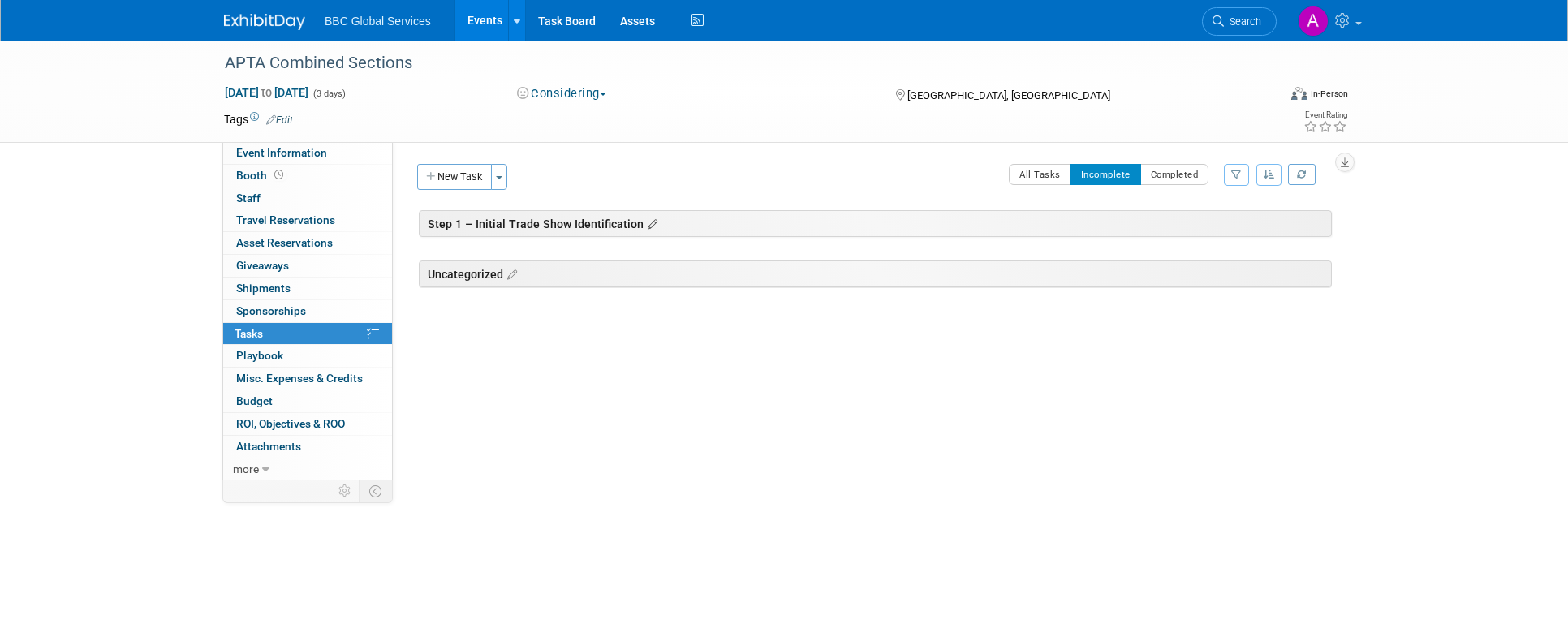
click at [644, 225] on icon at bounding box center [650, 224] width 13 height 14
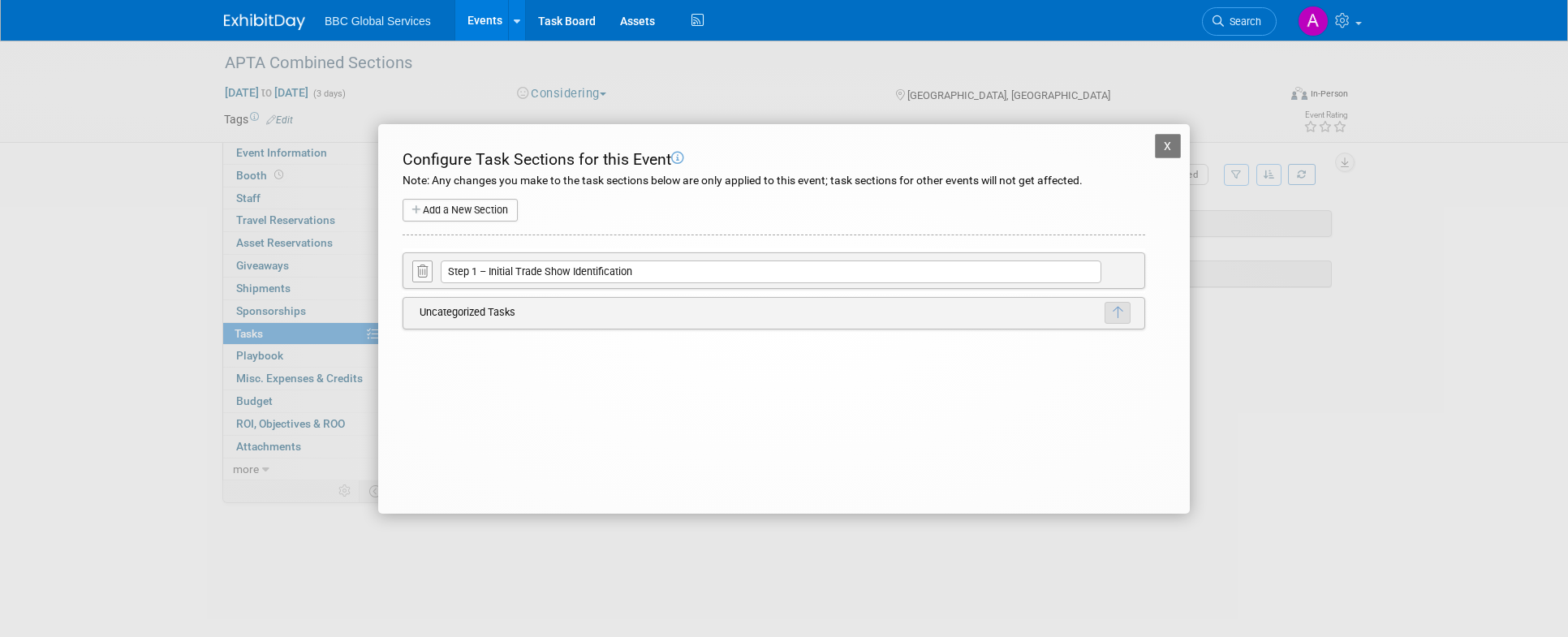
click at [1122, 320] on button "button" at bounding box center [1116, 312] width 26 height 22
click at [1081, 328] on button "X" at bounding box center [1083, 331] width 25 height 21
click at [1171, 151] on button "X" at bounding box center [1167, 145] width 26 height 24
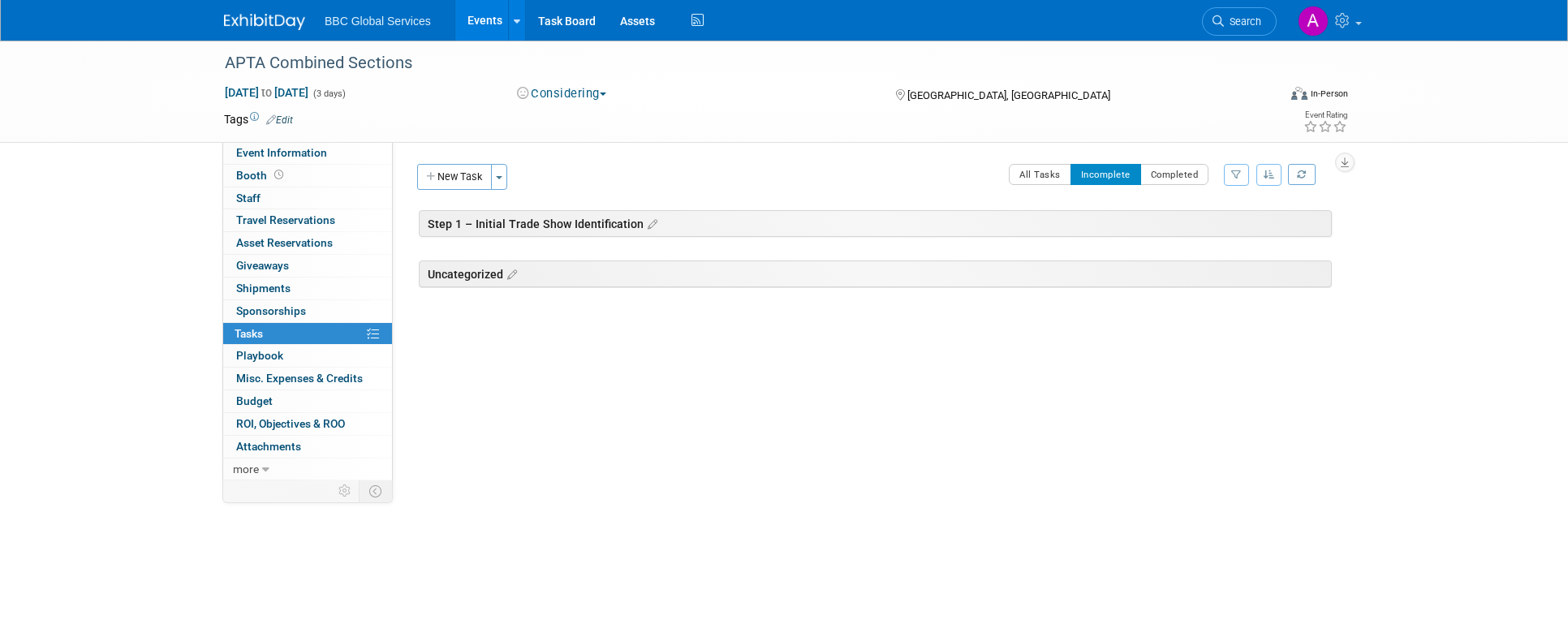
click at [502, 228] on div "Step 1 – Initial Trade Show Identification" at bounding box center [875, 223] width 913 height 27
click at [648, 227] on icon at bounding box center [650, 224] width 13 height 14
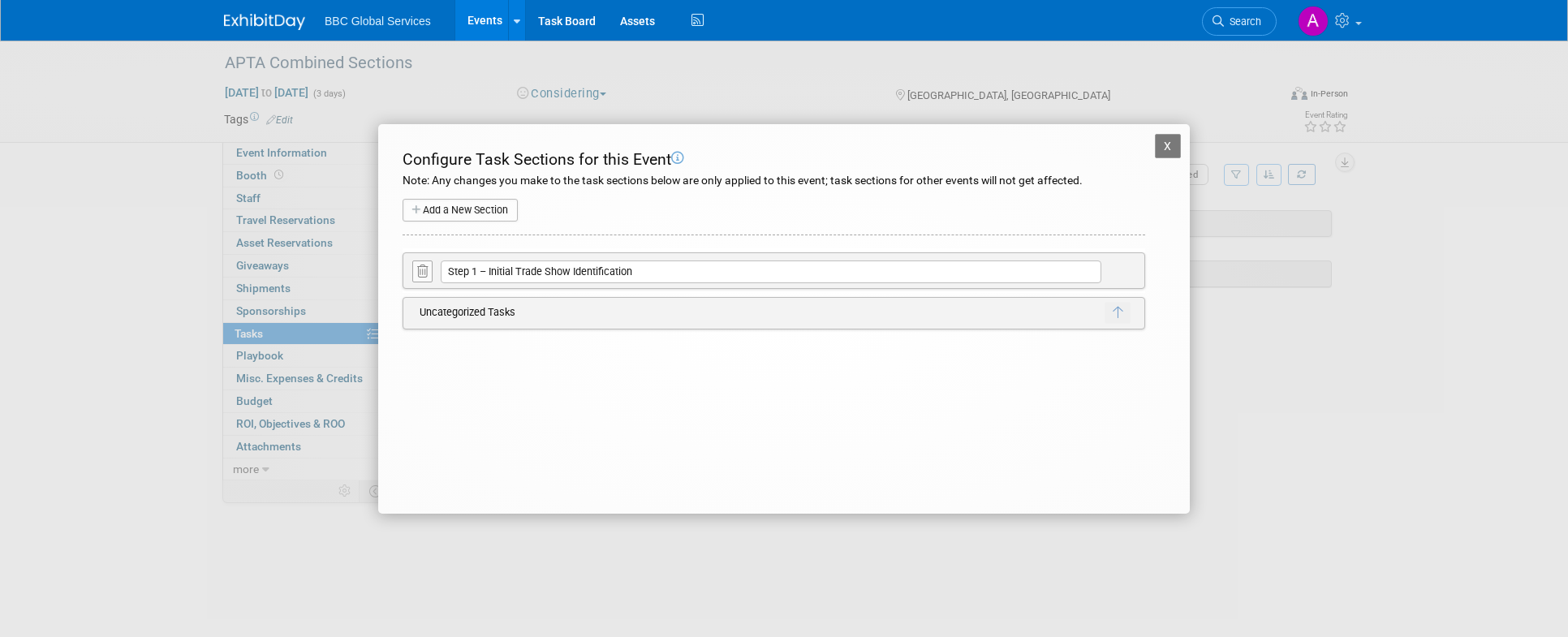
click at [418, 268] on icon at bounding box center [422, 271] width 11 height 12
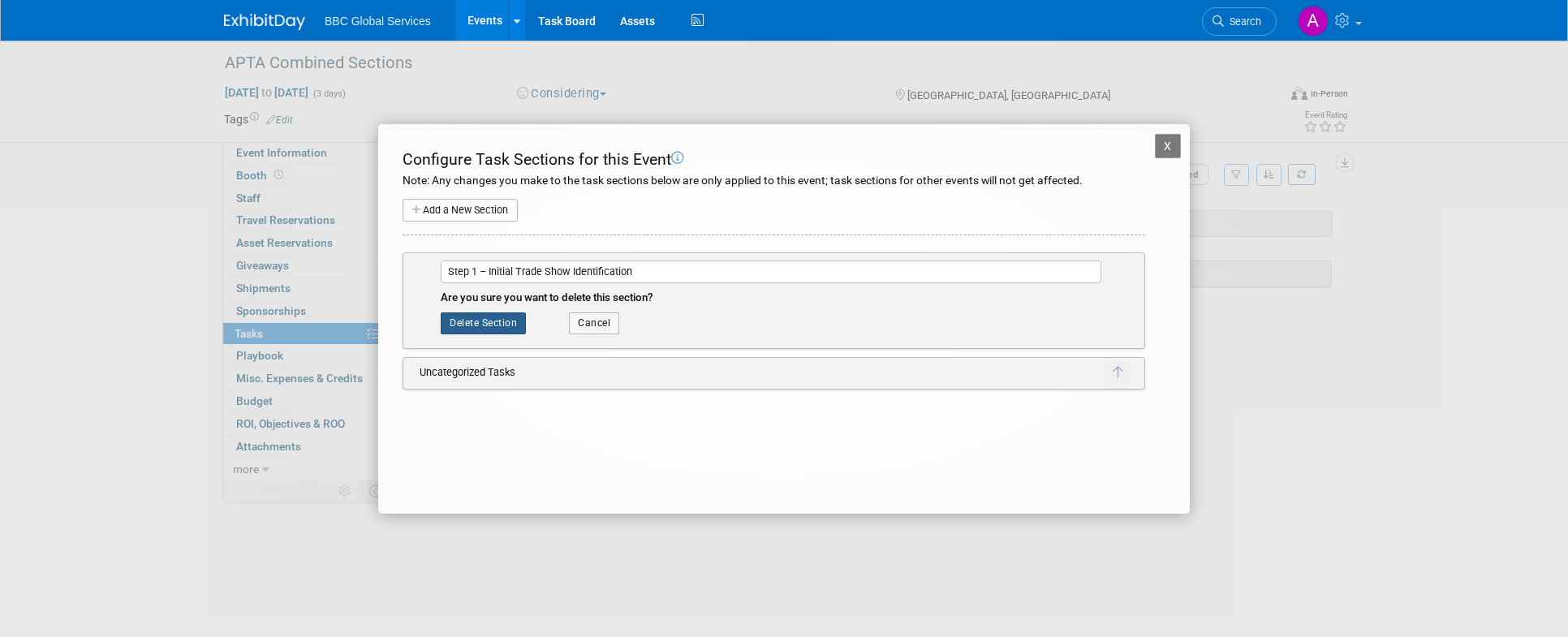
click at [483, 324] on button "Delete Section" at bounding box center [482, 323] width 85 height 21
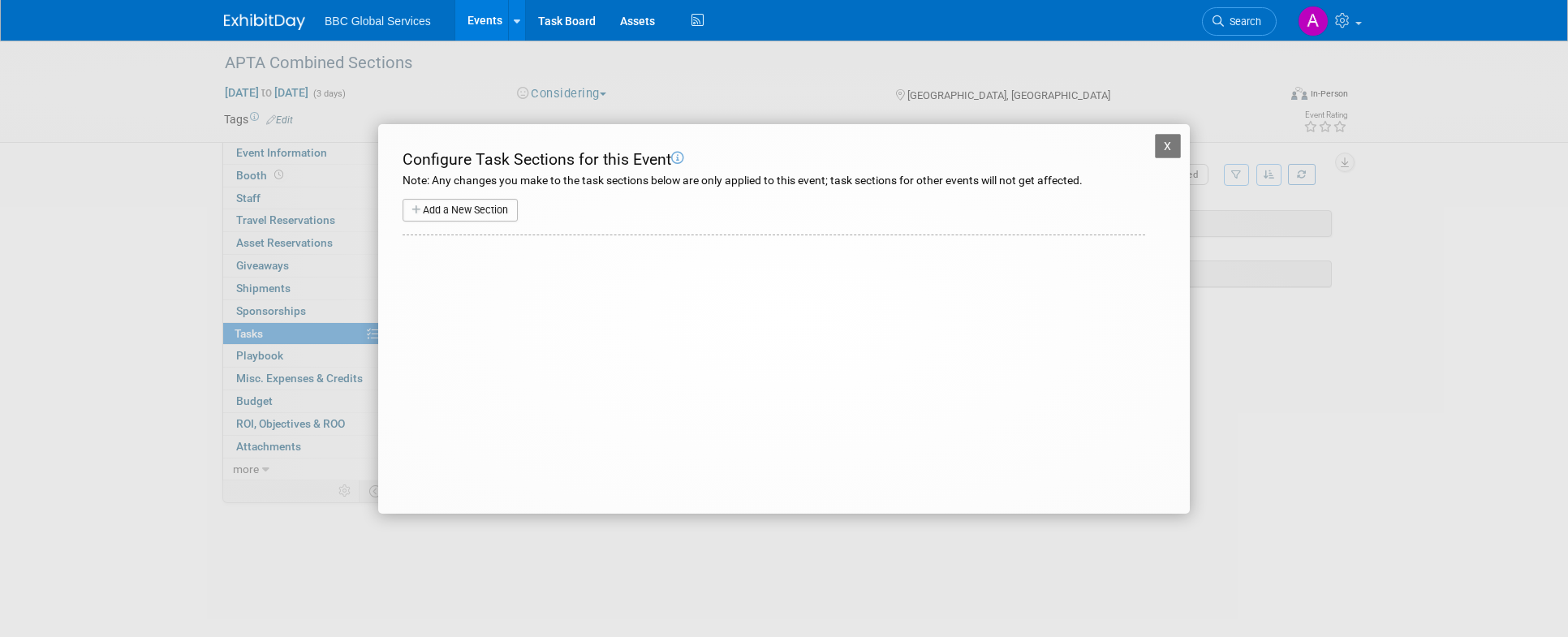
click at [1167, 148] on button "X" at bounding box center [1167, 145] width 26 height 24
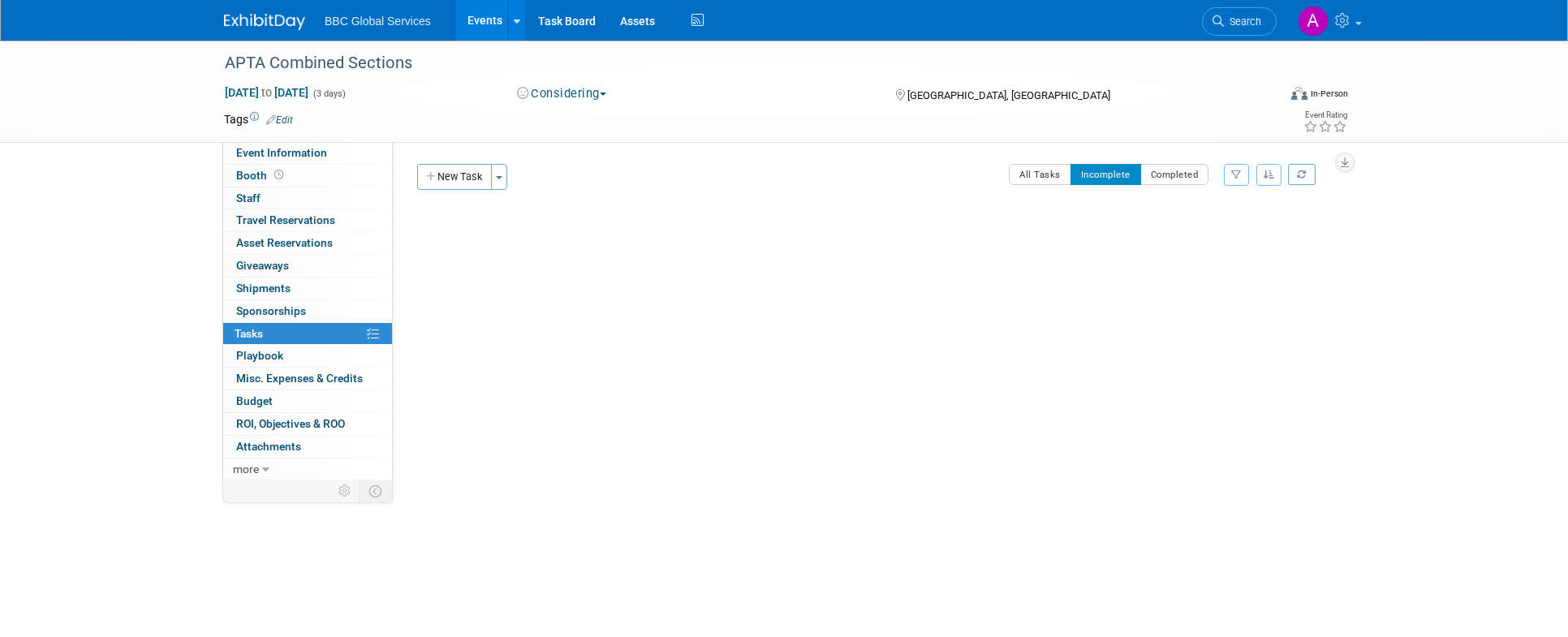
click at [481, 11] on link "Events" at bounding box center [485, 20] width 59 height 40
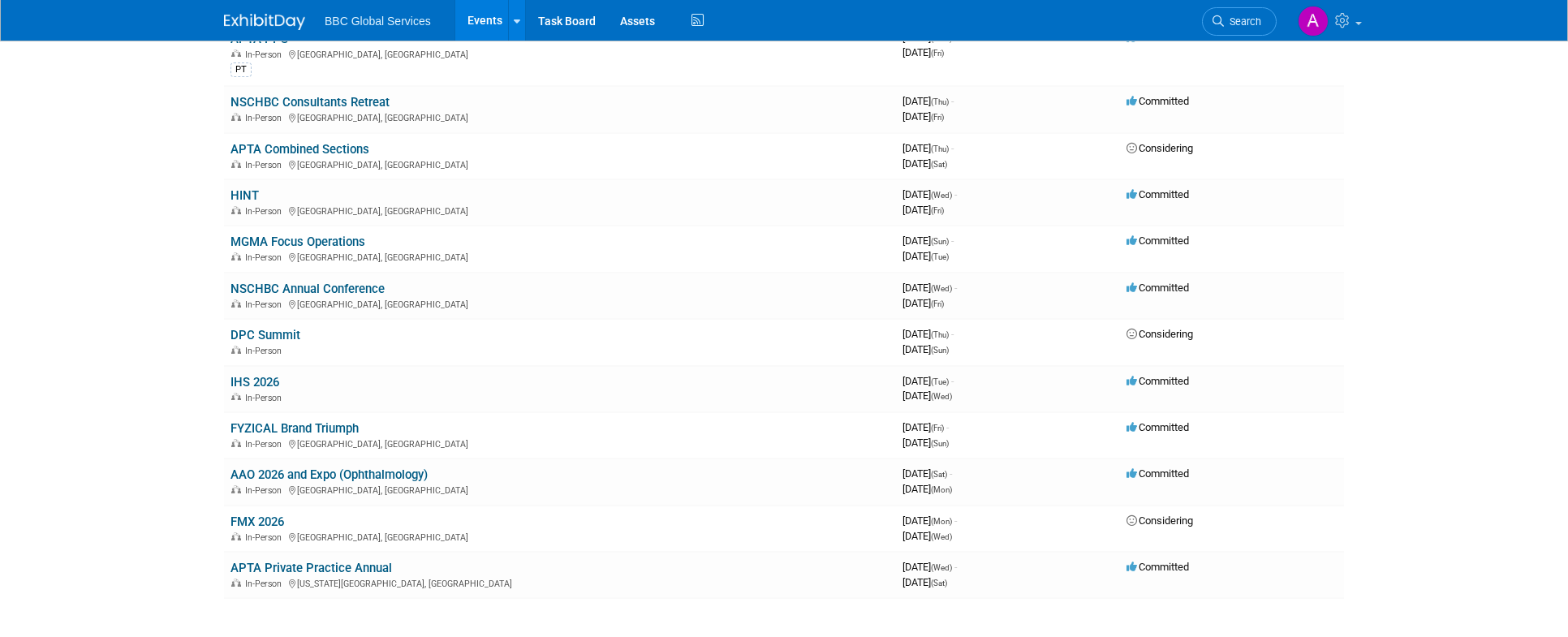
scroll to position [333, 0]
